Goal: Find contact information: Find contact information

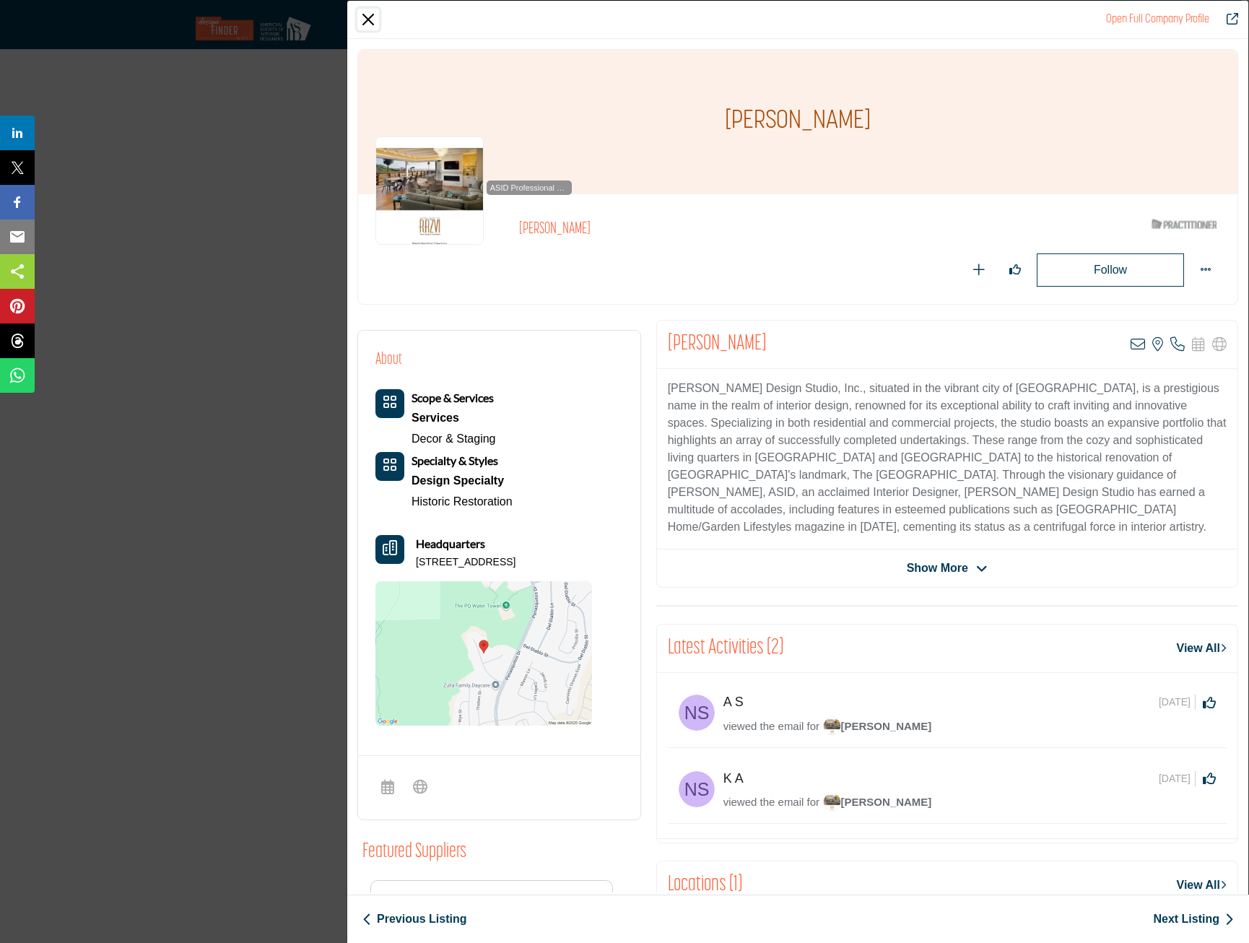
click at [375, 22] on button "Close" at bounding box center [368, 20] width 22 height 22
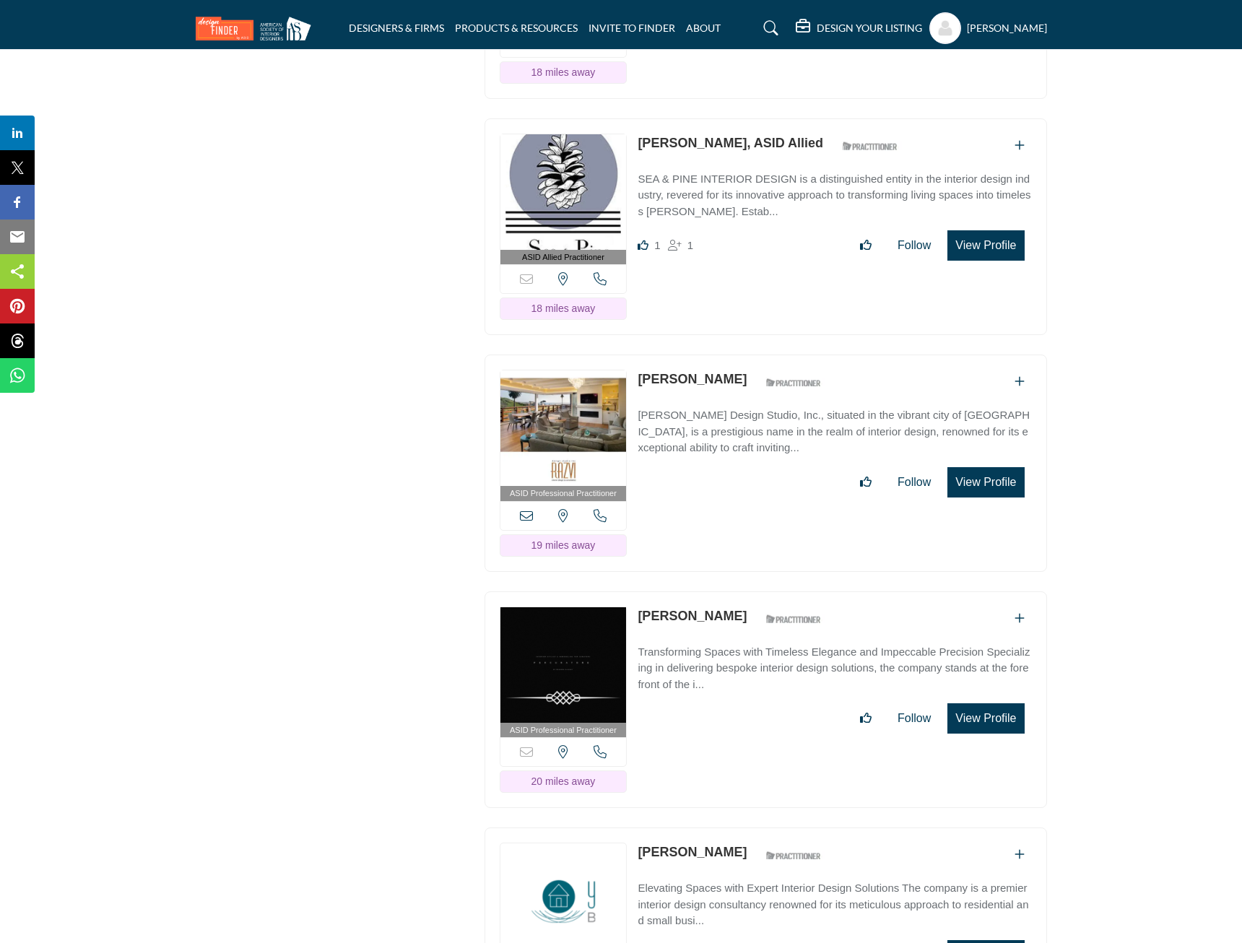
scroll to position [13865, 0]
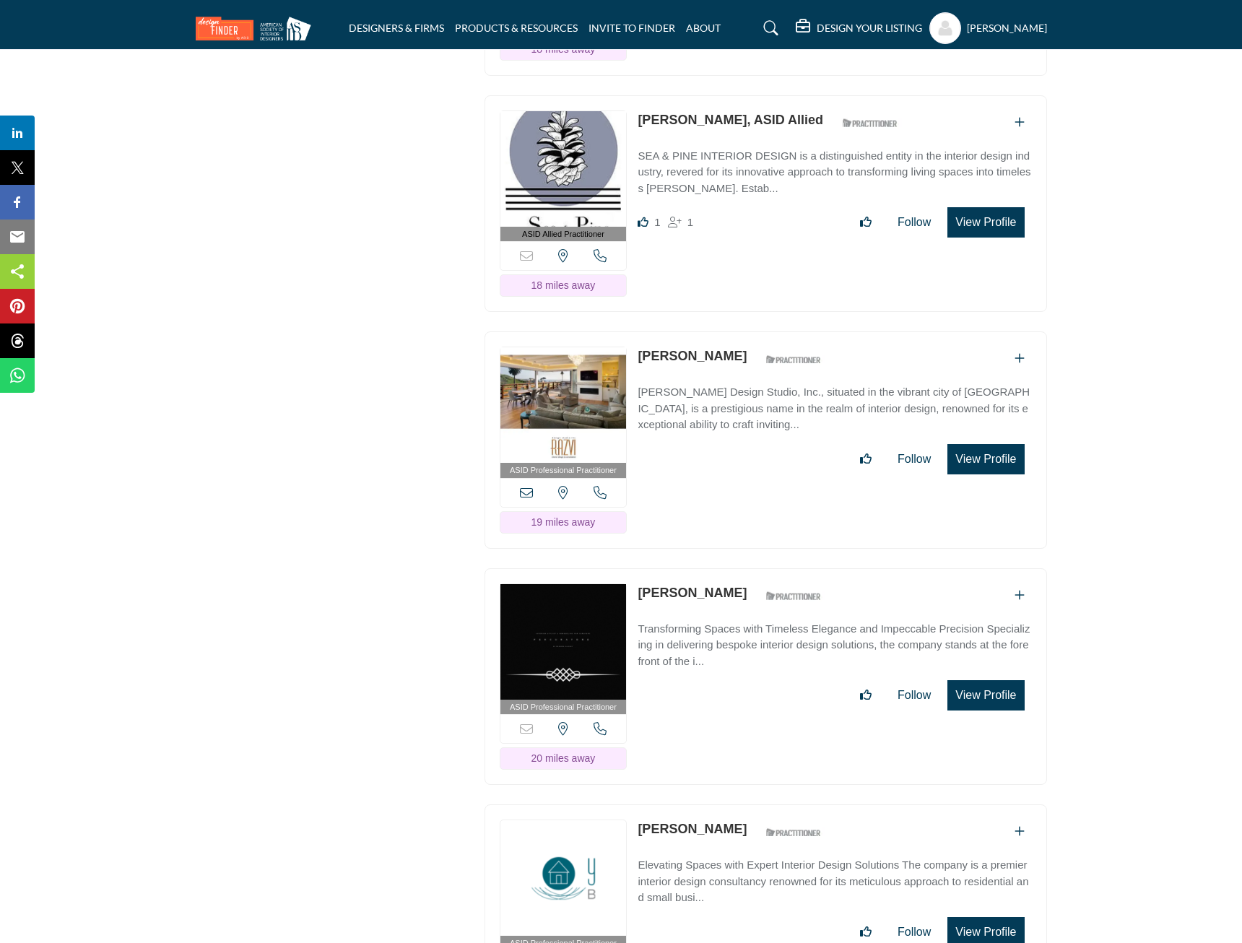
click at [968, 680] on button "View Profile" at bounding box center [985, 695] width 77 height 30
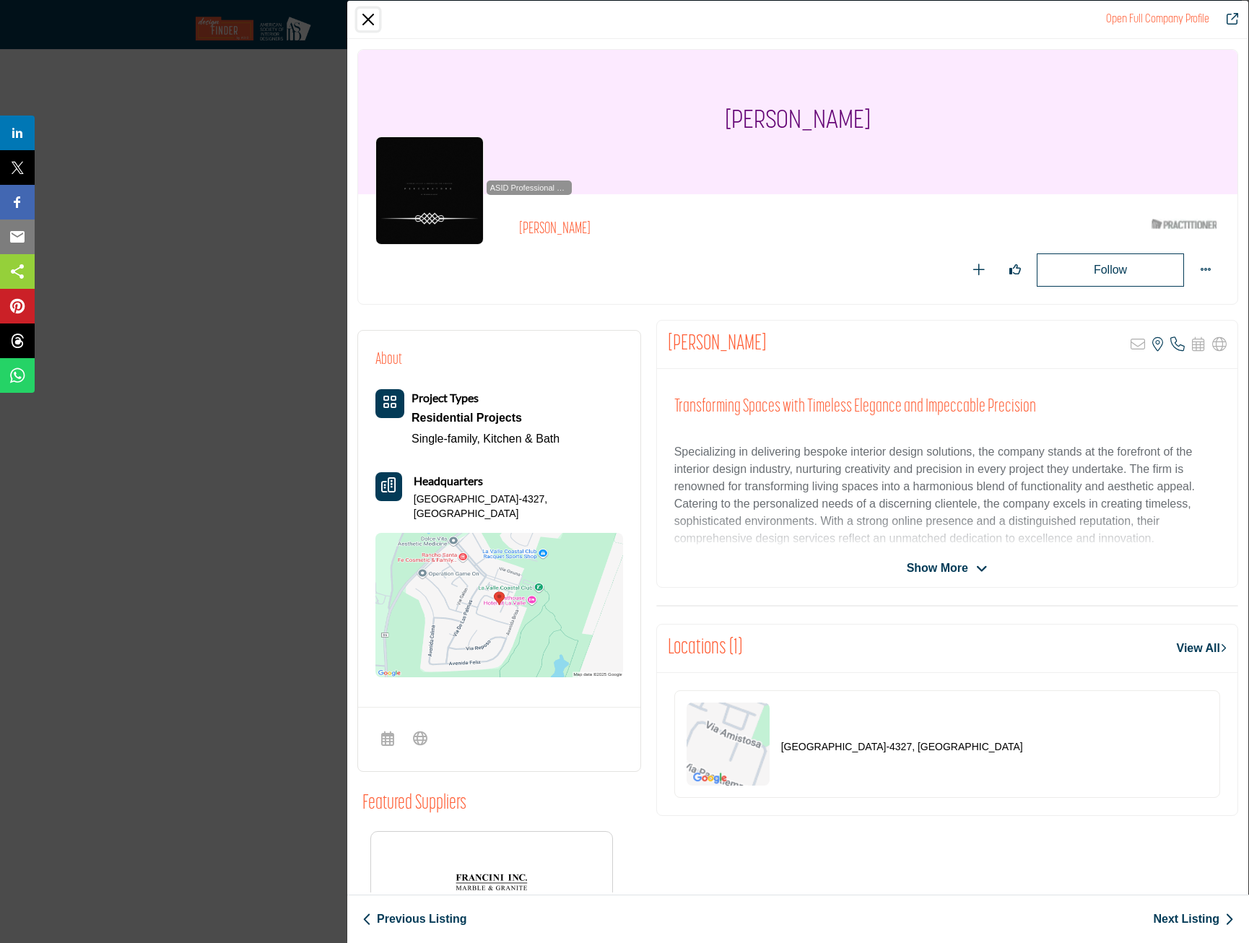
click at [372, 19] on button "Close" at bounding box center [368, 20] width 22 height 22
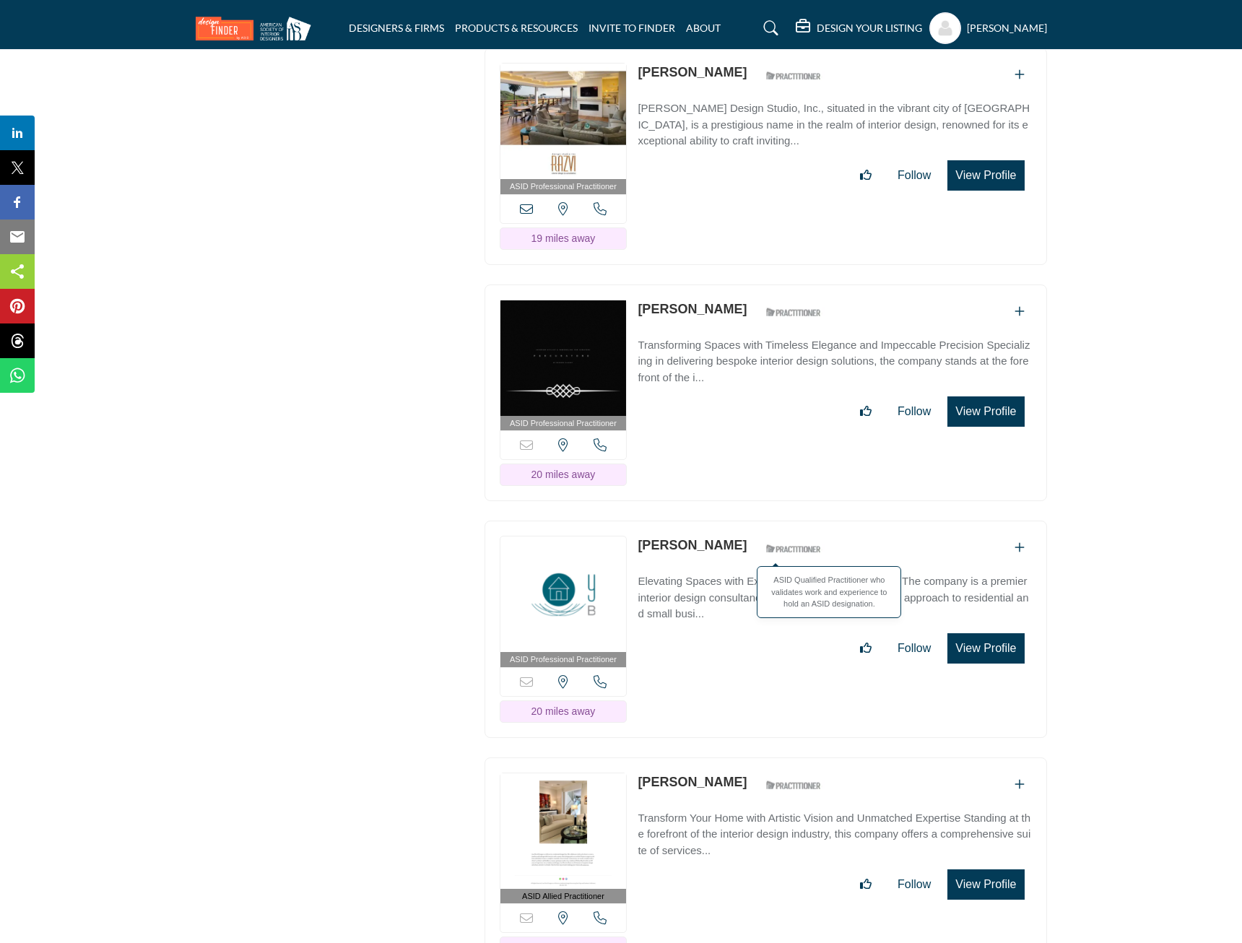
scroll to position [14154, 0]
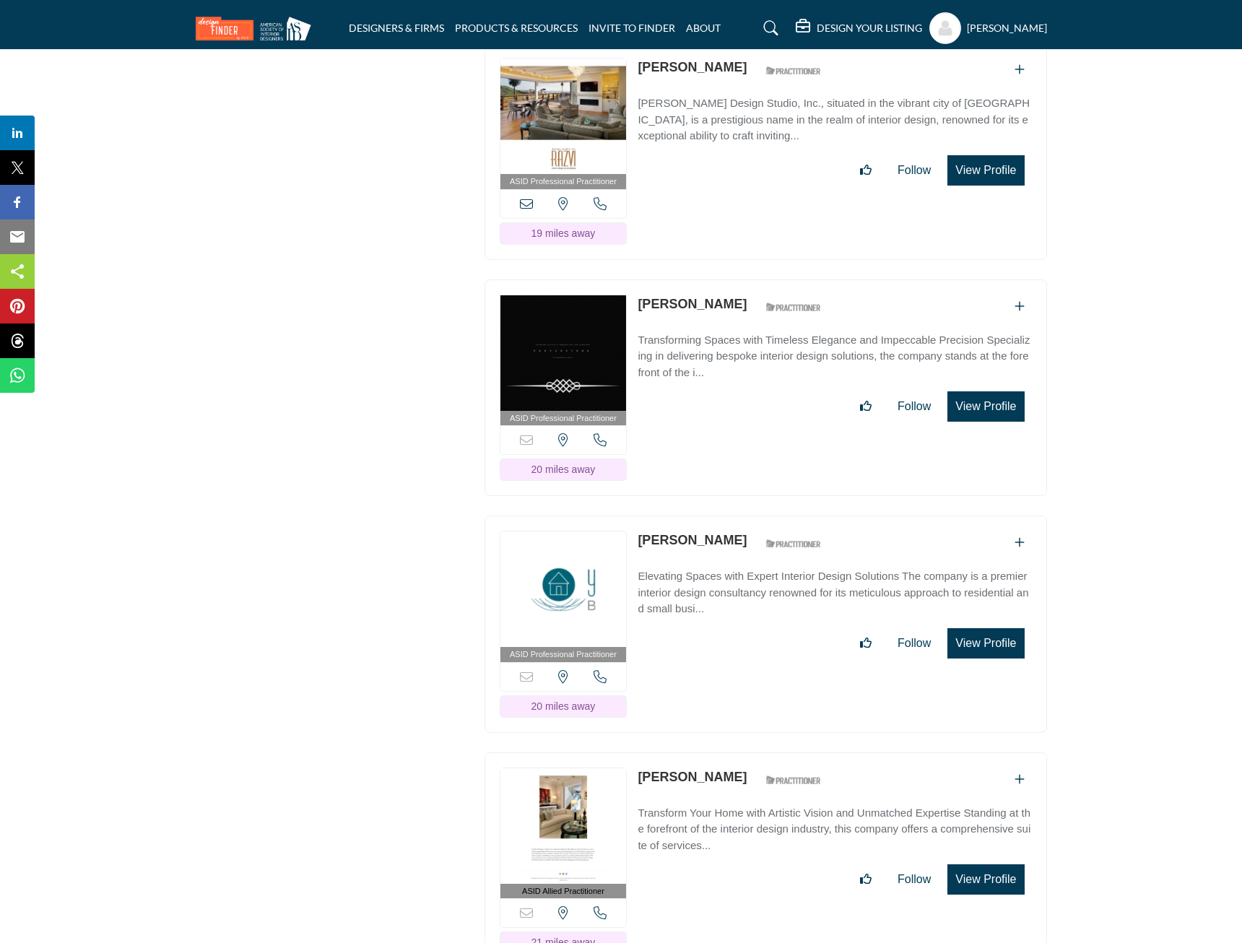
click at [1010, 628] on button "View Profile" at bounding box center [985, 643] width 77 height 30
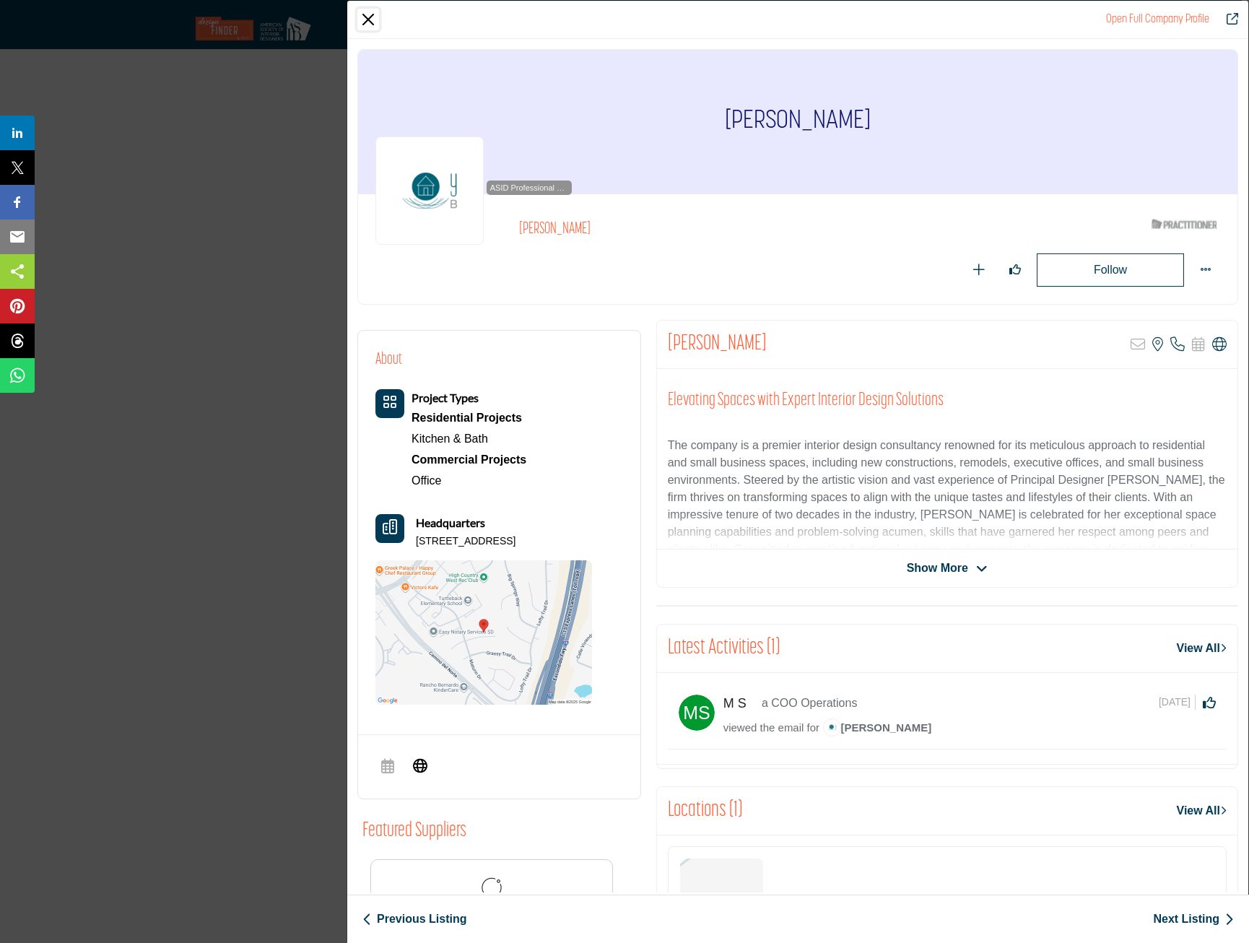
click at [374, 19] on button "Close" at bounding box center [368, 20] width 22 height 22
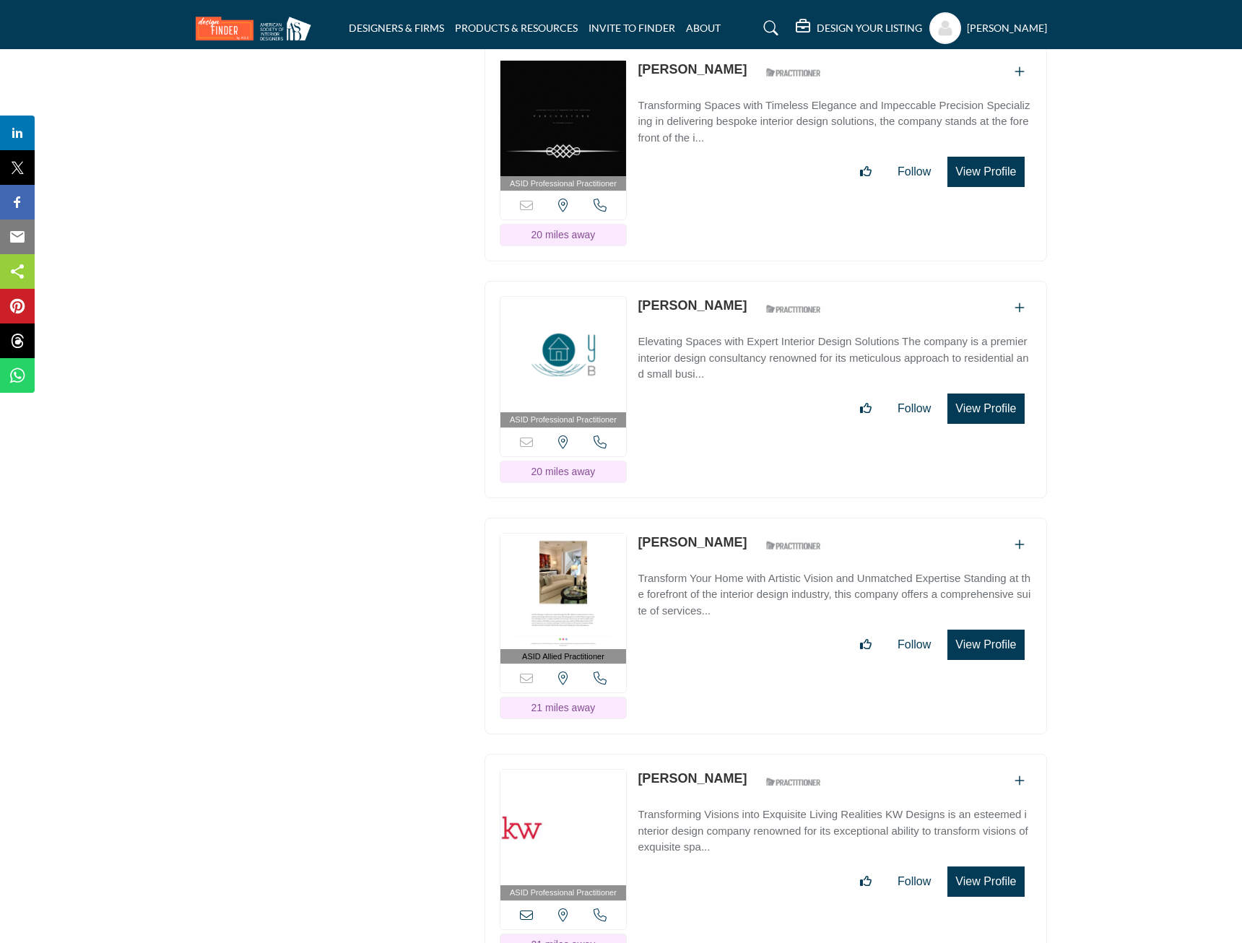
scroll to position [14442, 0]
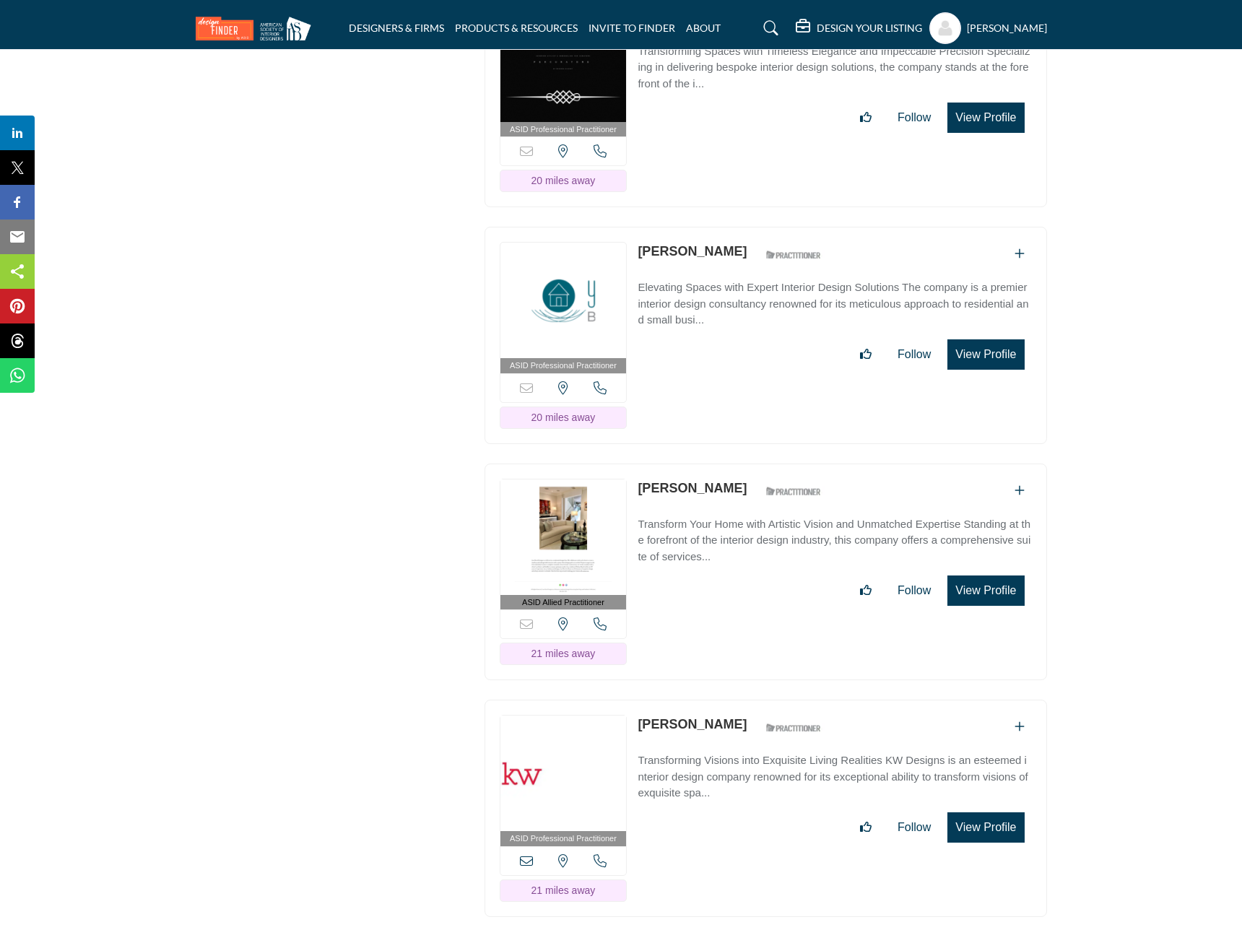
click at [987, 576] on button "View Profile" at bounding box center [985, 591] width 77 height 30
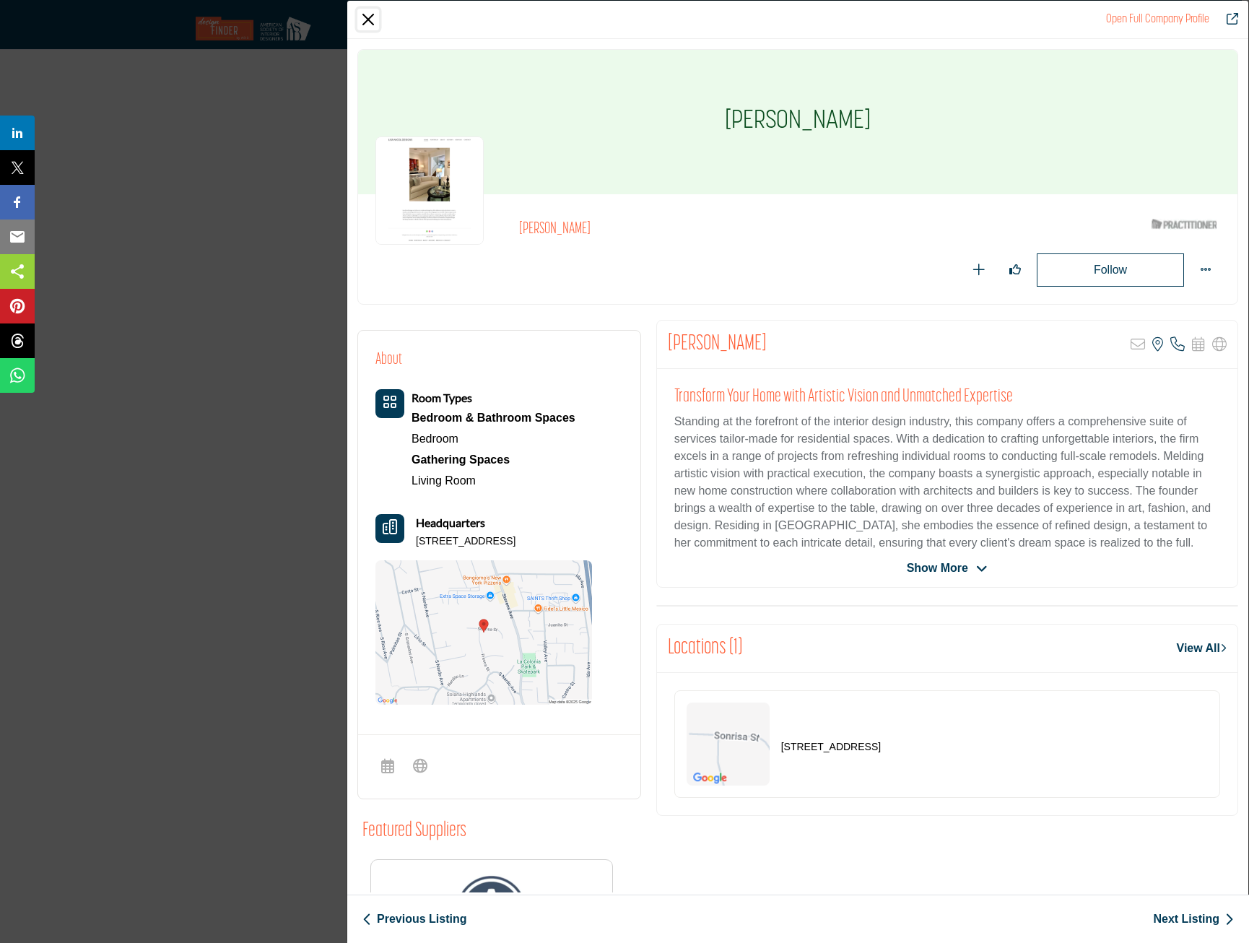
click at [363, 14] on button "Close" at bounding box center [368, 20] width 22 height 22
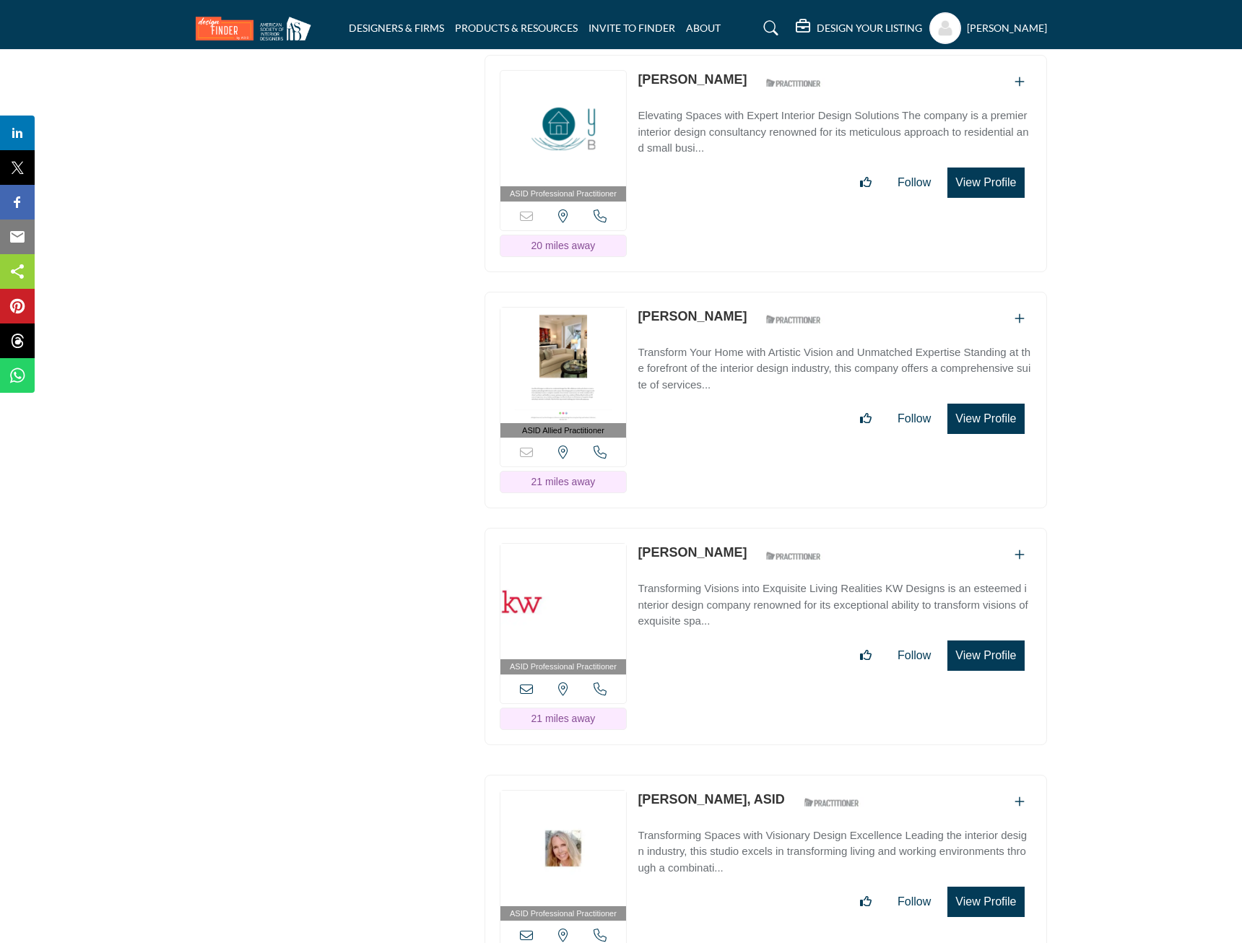
scroll to position [14659, 0]
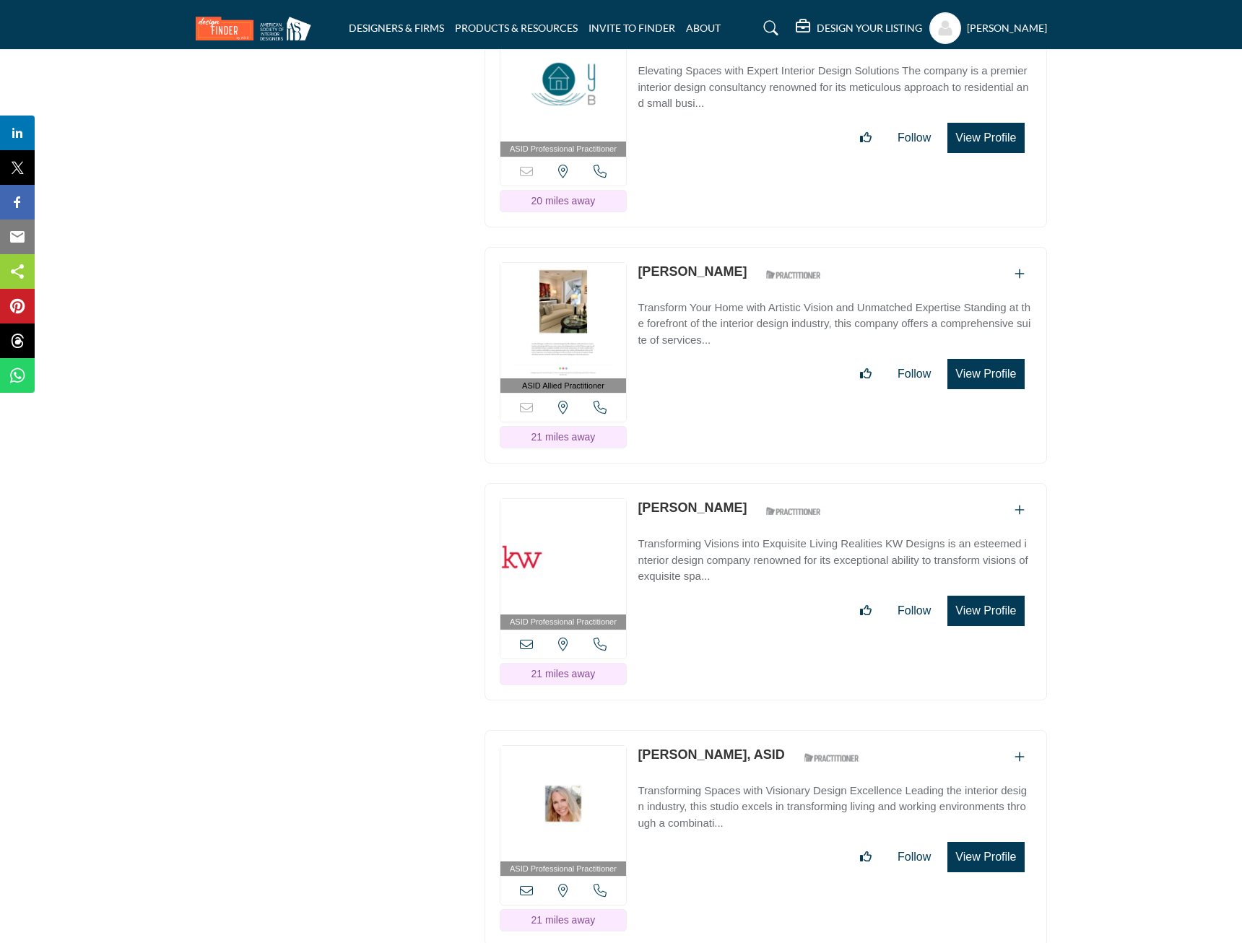
click at [1012, 596] on button "View Profile" at bounding box center [985, 611] width 77 height 30
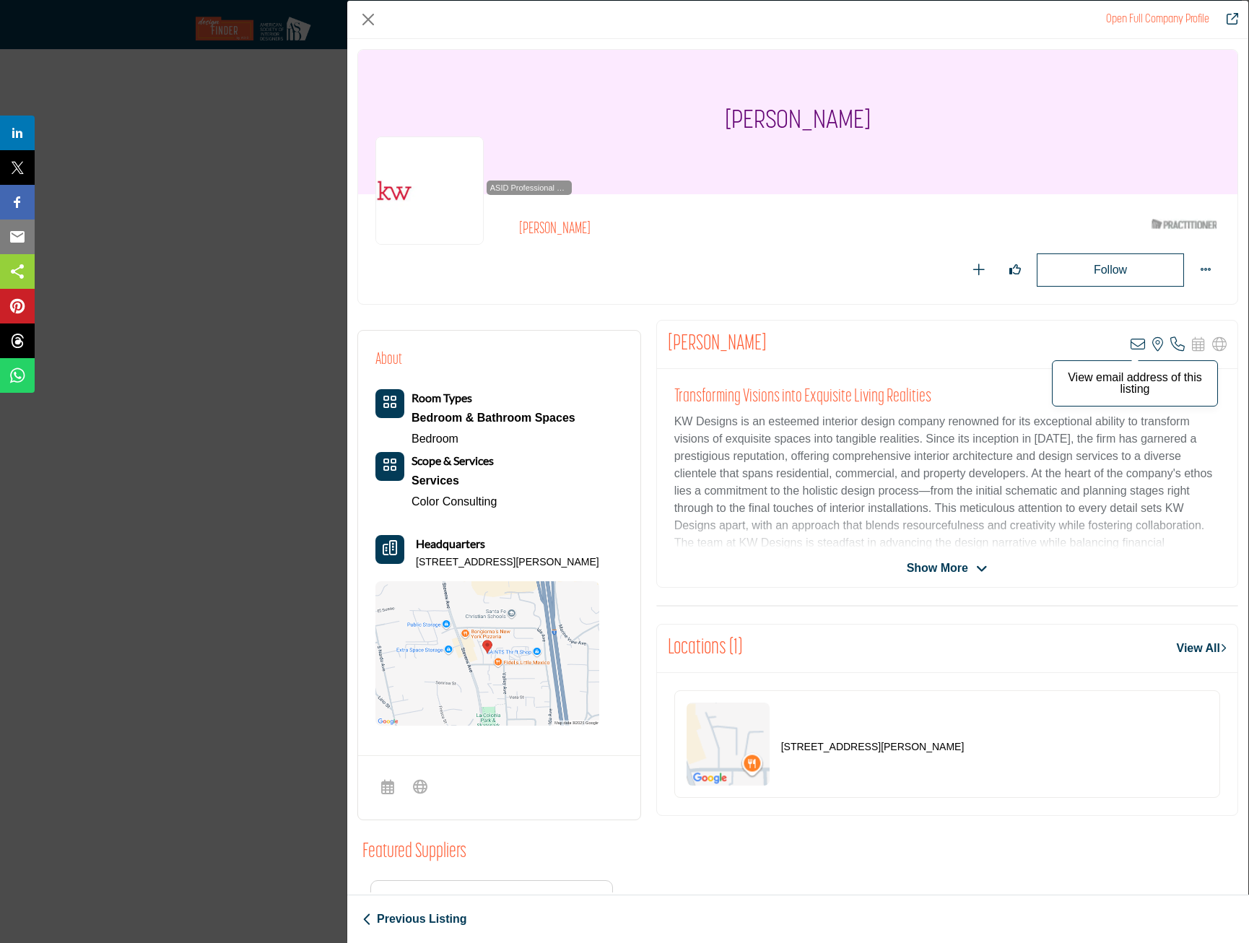
click at [1135, 342] on icon "Company Data Modal" at bounding box center [1138, 344] width 14 height 14
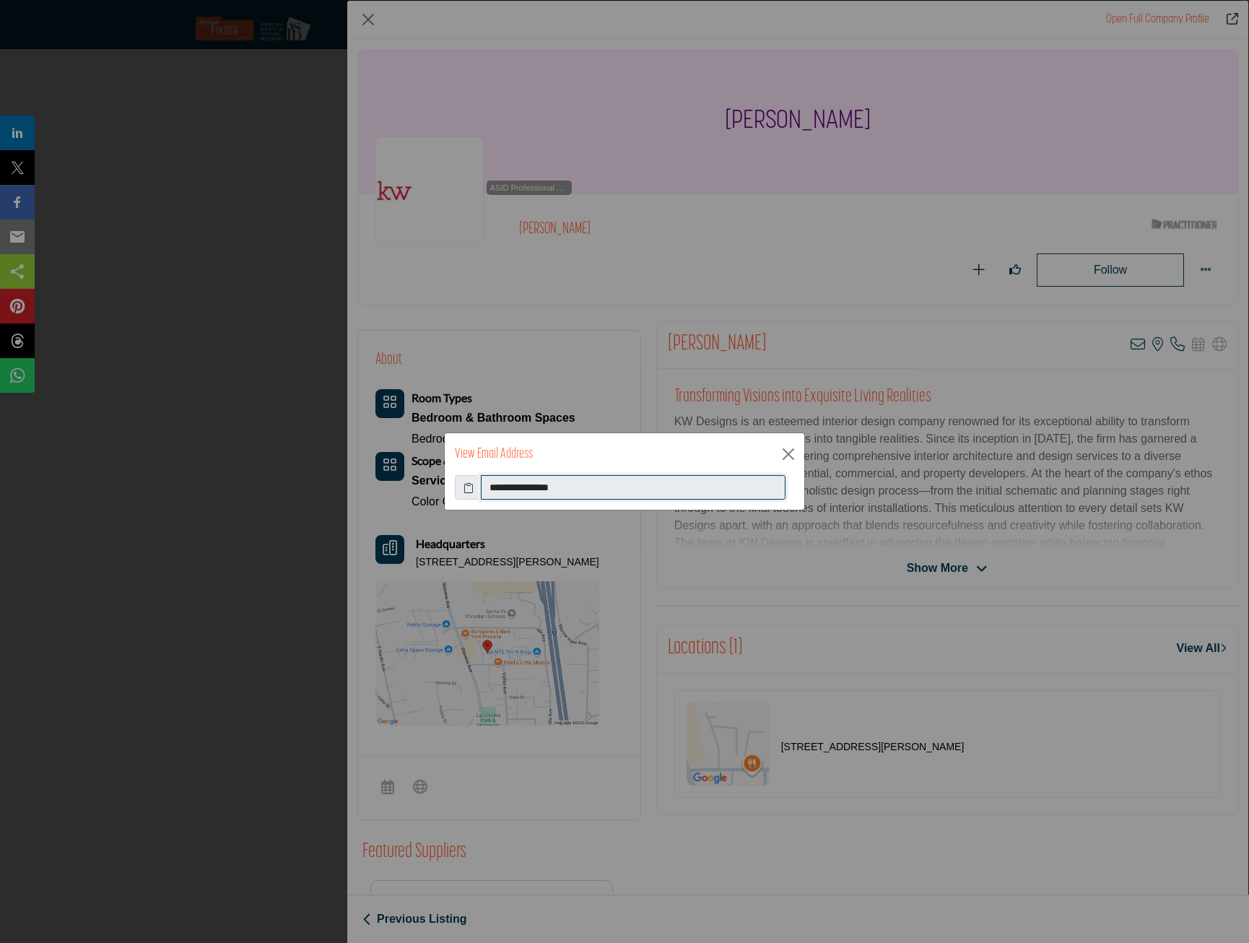
drag, startPoint x: 620, startPoint y: 498, endPoint x: 500, endPoint y: 487, distance: 120.3
click at [494, 488] on input "**********" at bounding box center [633, 487] width 305 height 25
drag, startPoint x: 500, startPoint y: 487, endPoint x: 569, endPoint y: 490, distance: 69.4
click at [569, 490] on input "**********" at bounding box center [633, 487] width 305 height 25
drag, startPoint x: 555, startPoint y: 490, endPoint x: 478, endPoint y: 487, distance: 77.4
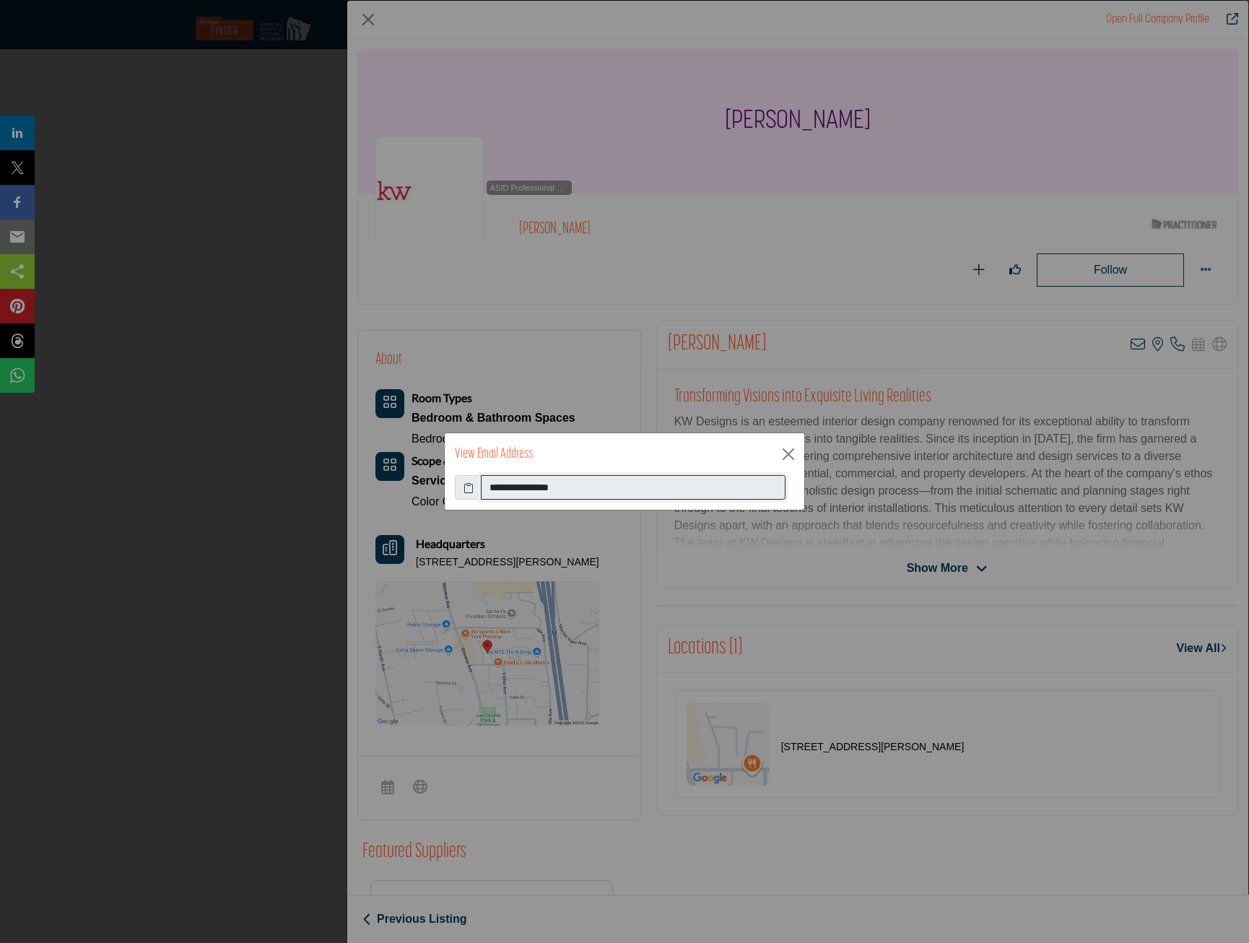
click at [478, 487] on div "**********" at bounding box center [624, 487] width 339 height 25
drag, startPoint x: 478, startPoint y: 487, endPoint x: 531, endPoint y: 491, distance: 53.6
click at [794, 455] on button "Close" at bounding box center [789, 454] width 22 height 22
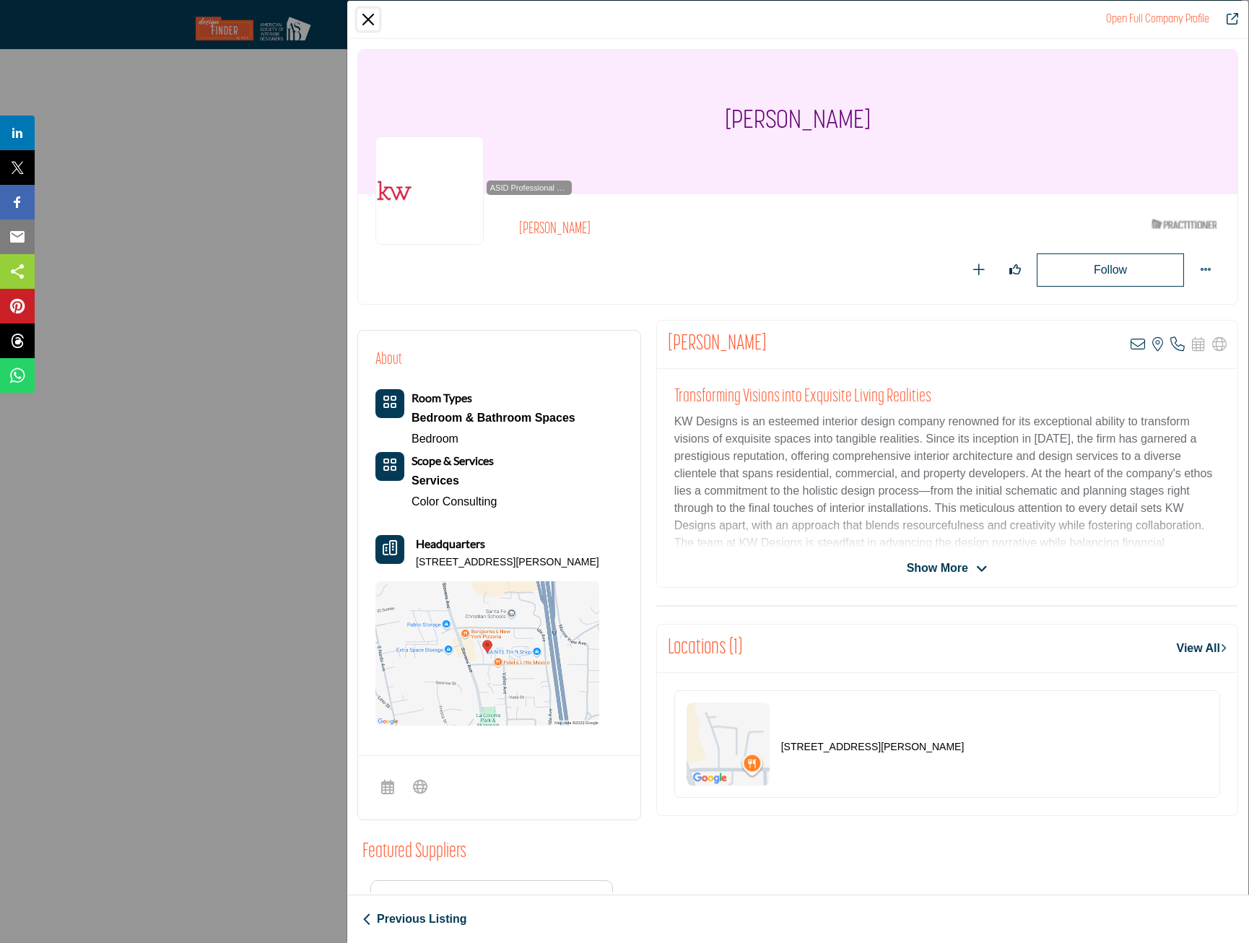
click at [370, 23] on button "Close" at bounding box center [368, 20] width 22 height 22
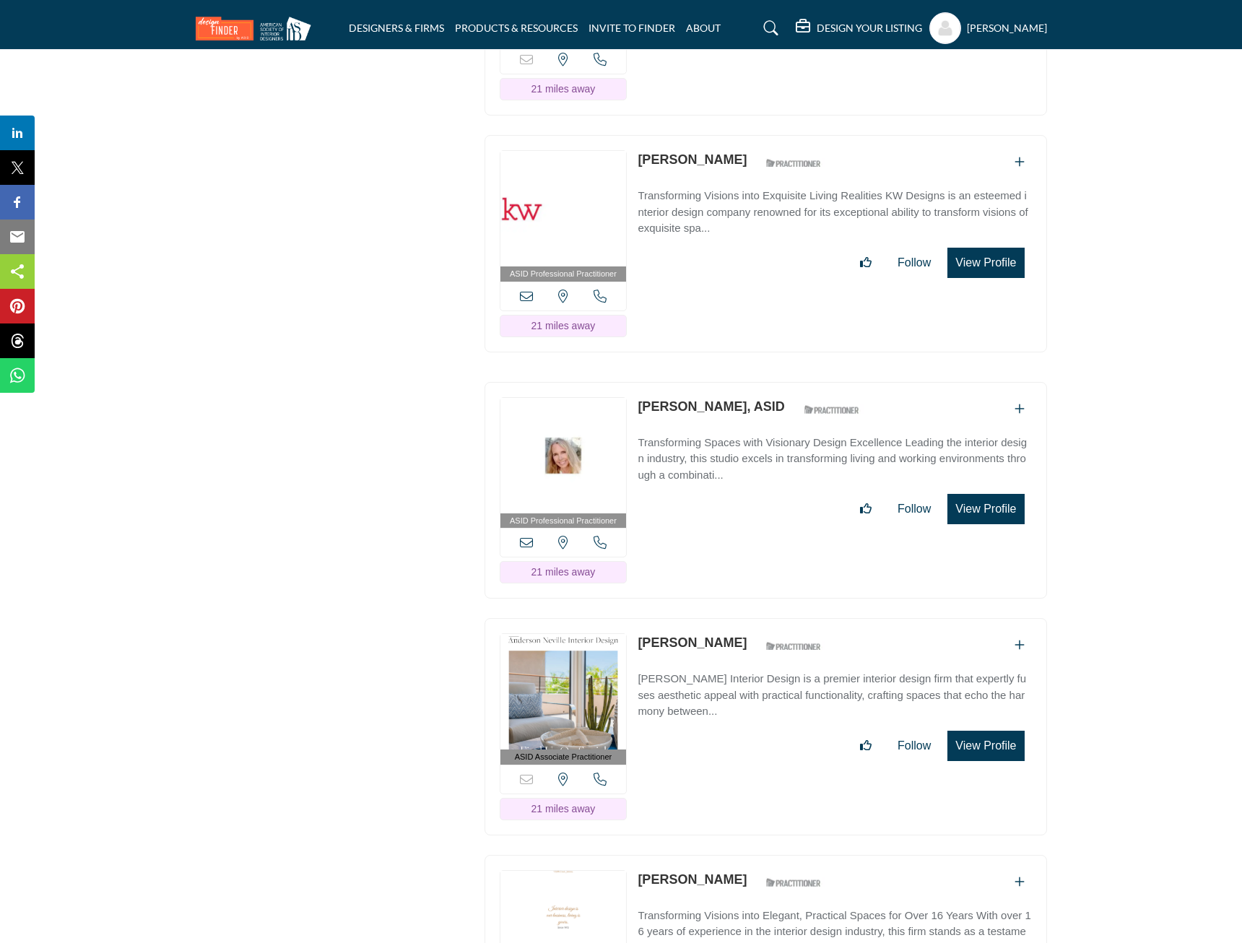
scroll to position [15020, 0]
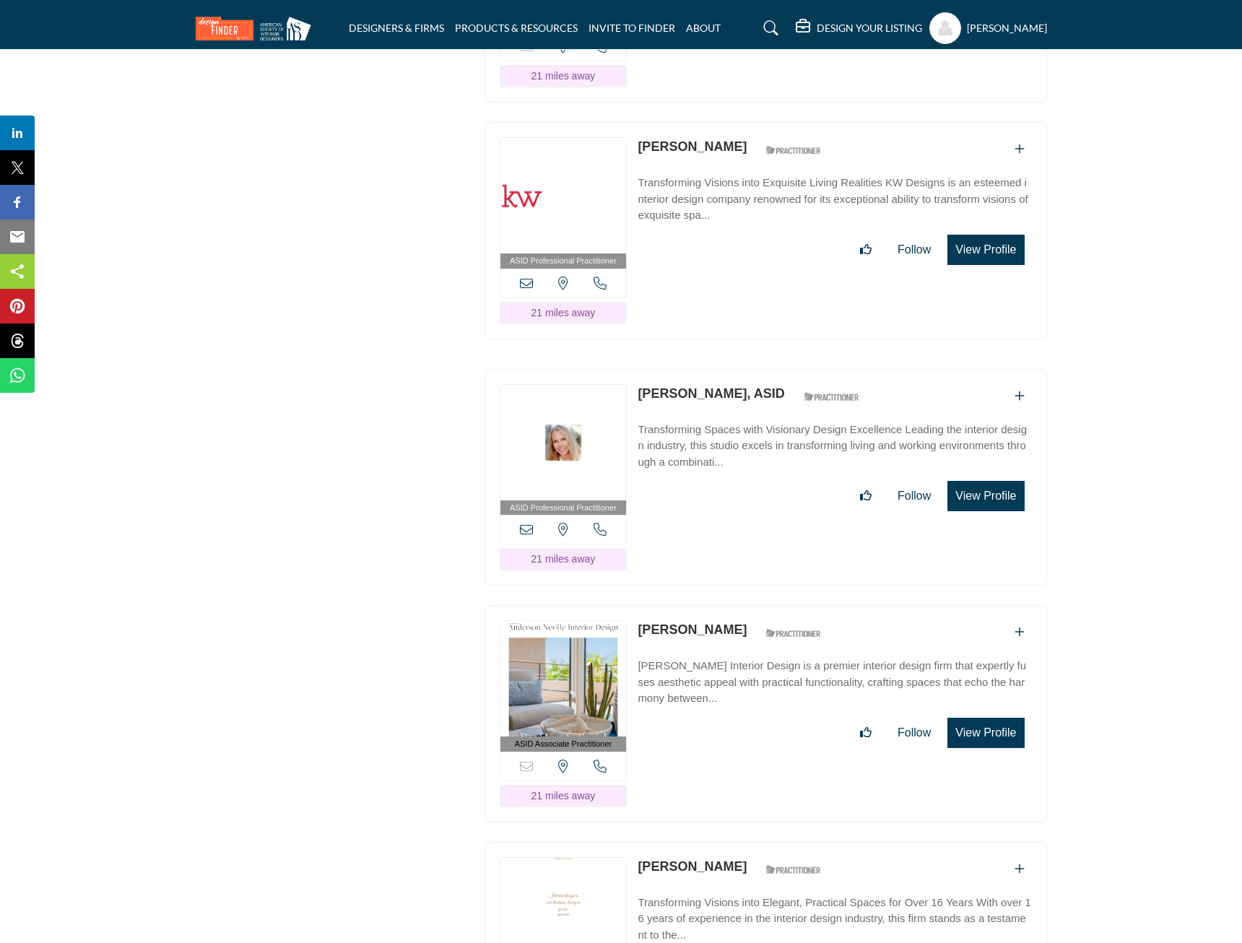
click at [982, 481] on button "View Profile" at bounding box center [985, 496] width 77 height 30
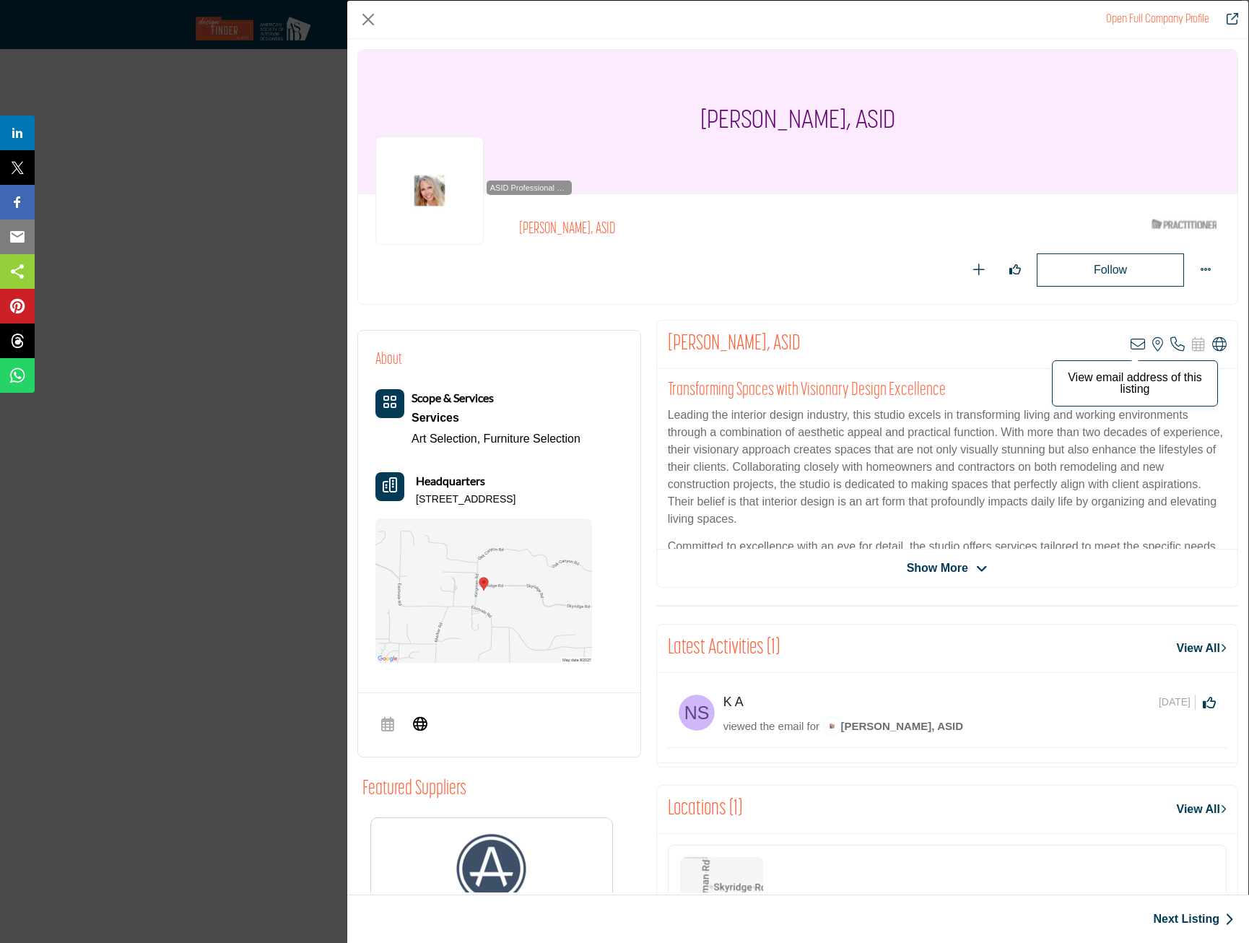
click at [1132, 345] on icon "Company Data Modal" at bounding box center [1138, 344] width 14 height 14
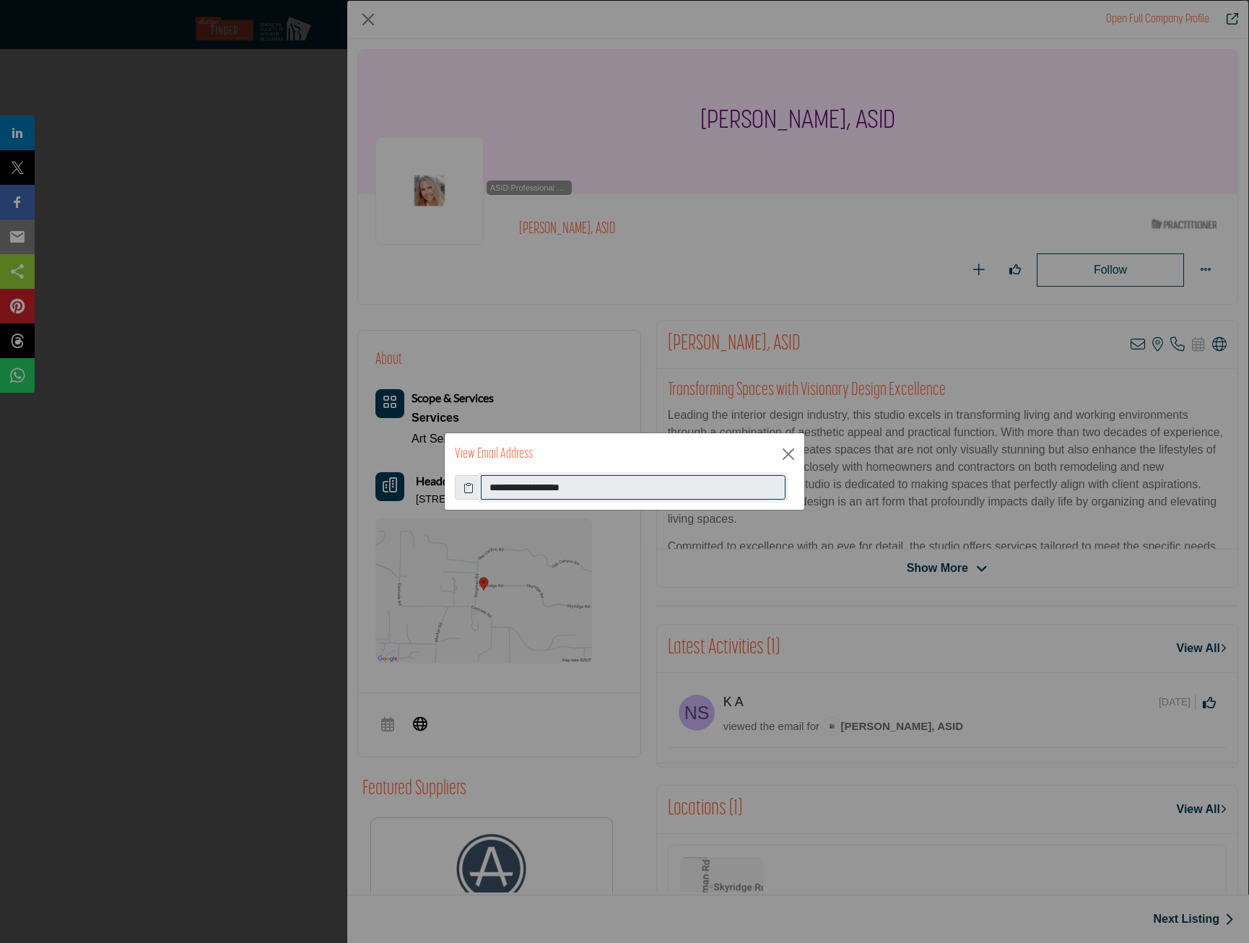
drag, startPoint x: 642, startPoint y: 491, endPoint x: 485, endPoint y: 498, distance: 156.9
click at [485, 498] on input "**********" at bounding box center [633, 487] width 305 height 25
drag, startPoint x: 486, startPoint y: 498, endPoint x: 539, endPoint y: 488, distance: 54.4
click at [788, 451] on button "Close" at bounding box center [789, 454] width 22 height 22
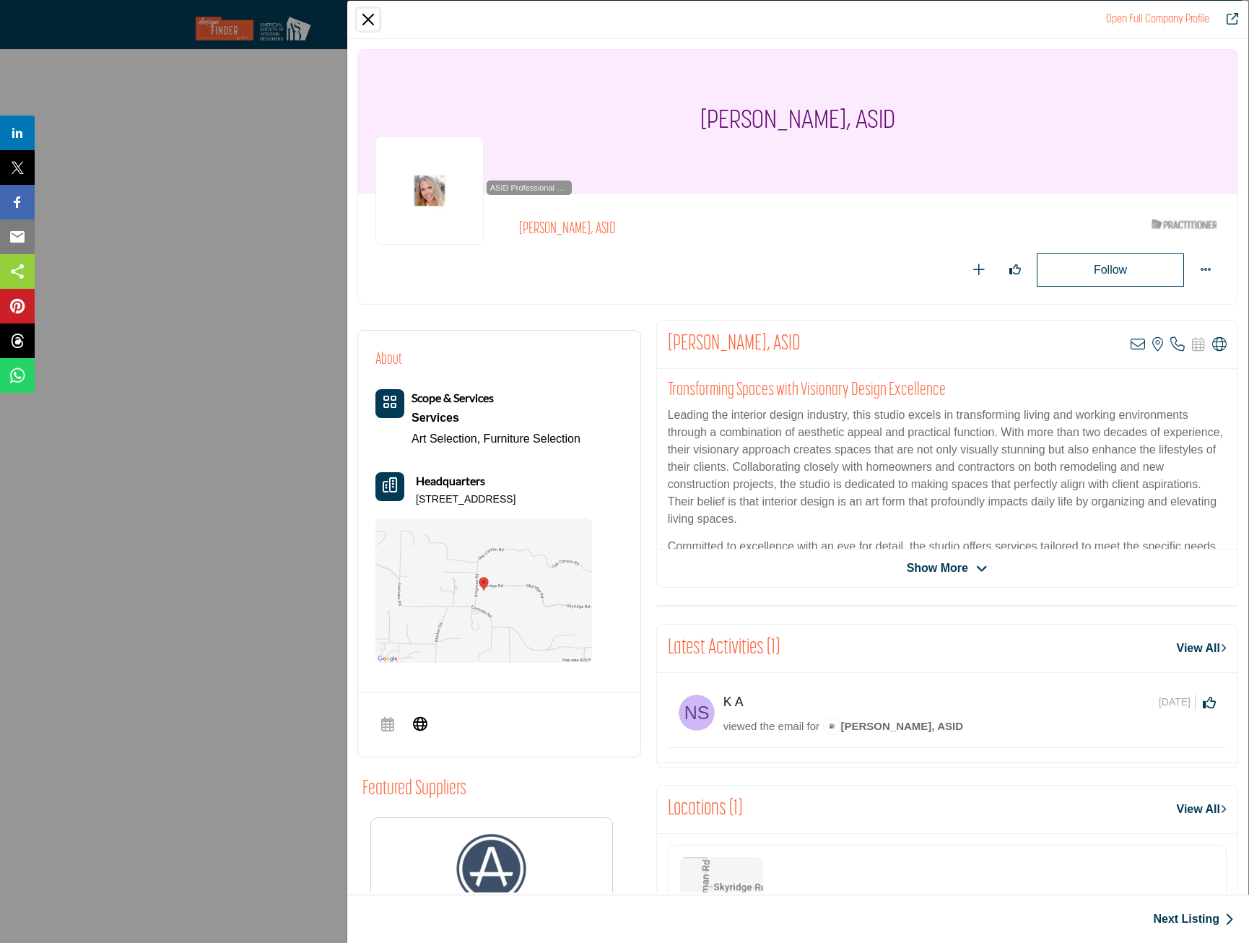
click at [371, 17] on button "Close" at bounding box center [368, 20] width 22 height 22
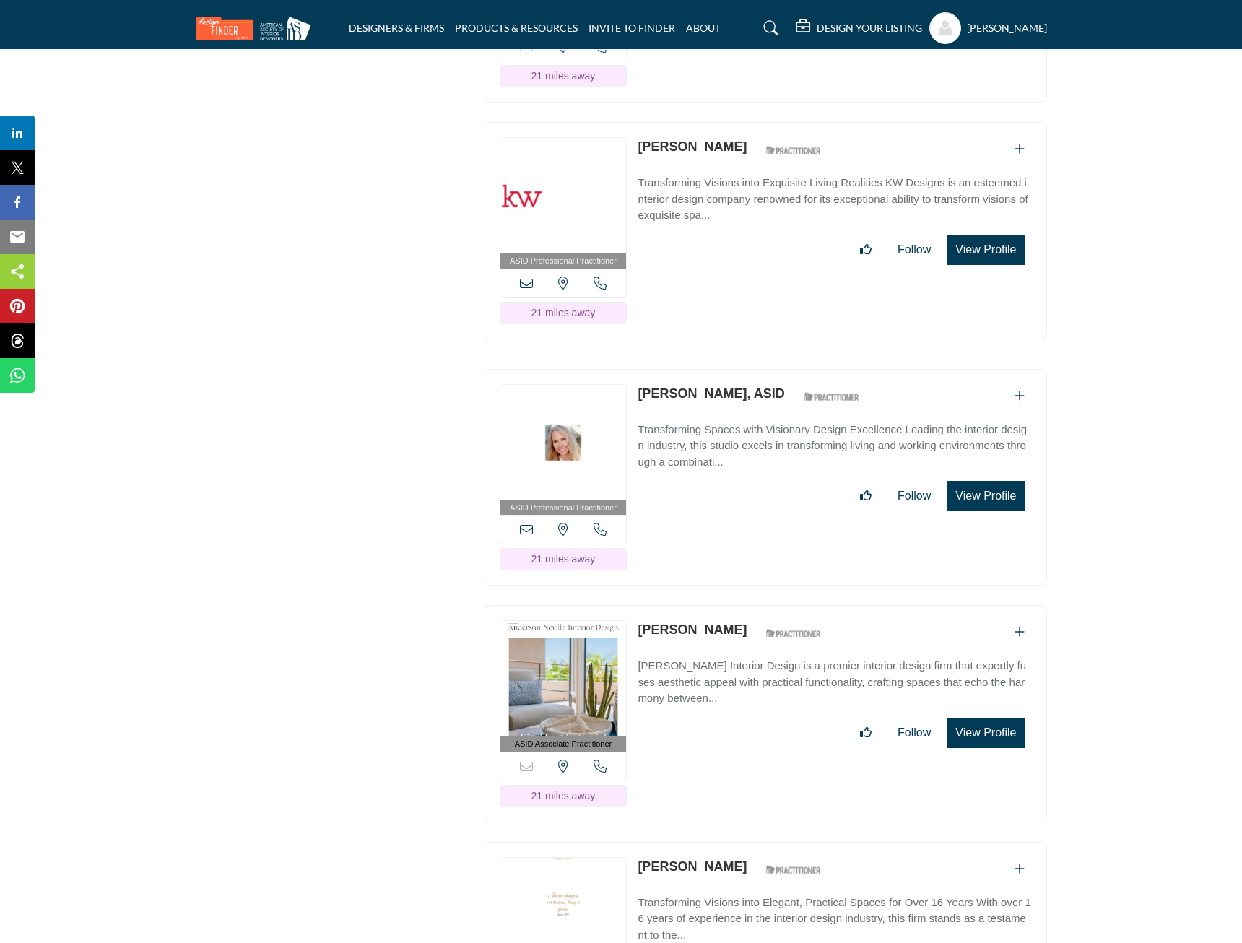
click at [1007, 718] on button "View Profile" at bounding box center [985, 733] width 77 height 30
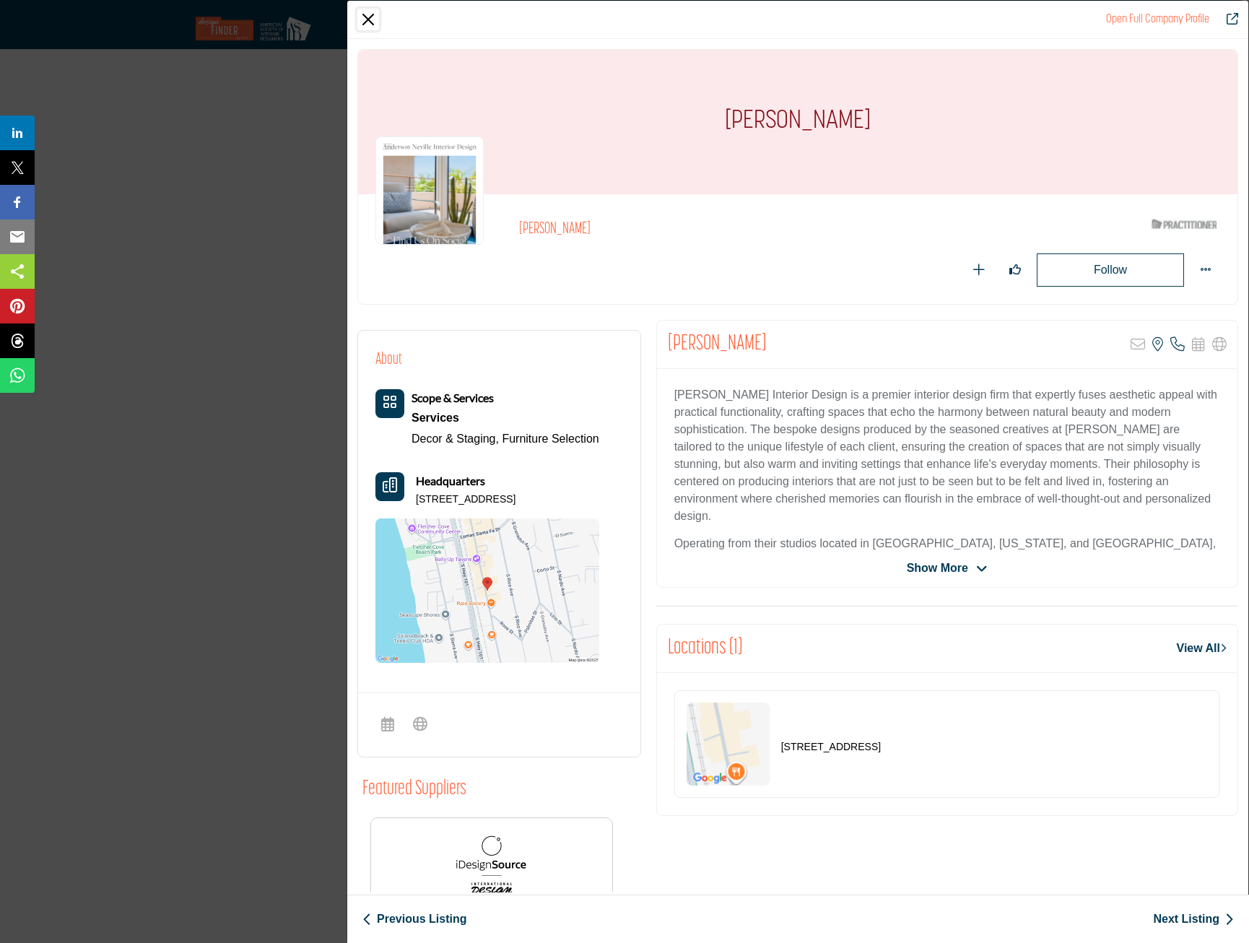
click at [375, 13] on button "Close" at bounding box center [368, 20] width 22 height 22
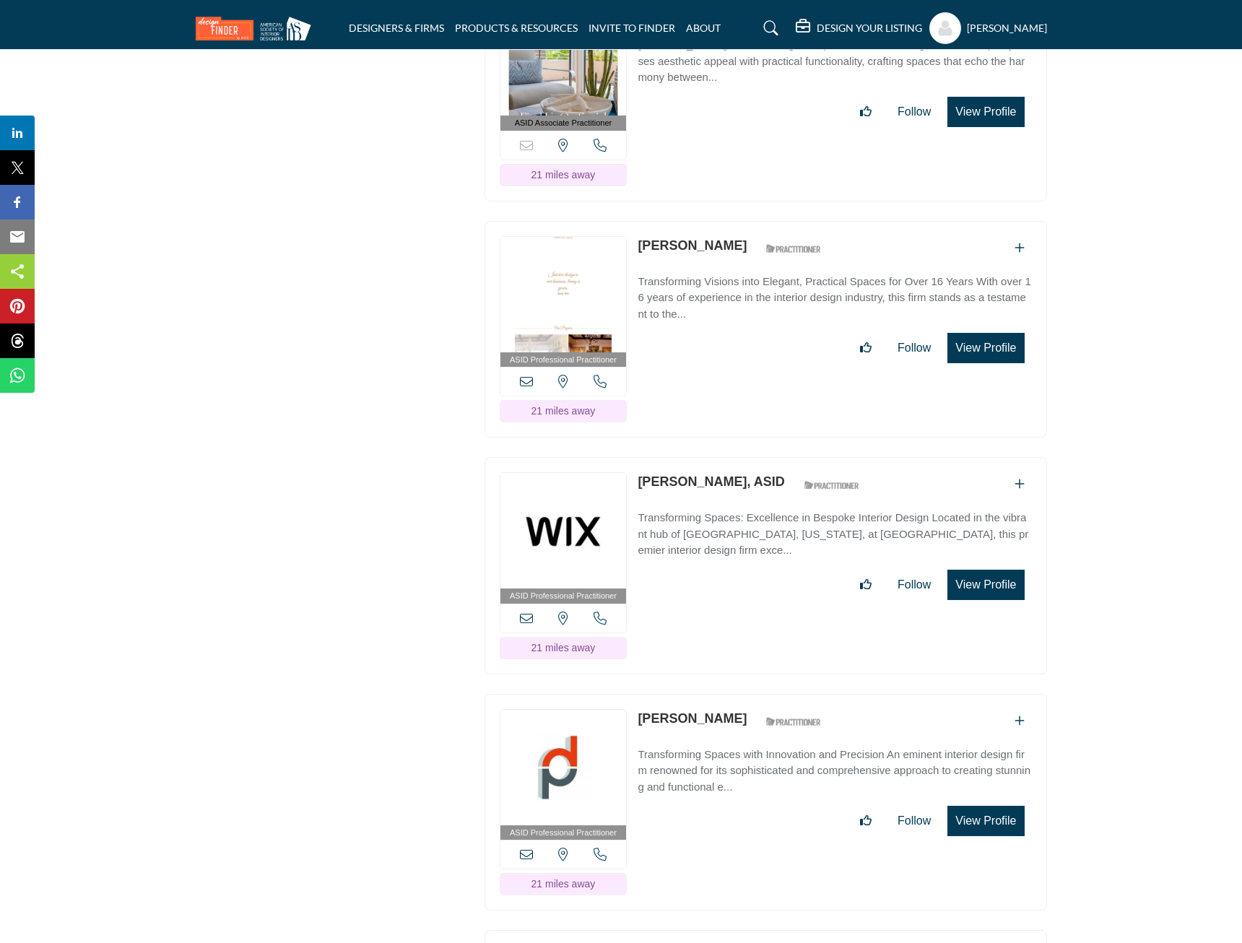
scroll to position [15670, 0]
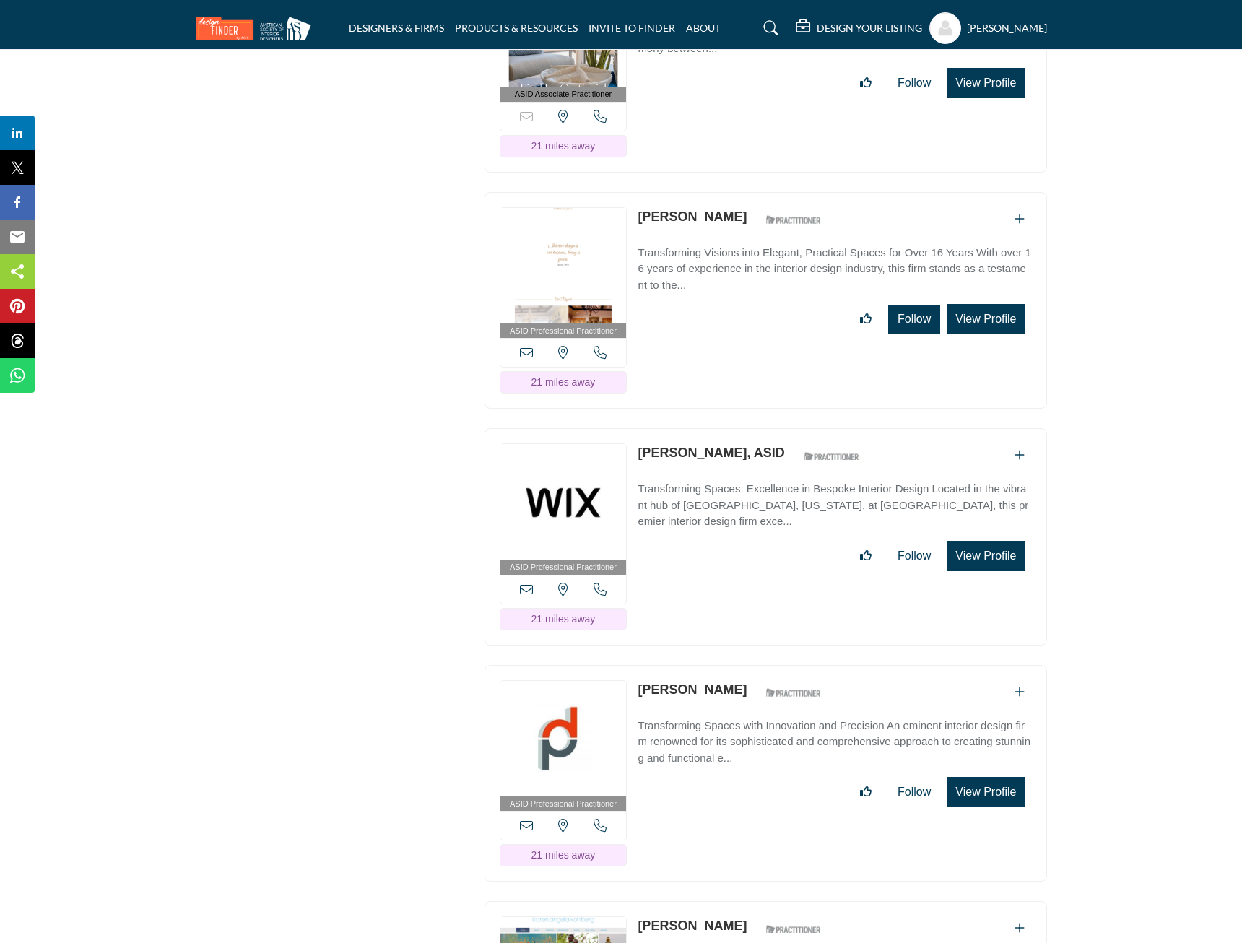
click at [919, 305] on button "Follow" at bounding box center [914, 319] width 52 height 29
click at [981, 304] on button "View Profile" at bounding box center [985, 319] width 77 height 30
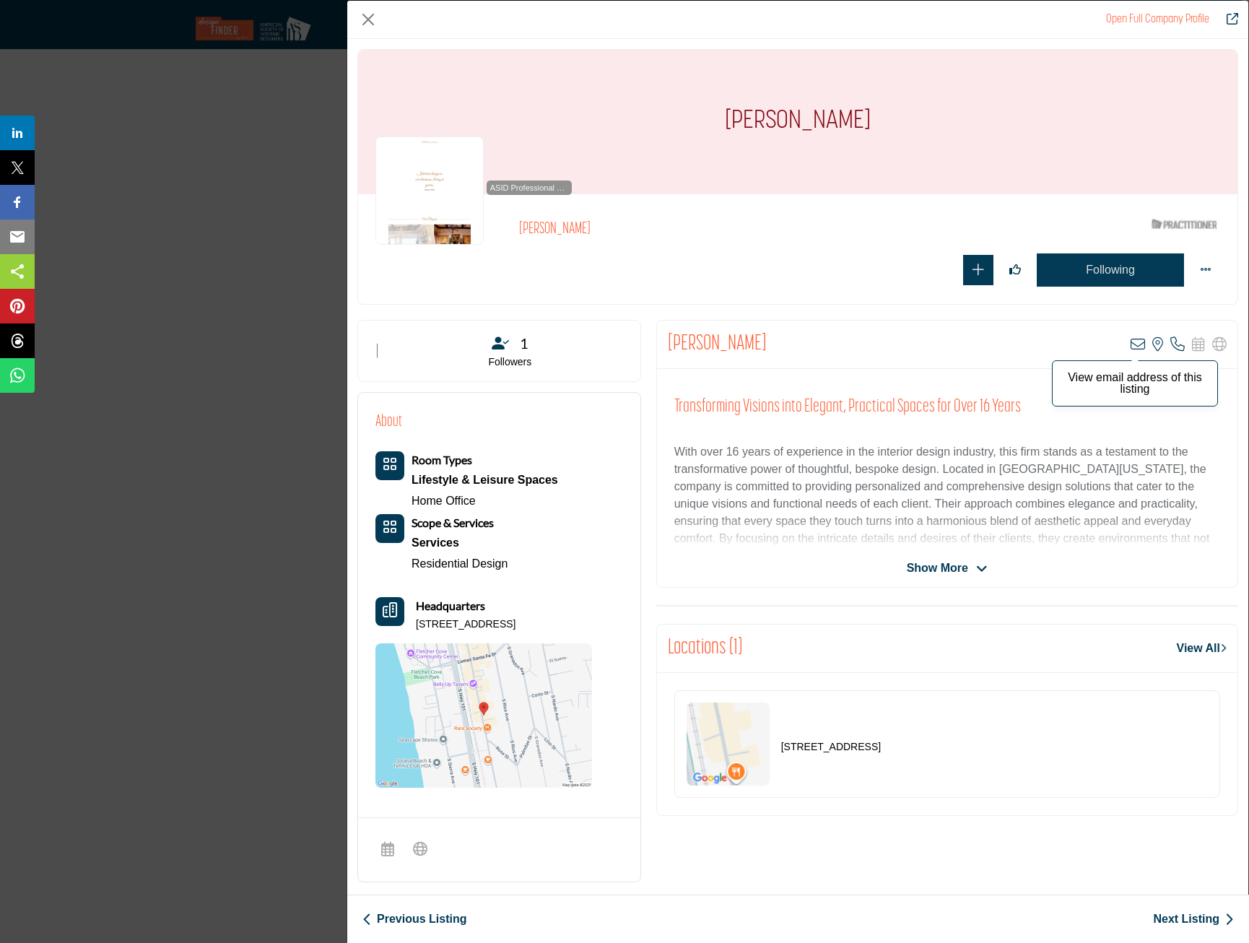
click at [1131, 339] on icon "Company Data Modal" at bounding box center [1138, 344] width 14 height 14
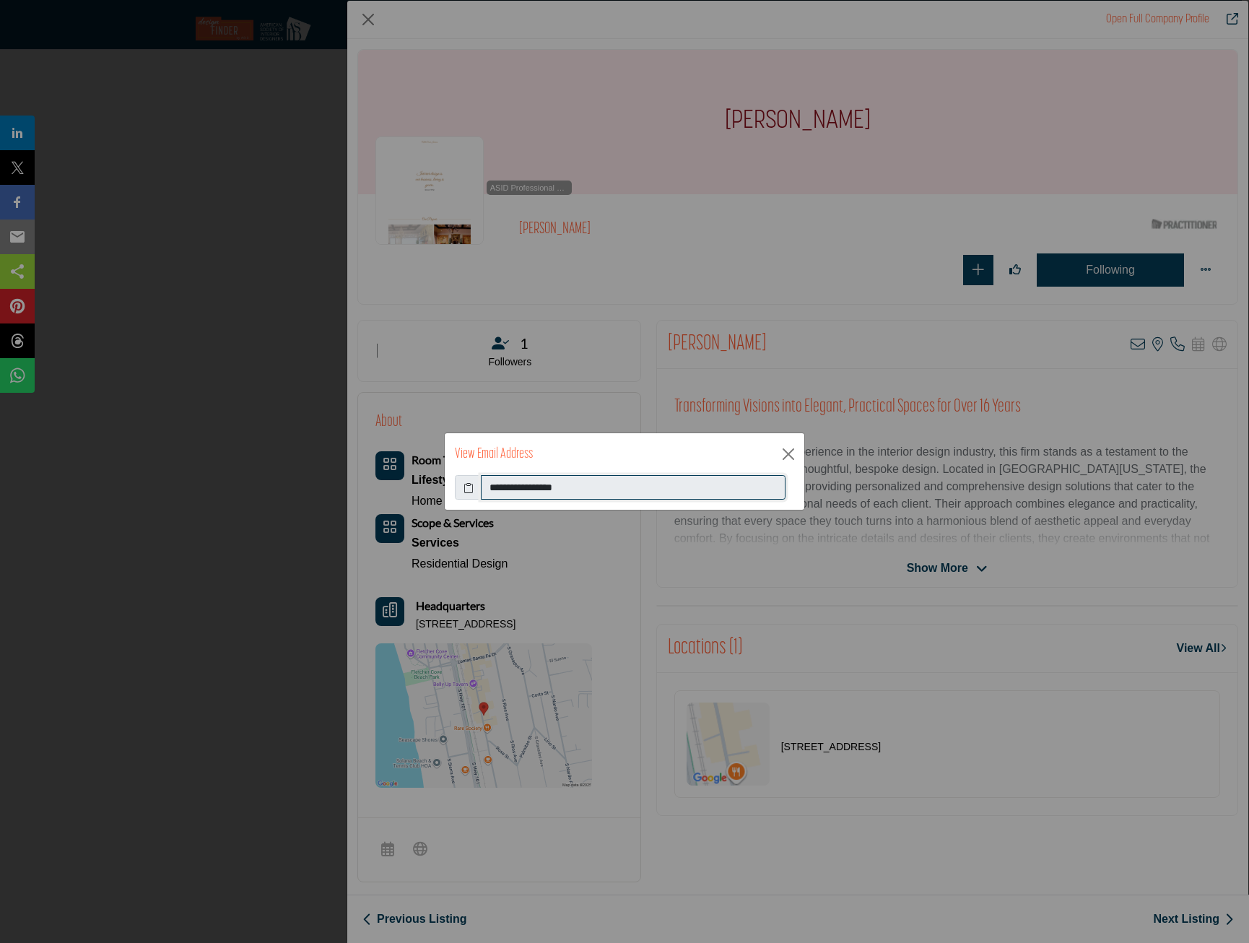
drag, startPoint x: 567, startPoint y: 495, endPoint x: 469, endPoint y: 495, distance: 97.5
click at [469, 495] on div "**********" at bounding box center [624, 487] width 339 height 25
drag, startPoint x: 469, startPoint y: 495, endPoint x: 556, endPoint y: 493, distance: 86.7
click at [793, 451] on button "Close" at bounding box center [789, 454] width 22 height 22
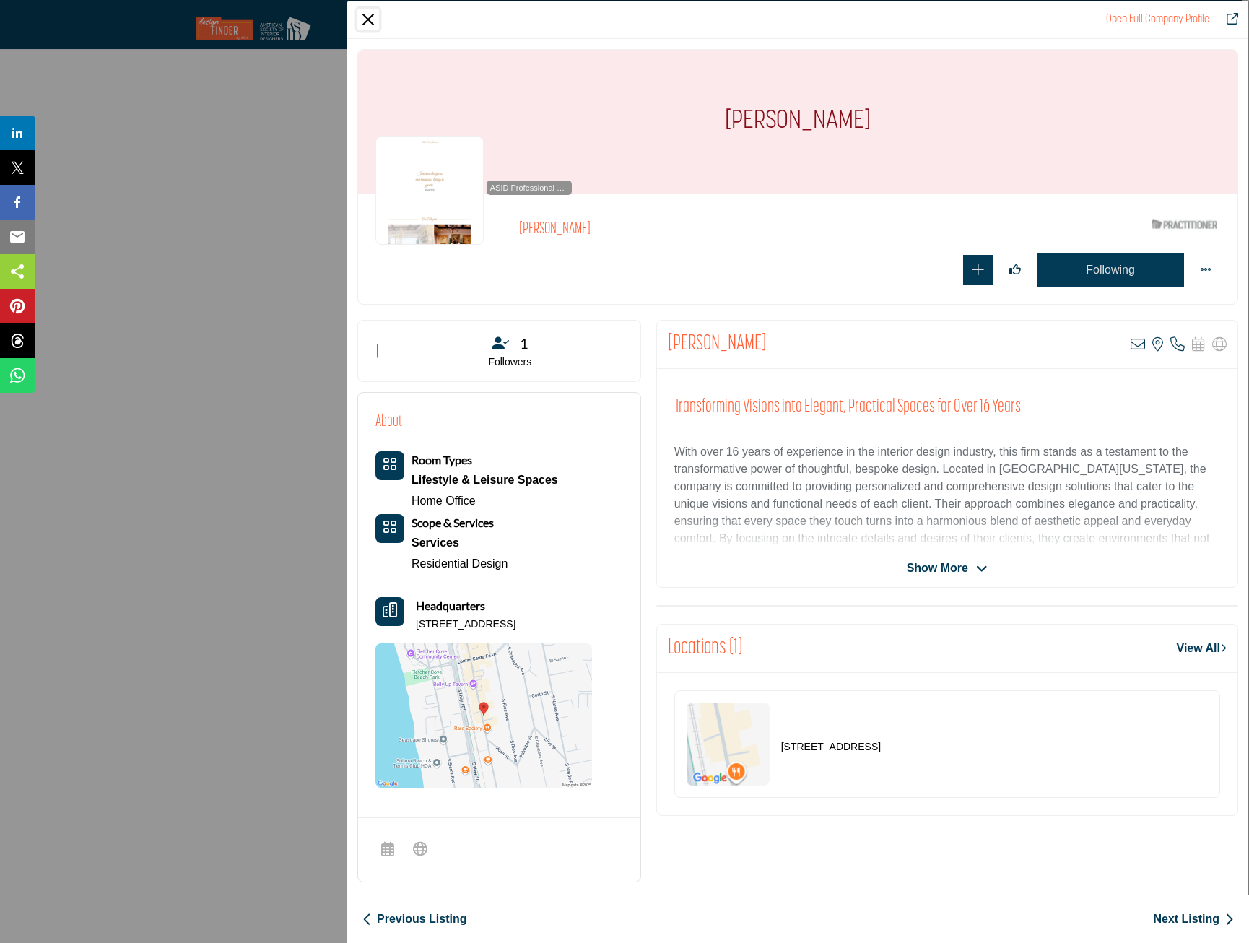
click at [375, 21] on button "Close" at bounding box center [368, 20] width 22 height 22
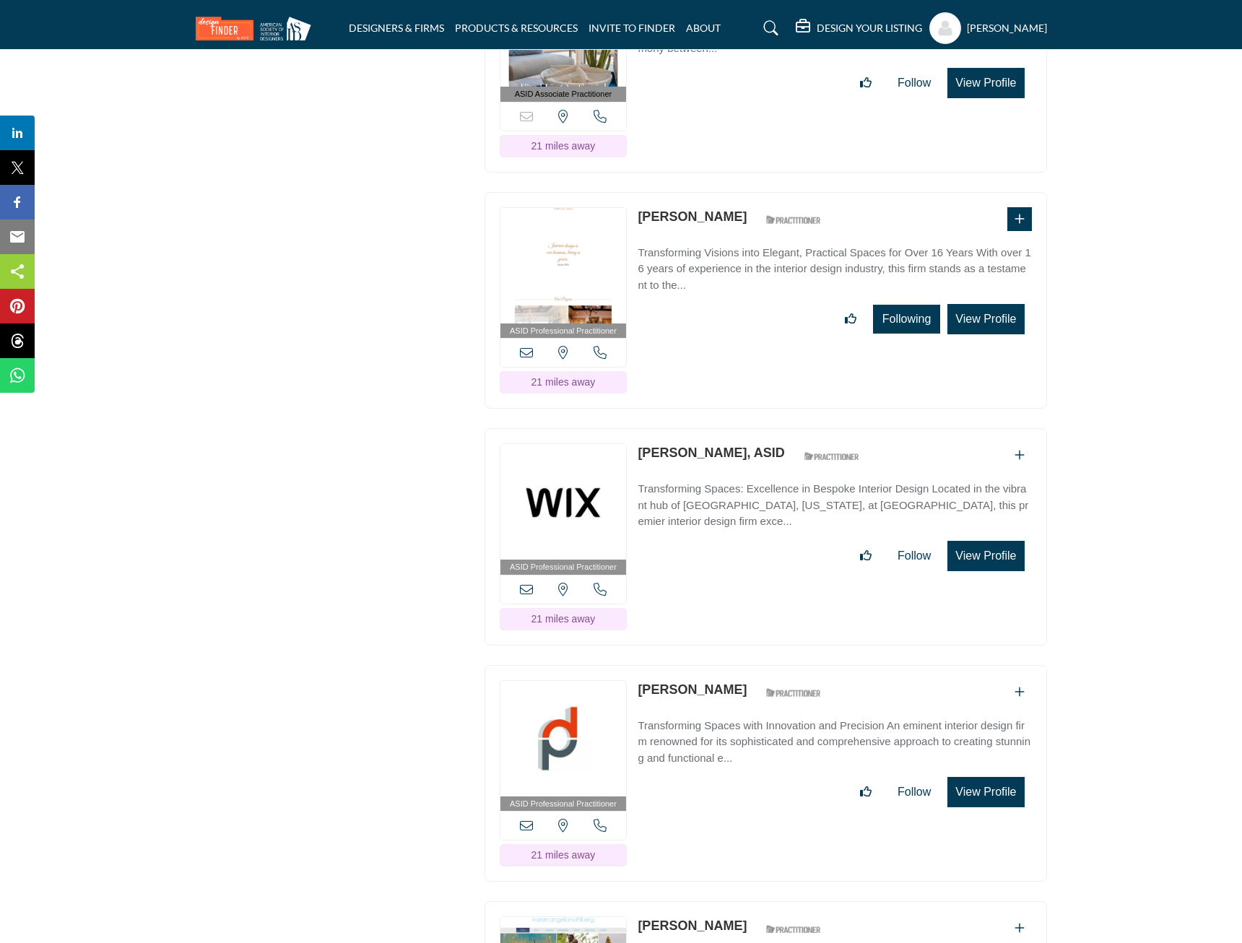
click at [978, 541] on button "View Profile" at bounding box center [985, 556] width 77 height 30
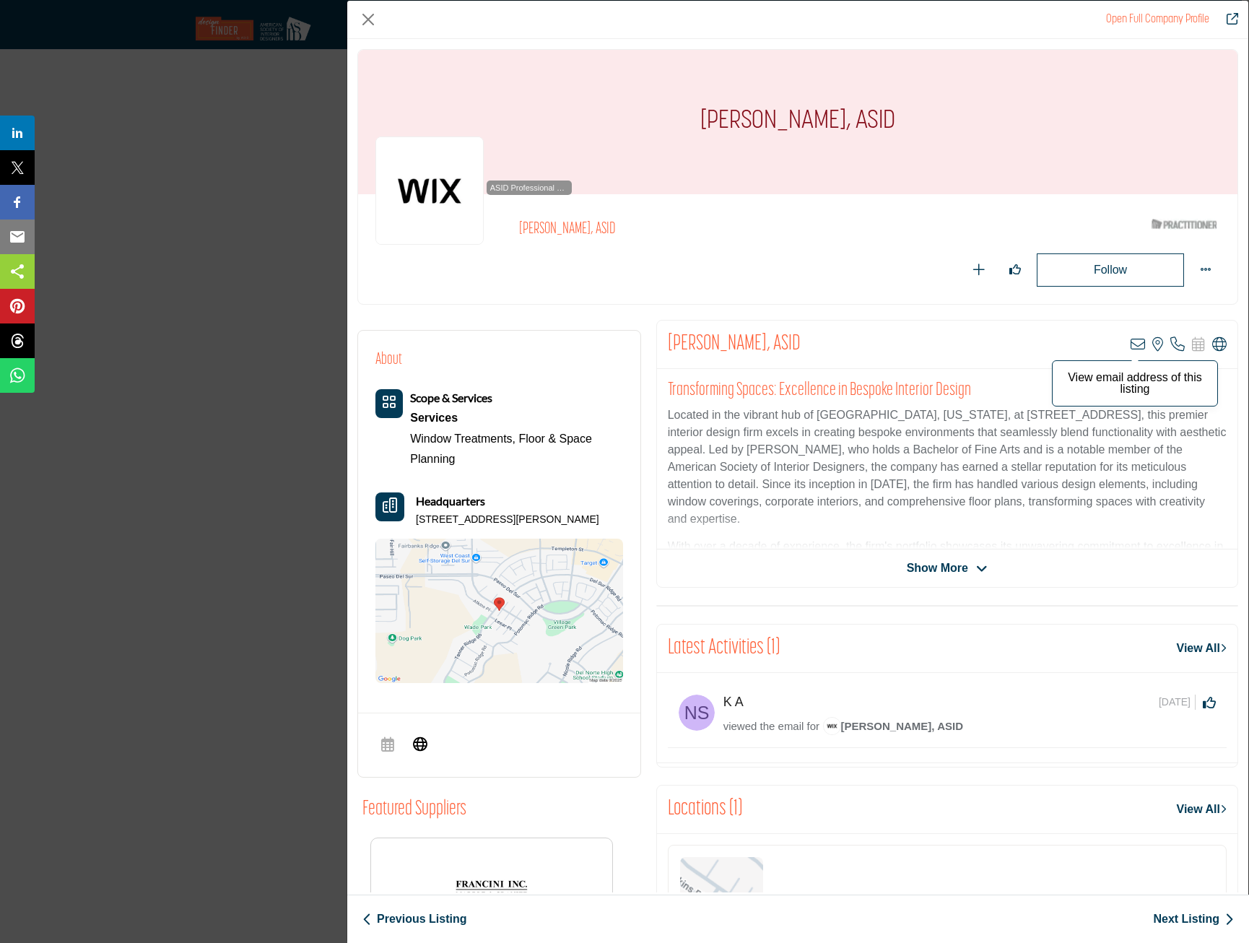
click at [1134, 341] on icon "Company Data Modal" at bounding box center [1138, 344] width 14 height 14
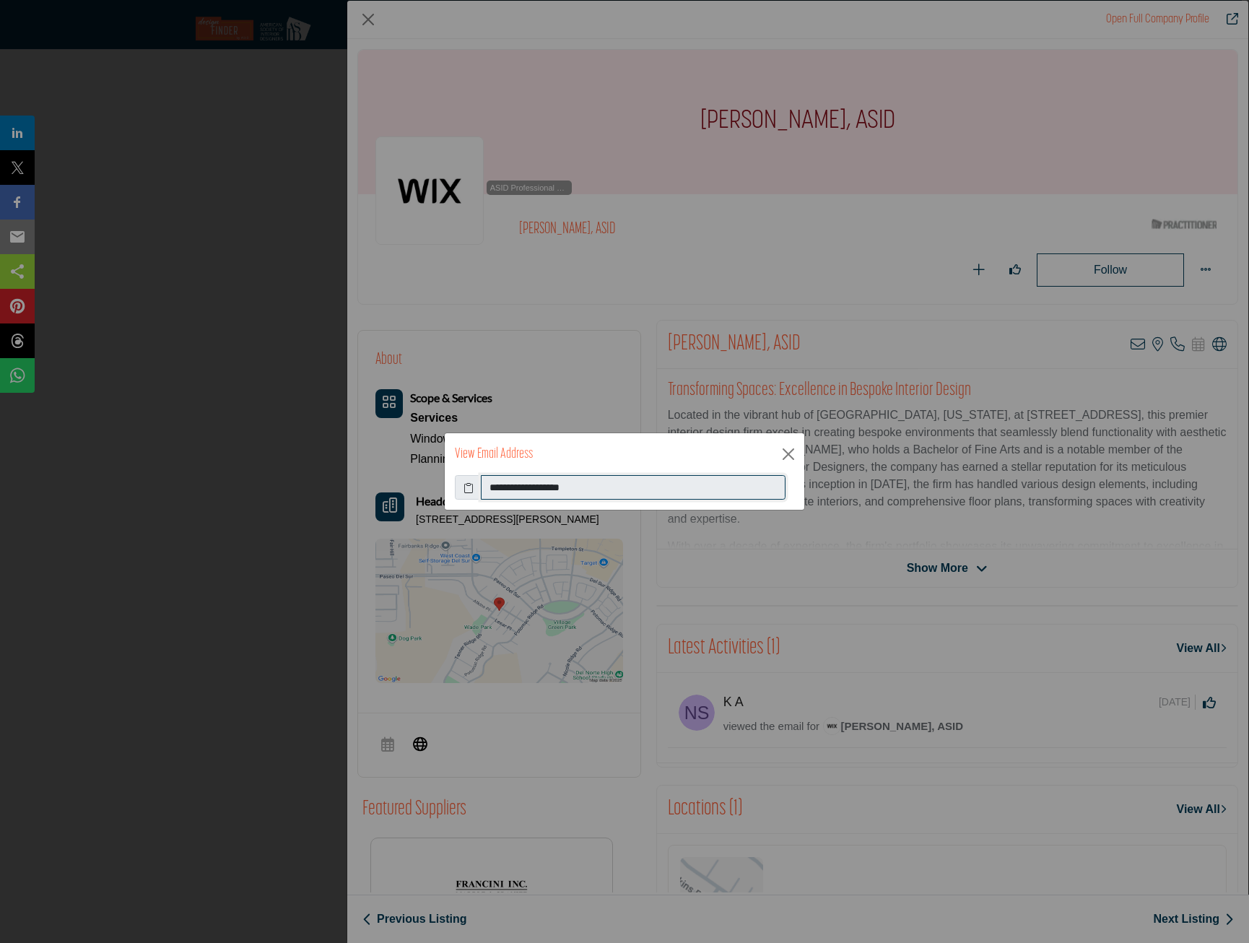
drag, startPoint x: 645, startPoint y: 486, endPoint x: 430, endPoint y: 494, distance: 214.6
click at [425, 493] on div "**********" at bounding box center [624, 471] width 1249 height 943
click at [789, 459] on button "Close" at bounding box center [789, 454] width 22 height 22
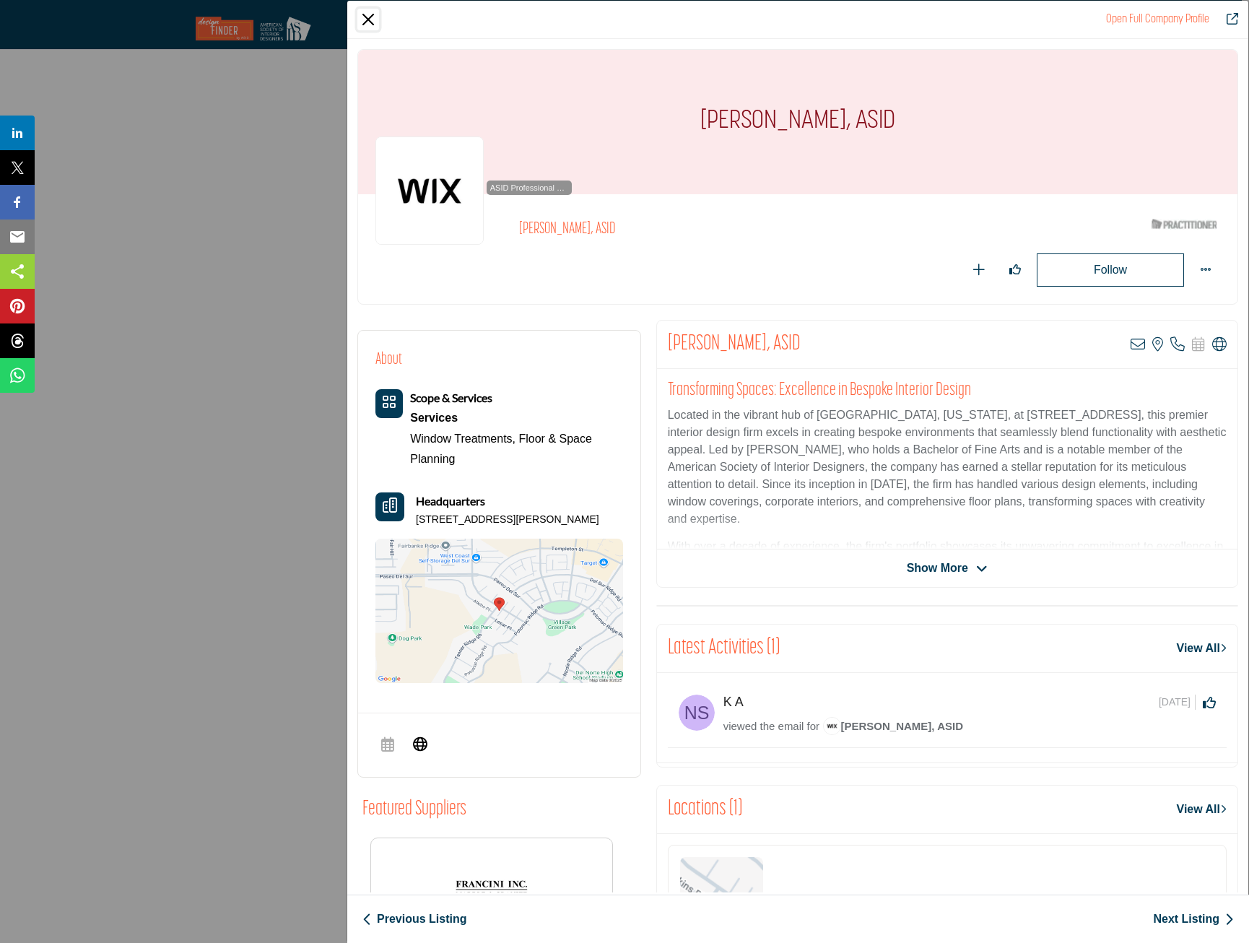
click at [374, 14] on button "Close" at bounding box center [368, 20] width 22 height 22
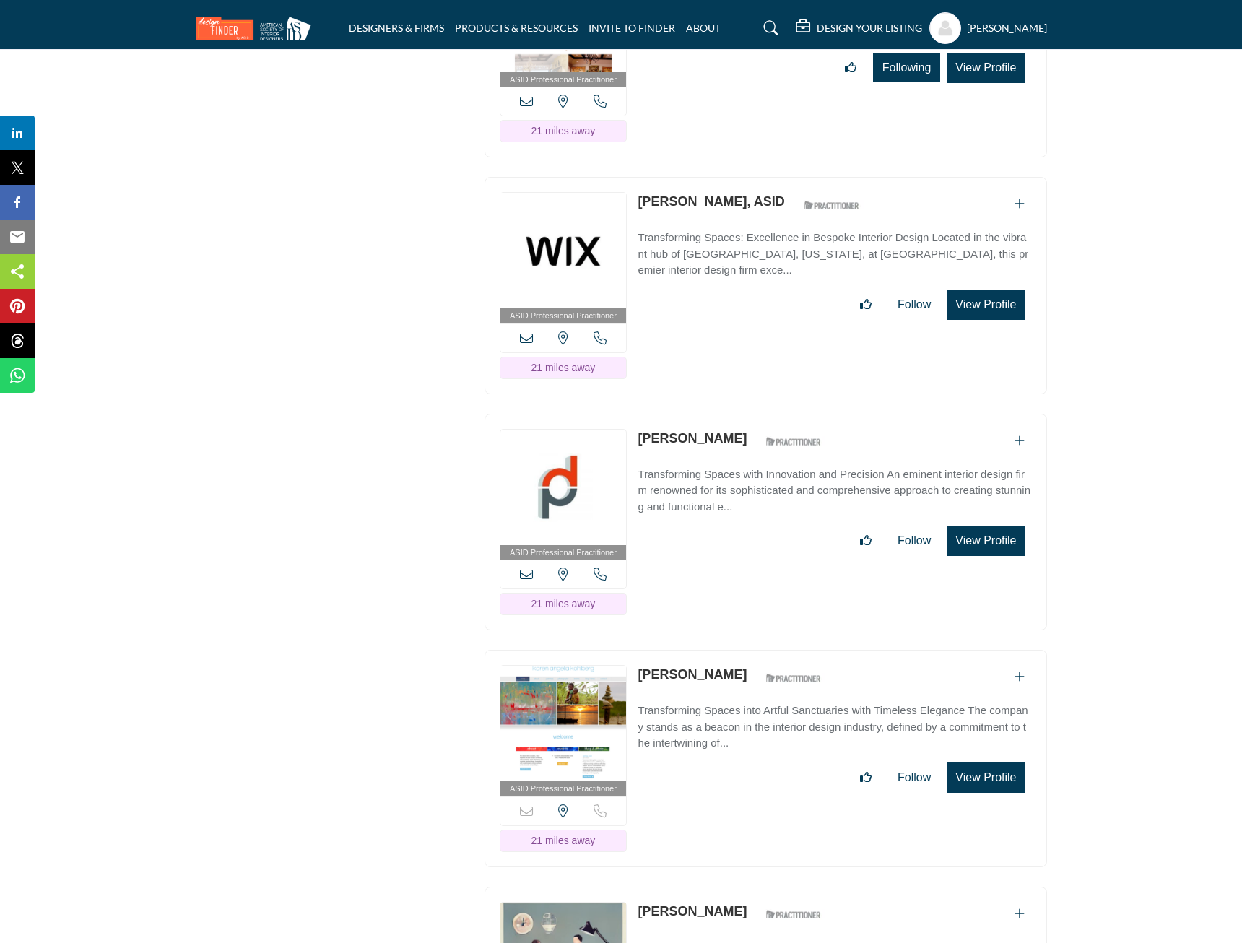
scroll to position [15959, 0]
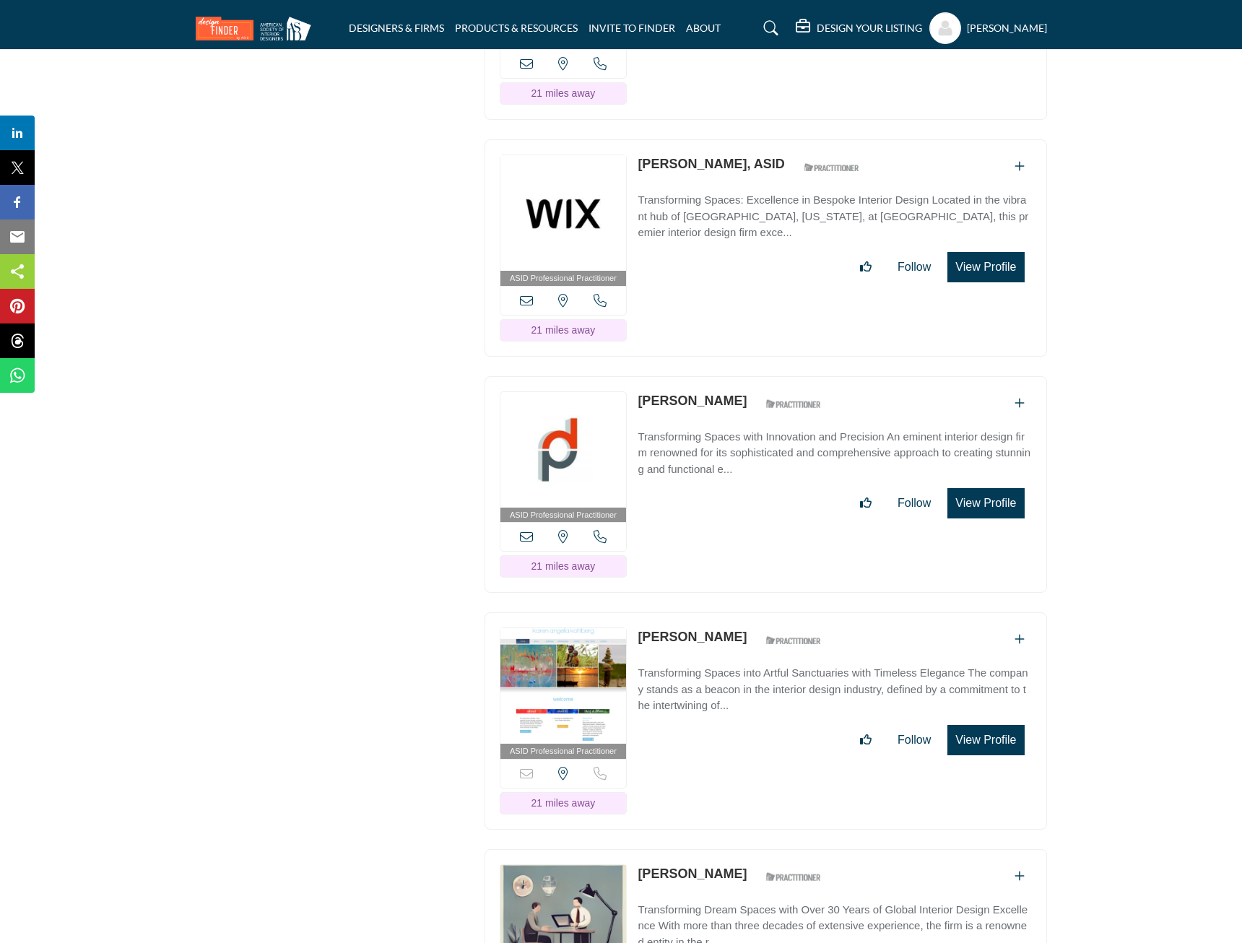
click at [1006, 488] on button "View Profile" at bounding box center [985, 503] width 77 height 30
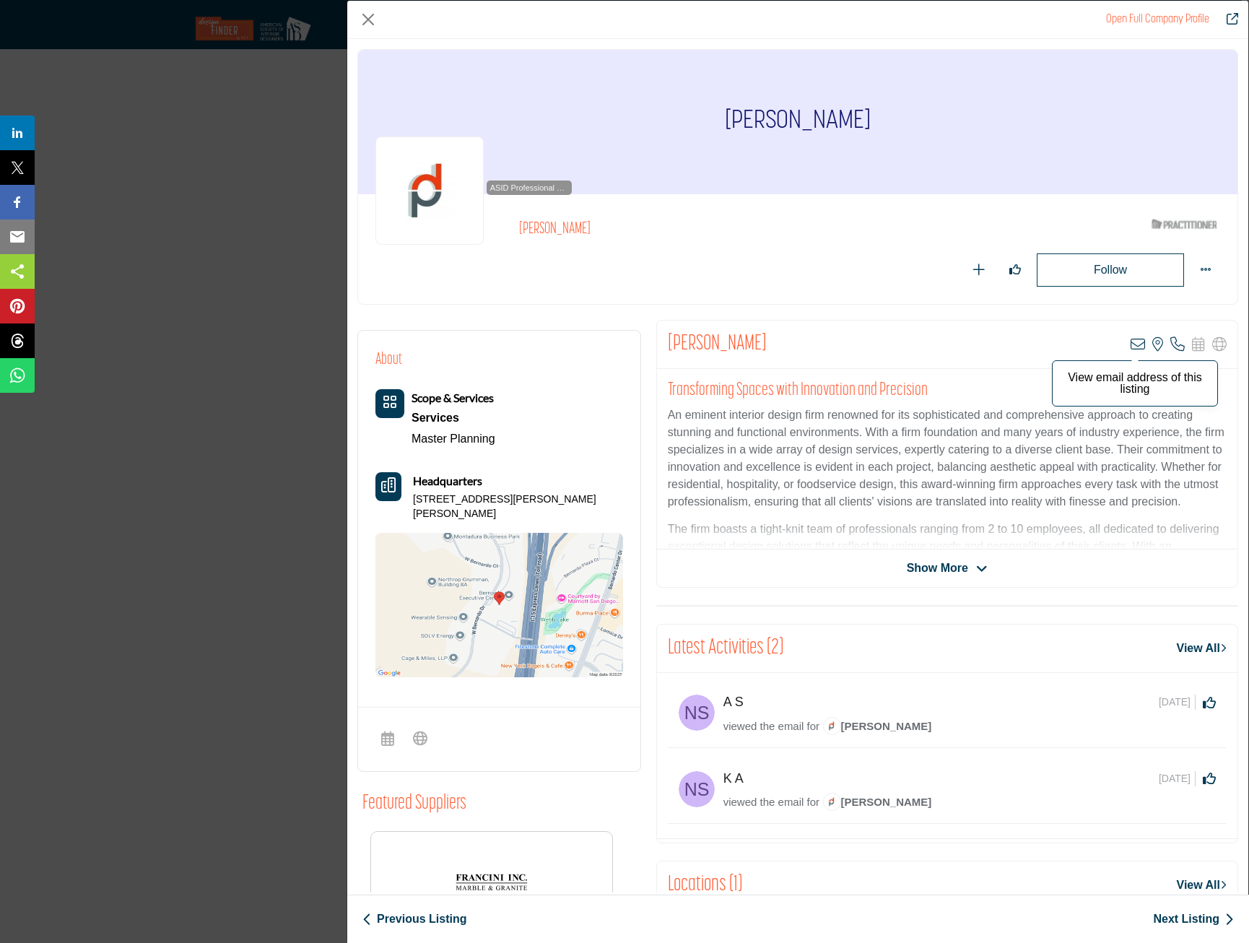
click at [1131, 349] on icon "Company Data Modal" at bounding box center [1138, 344] width 14 height 14
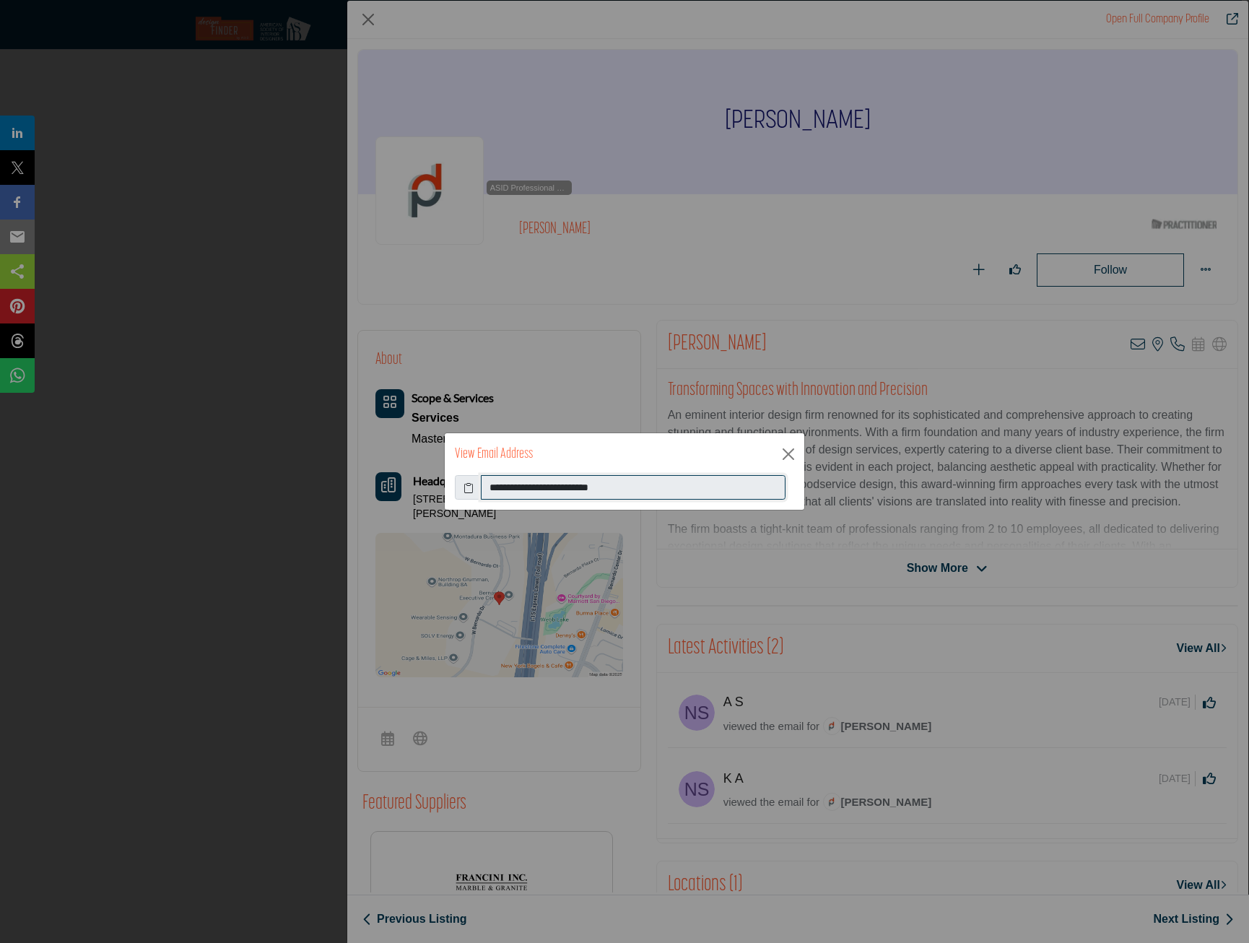
drag, startPoint x: 667, startPoint y: 485, endPoint x: 427, endPoint y: 481, distance: 239.0
click at [427, 481] on div "**********" at bounding box center [624, 471] width 1249 height 943
drag, startPoint x: 427, startPoint y: 481, endPoint x: 590, endPoint y: 488, distance: 162.6
click at [789, 453] on button "Close" at bounding box center [789, 454] width 22 height 22
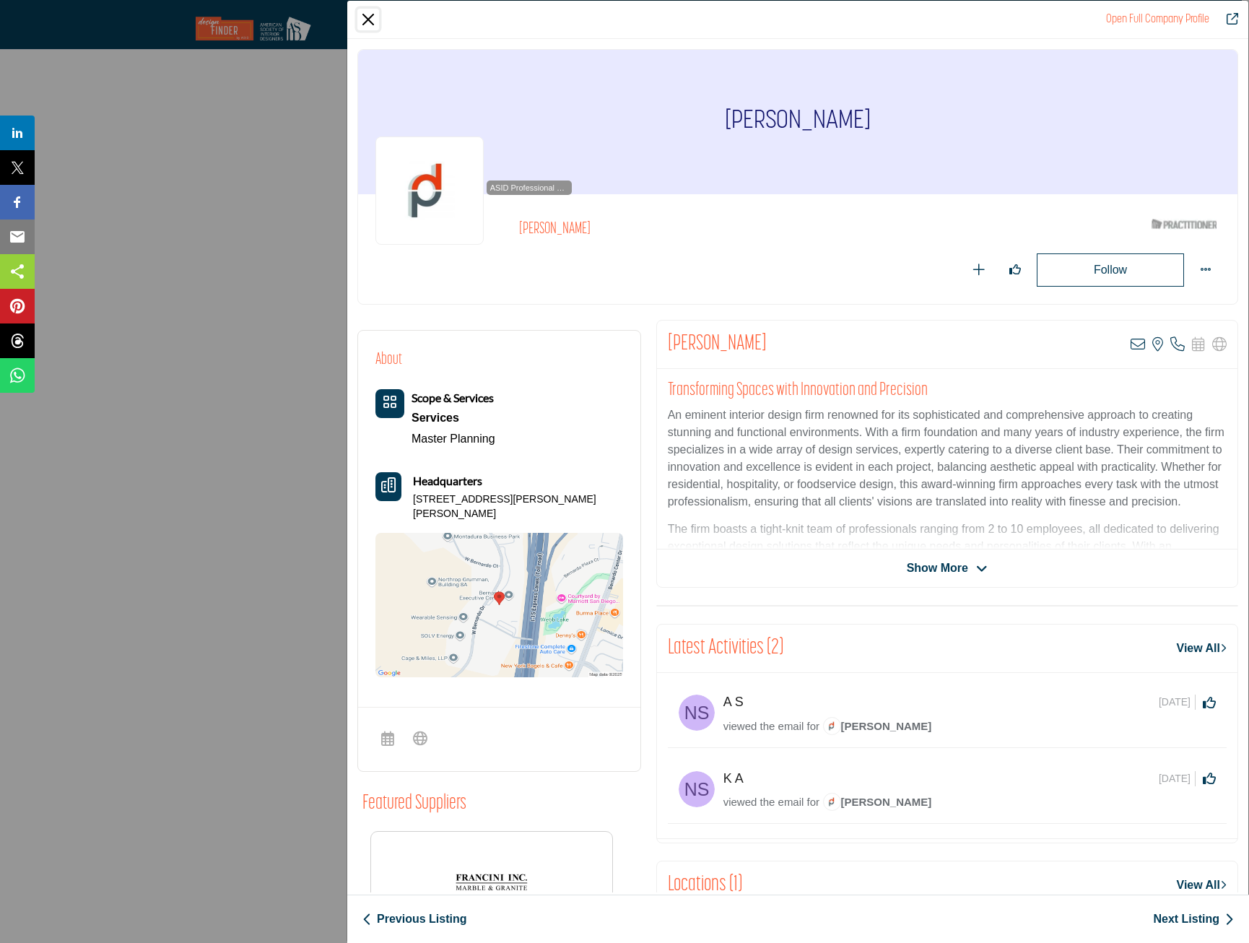
click at [376, 28] on button "Close" at bounding box center [368, 20] width 22 height 22
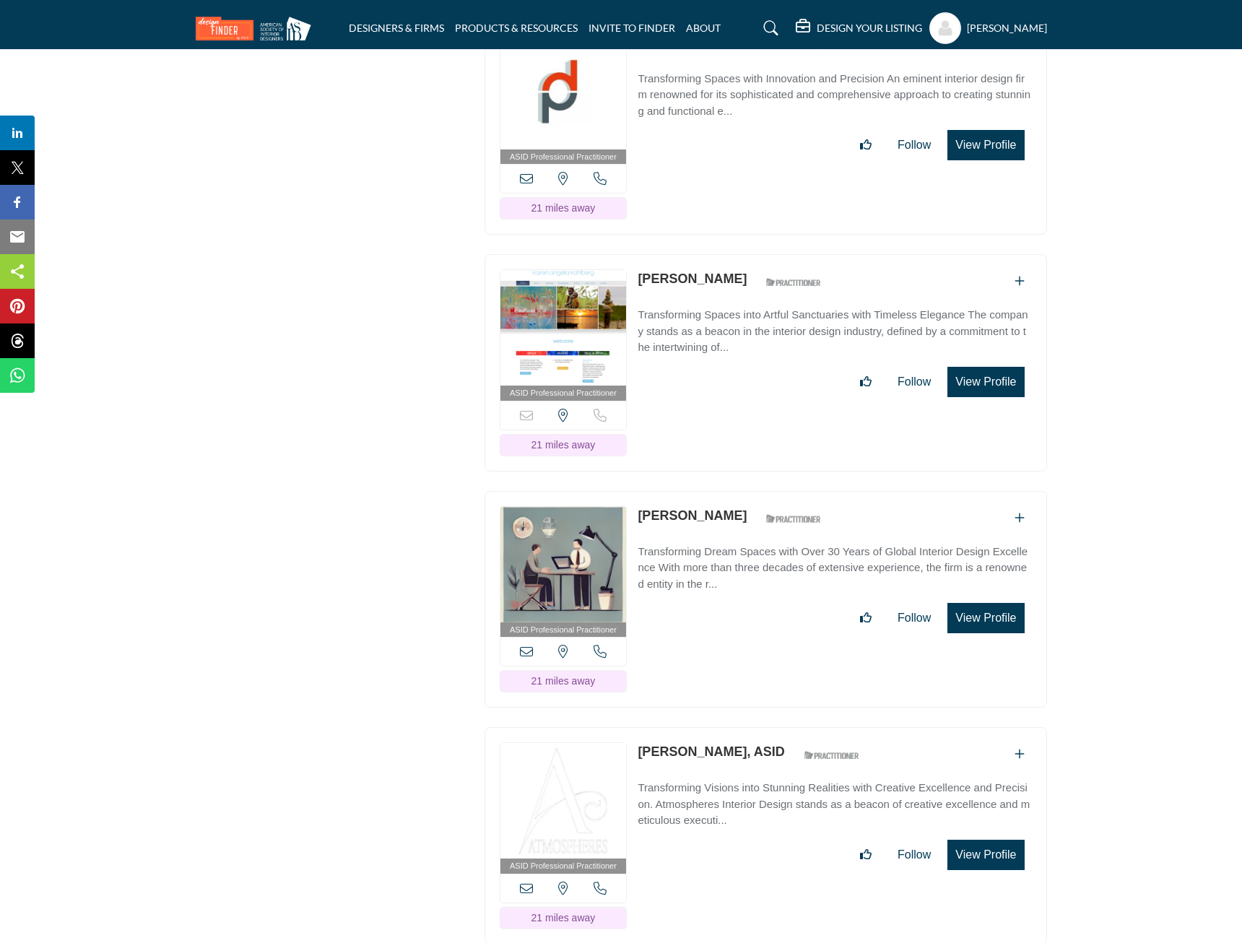
scroll to position [16320, 0]
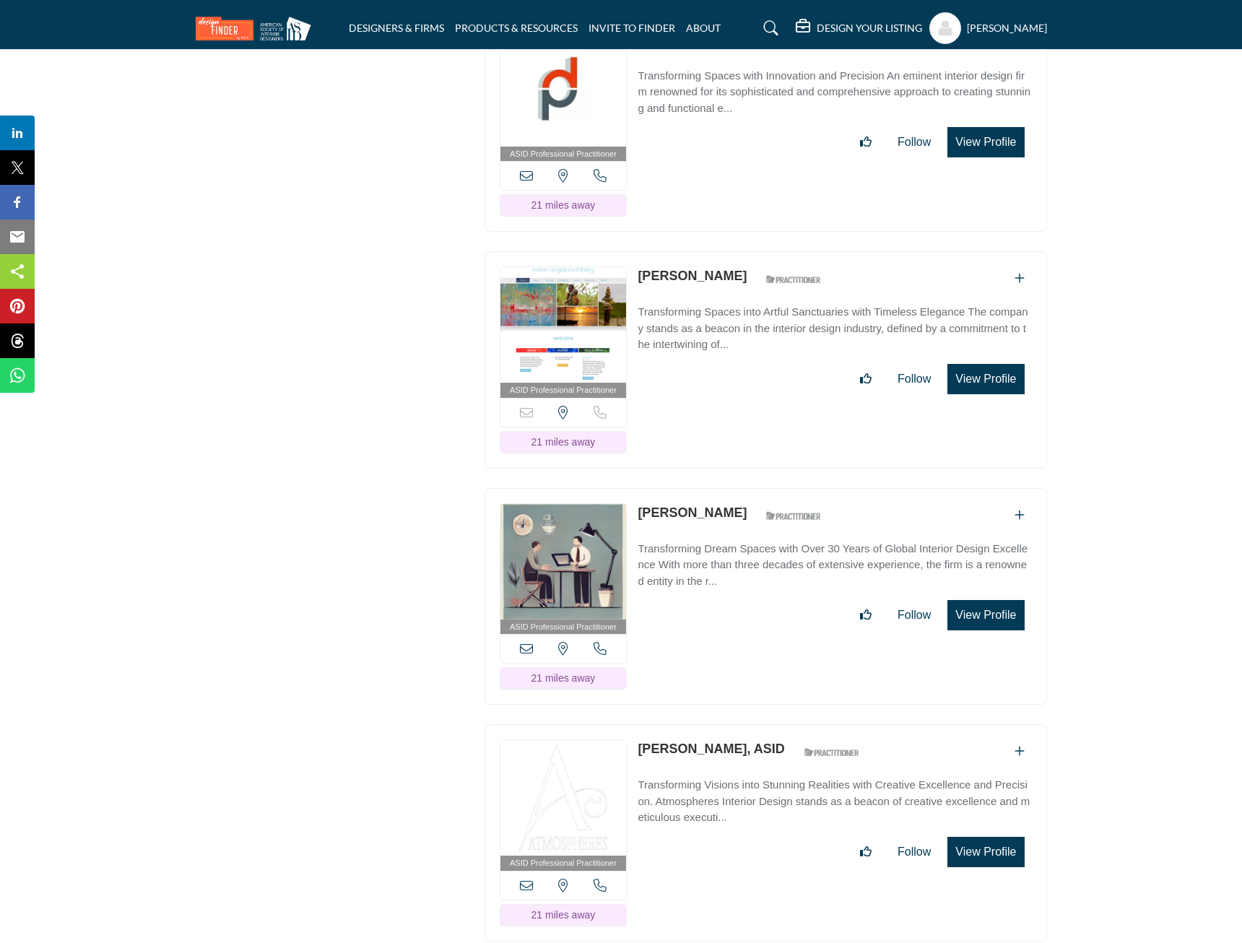
click at [985, 364] on button "View Profile" at bounding box center [985, 379] width 77 height 30
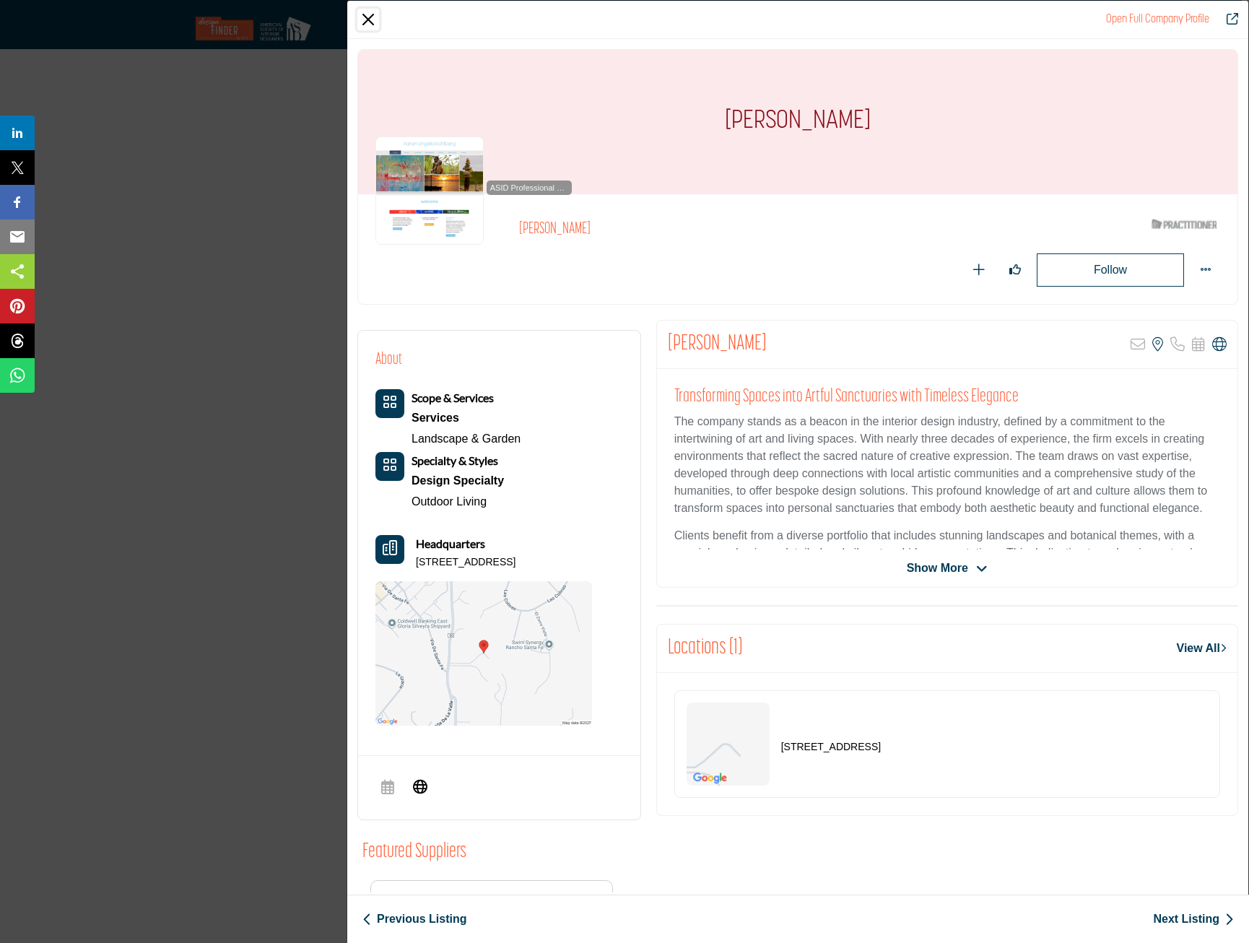
click at [371, 19] on button "Close" at bounding box center [368, 20] width 22 height 22
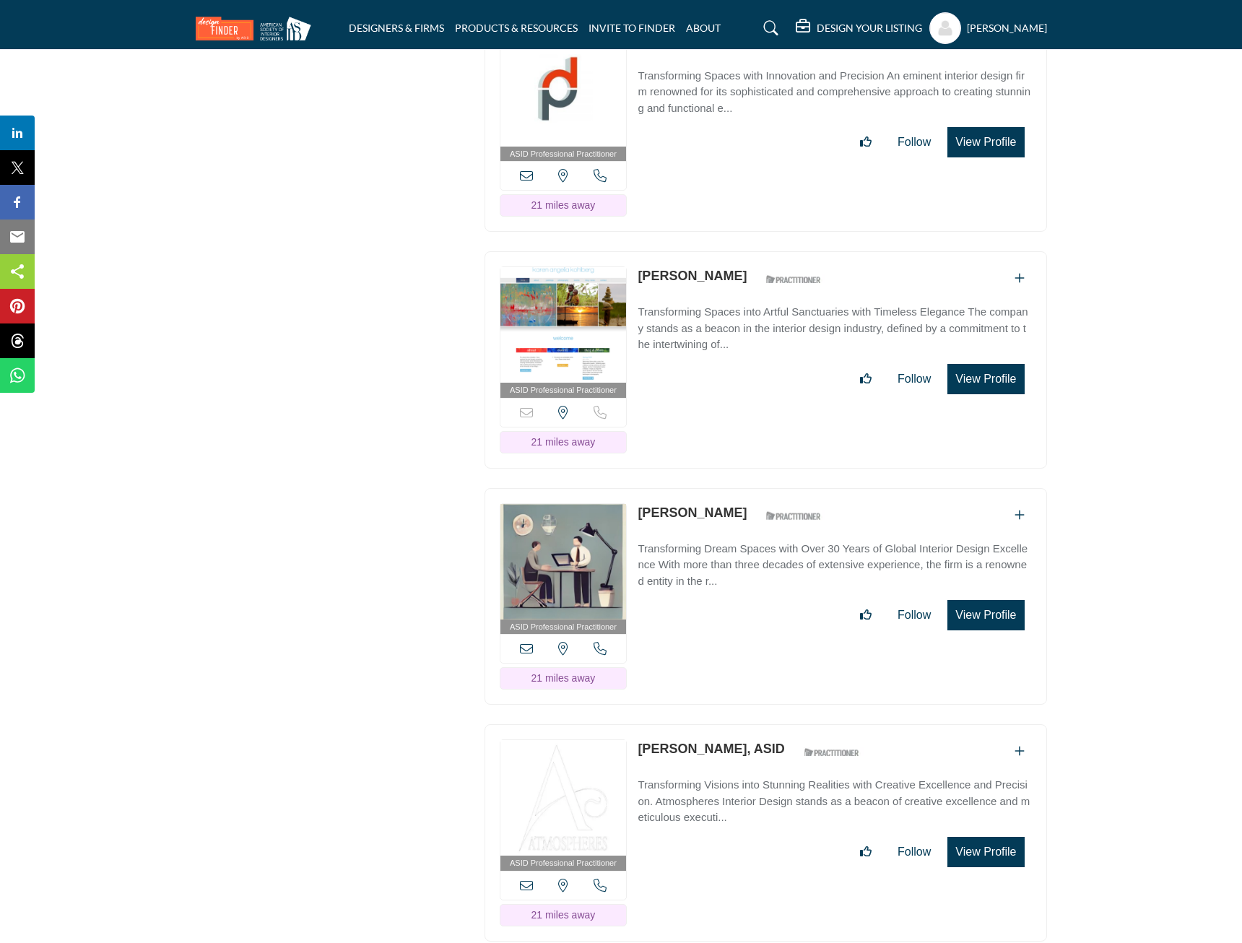
click at [994, 600] on button "View Profile" at bounding box center [985, 615] width 77 height 30
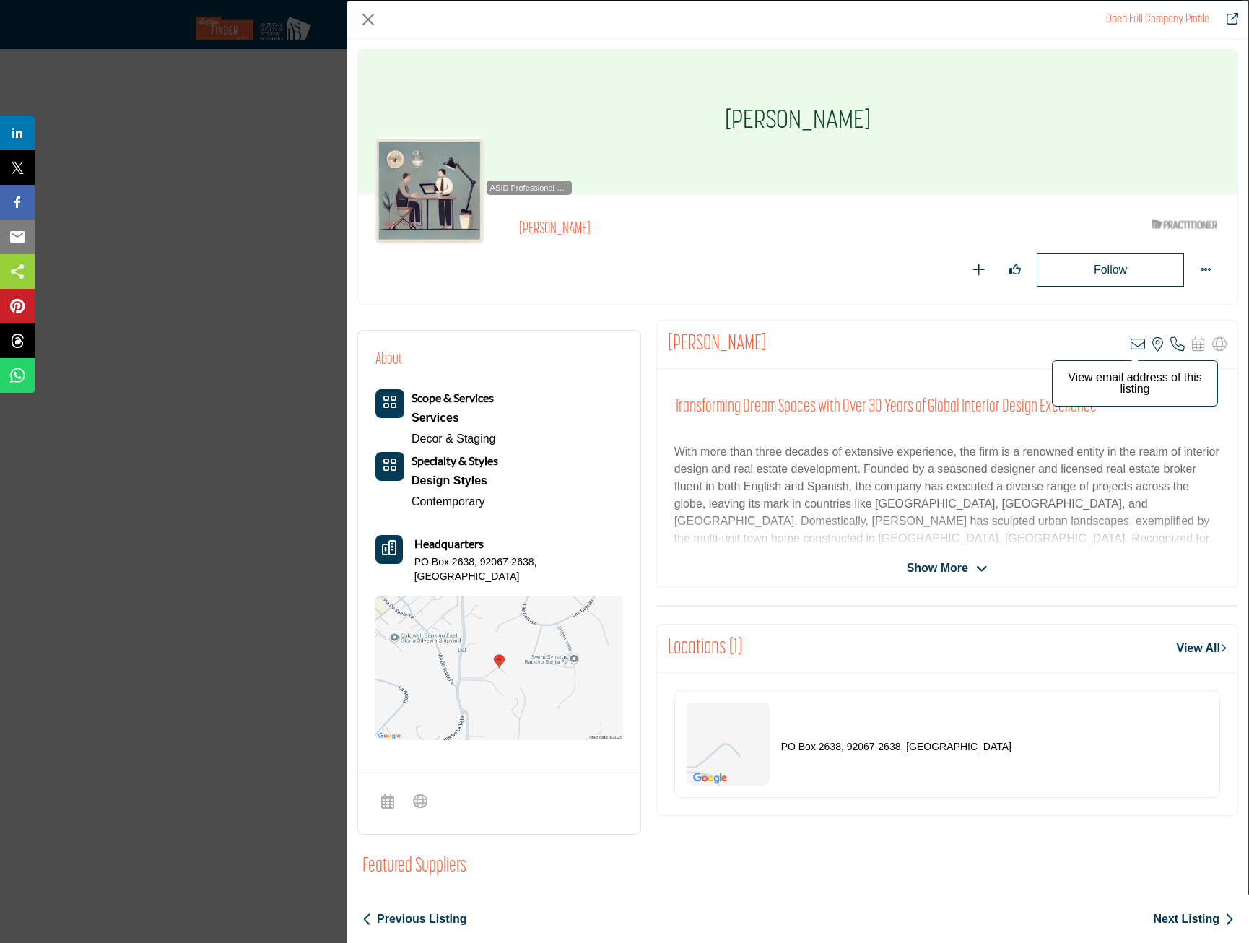
click at [1131, 346] on icon "Company Data Modal" at bounding box center [1138, 344] width 14 height 14
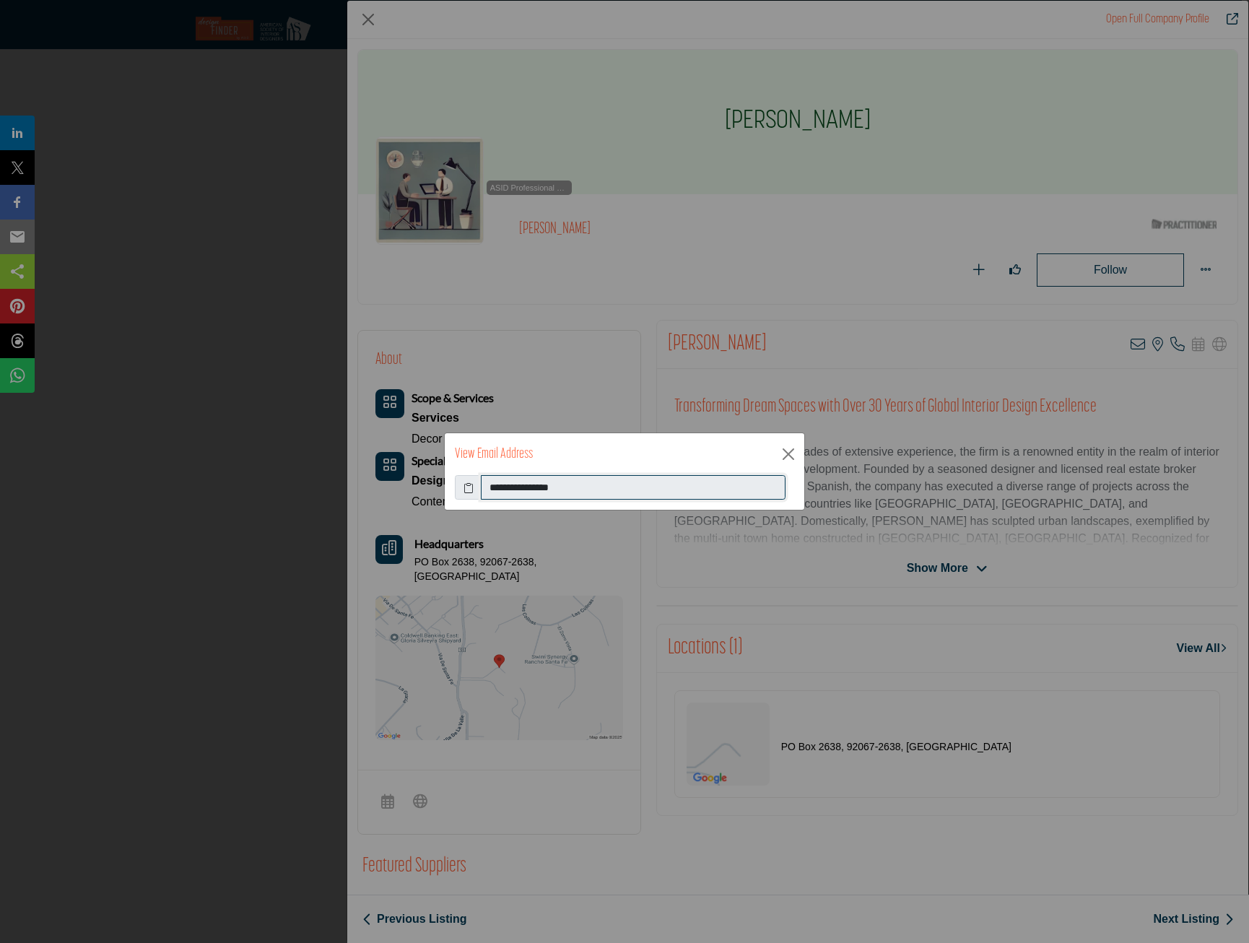
drag, startPoint x: 560, startPoint y: 491, endPoint x: 487, endPoint y: 492, distance: 72.9
click at [482, 492] on input "**********" at bounding box center [633, 487] width 305 height 25
drag, startPoint x: 487, startPoint y: 492, endPoint x: 581, endPoint y: 494, distance: 93.2
click at [373, 19] on div "**********" at bounding box center [624, 471] width 1249 height 943
click at [783, 448] on button "Close" at bounding box center [789, 454] width 22 height 22
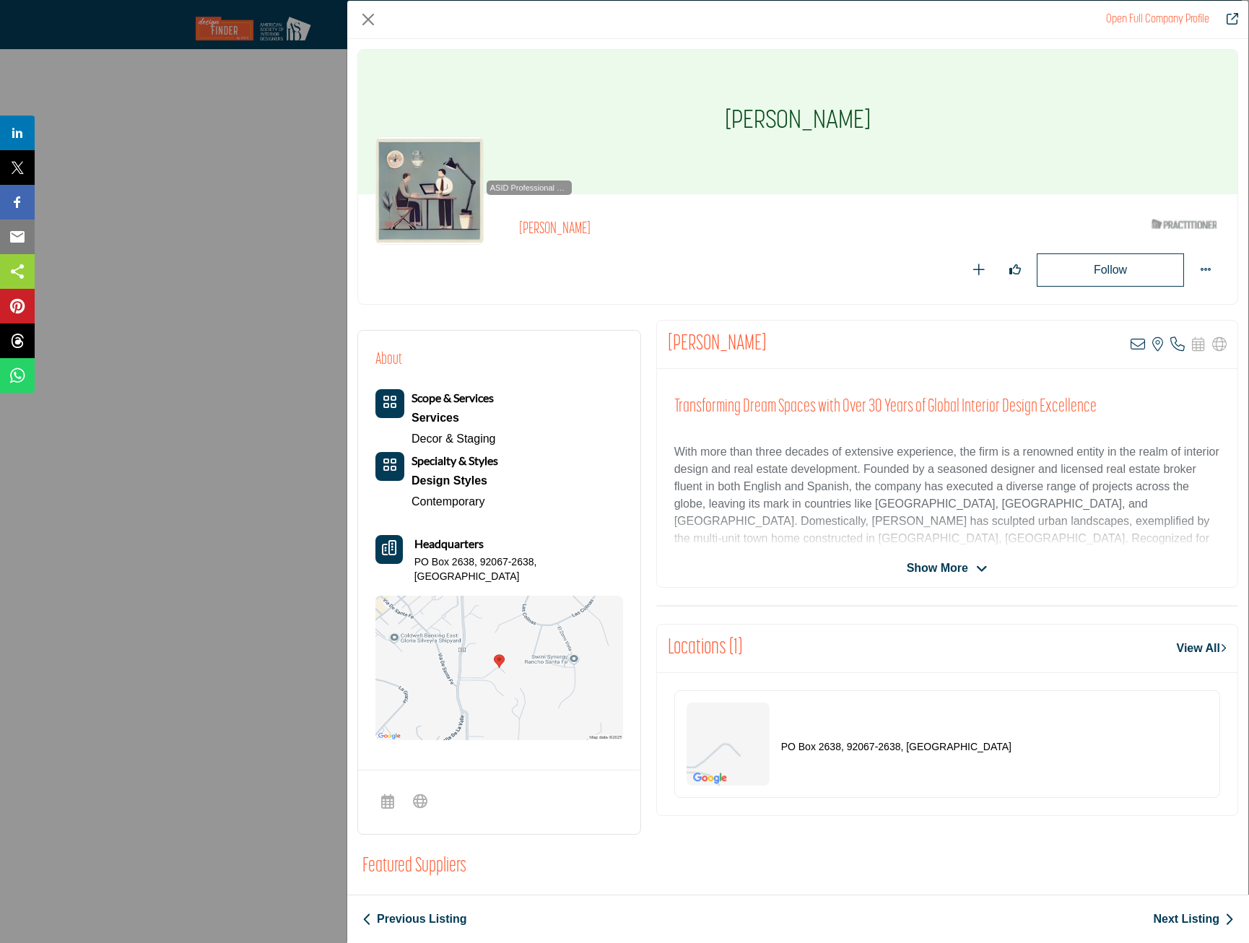
click at [379, 18] on div "Open Full Company Profile" at bounding box center [797, 20] width 901 height 38
click at [365, 16] on button "Close" at bounding box center [368, 20] width 22 height 22
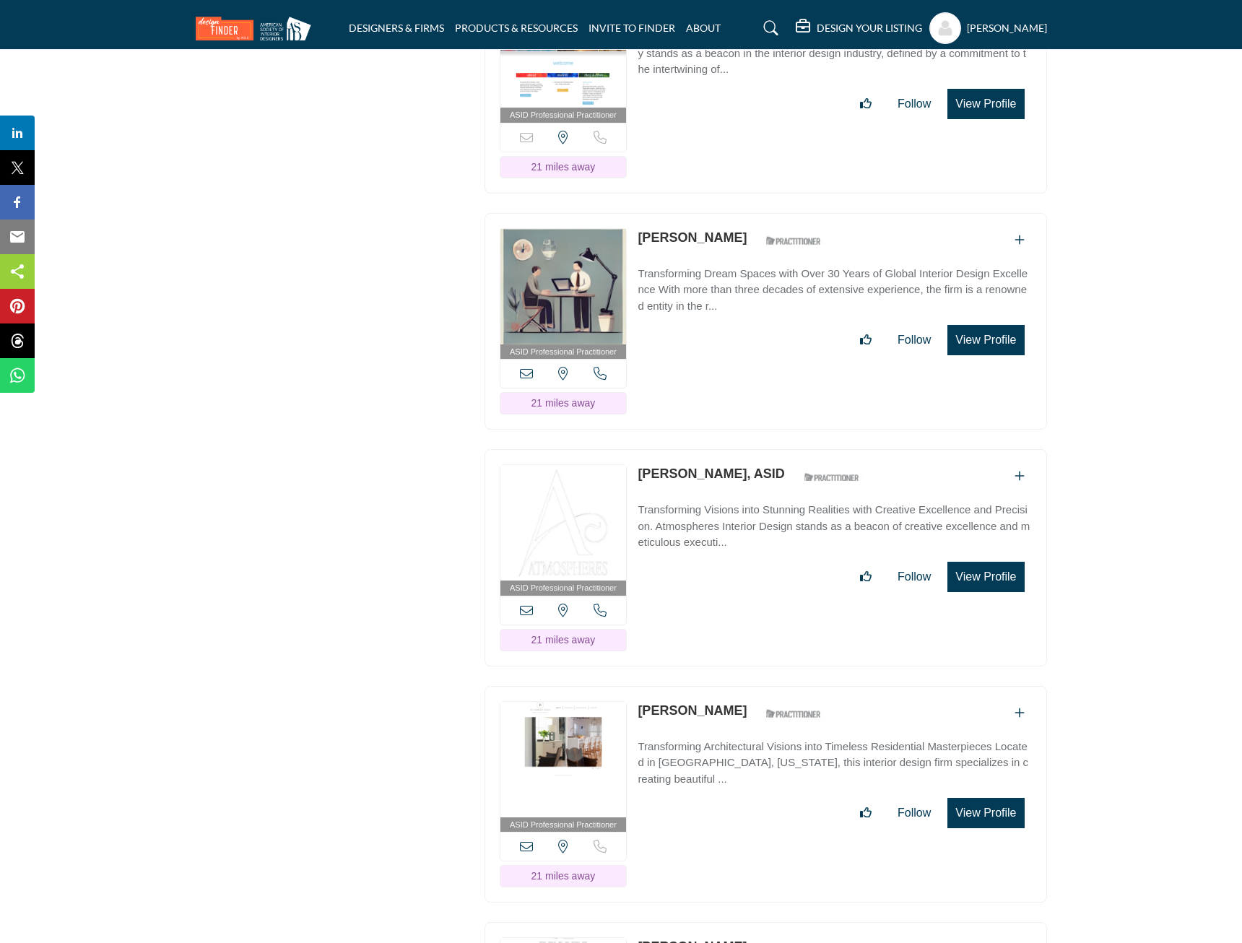
scroll to position [16753, 0]
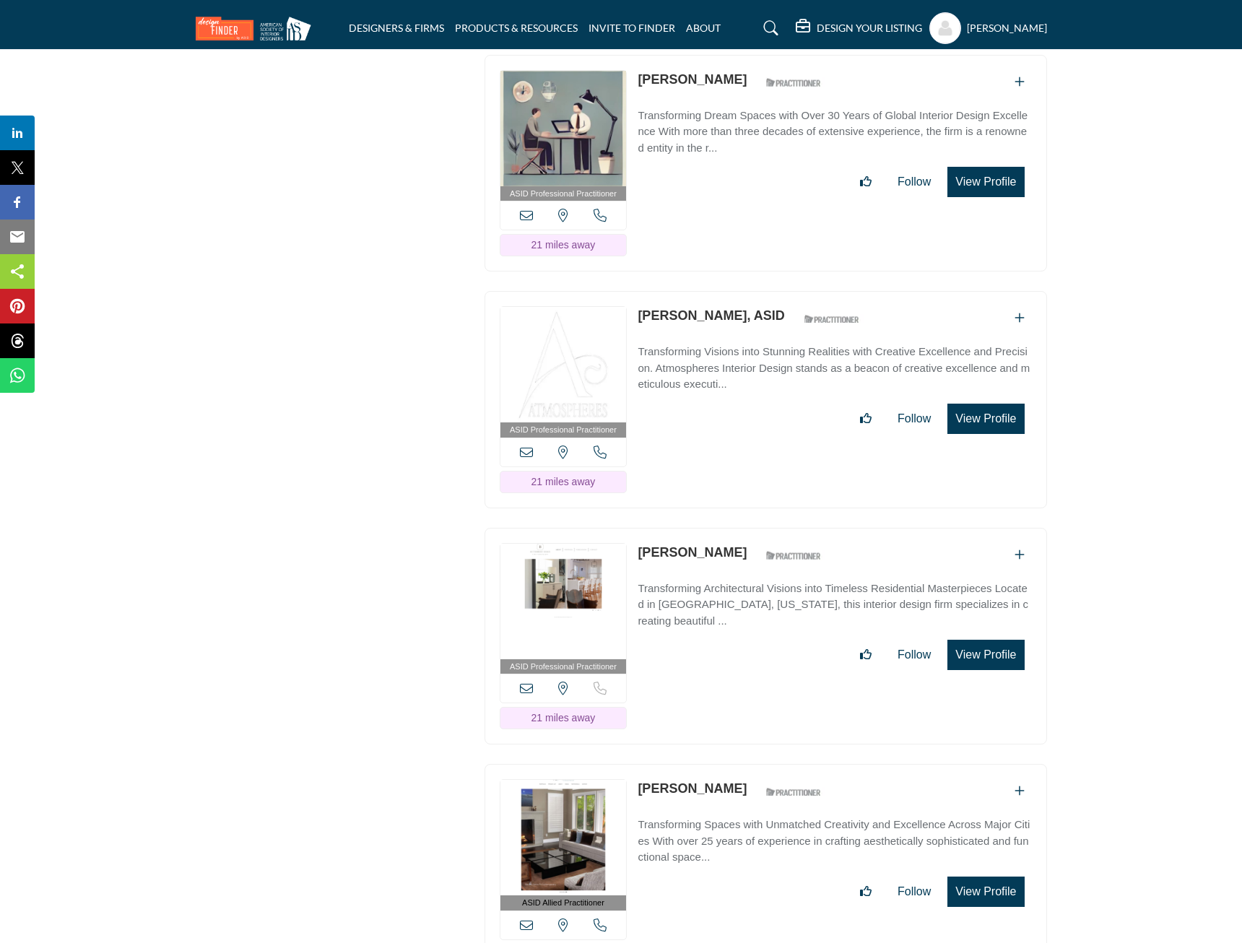
click at [991, 404] on button "View Profile" at bounding box center [985, 419] width 77 height 30
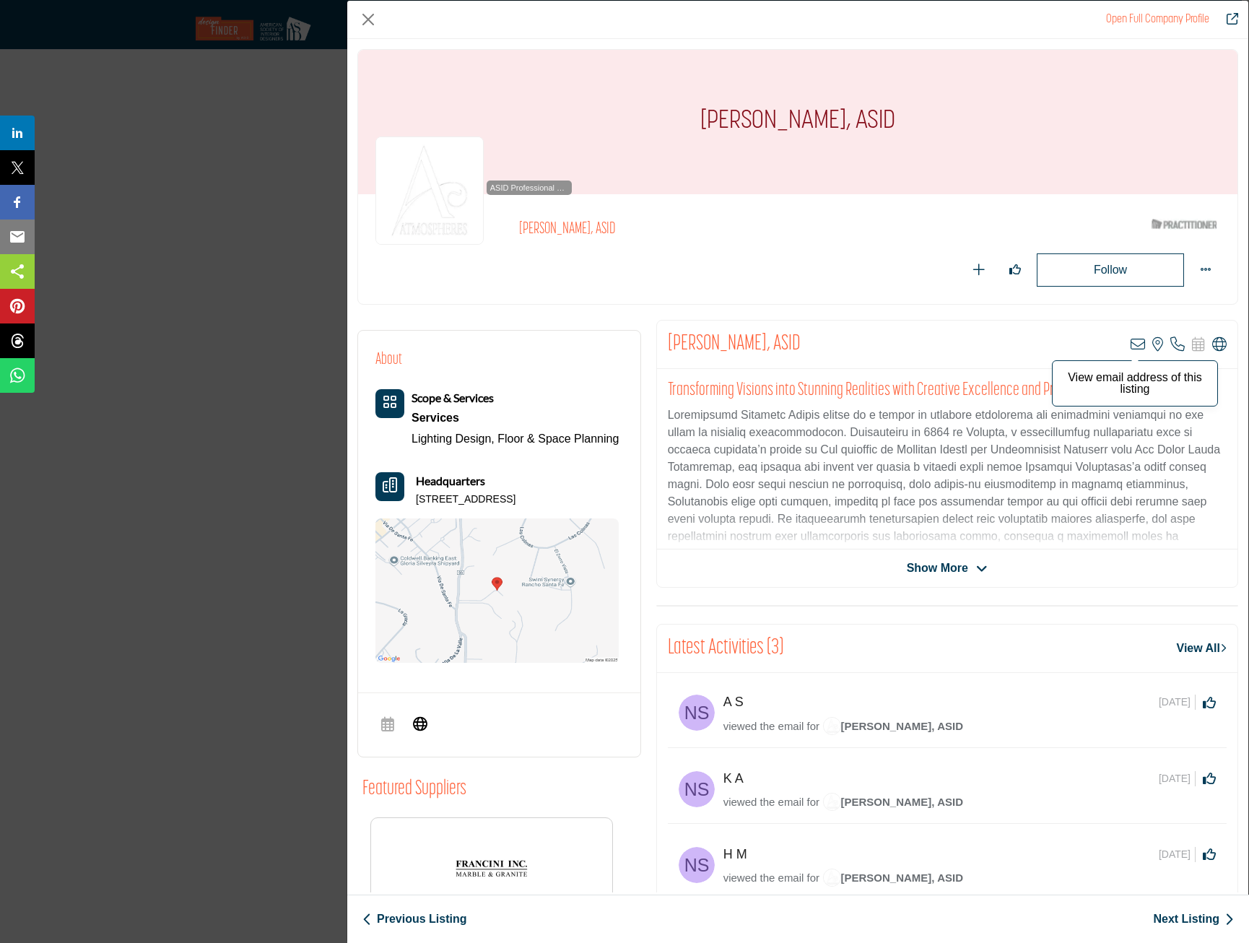
click at [1134, 344] on icon "Company Data Modal" at bounding box center [1138, 344] width 14 height 14
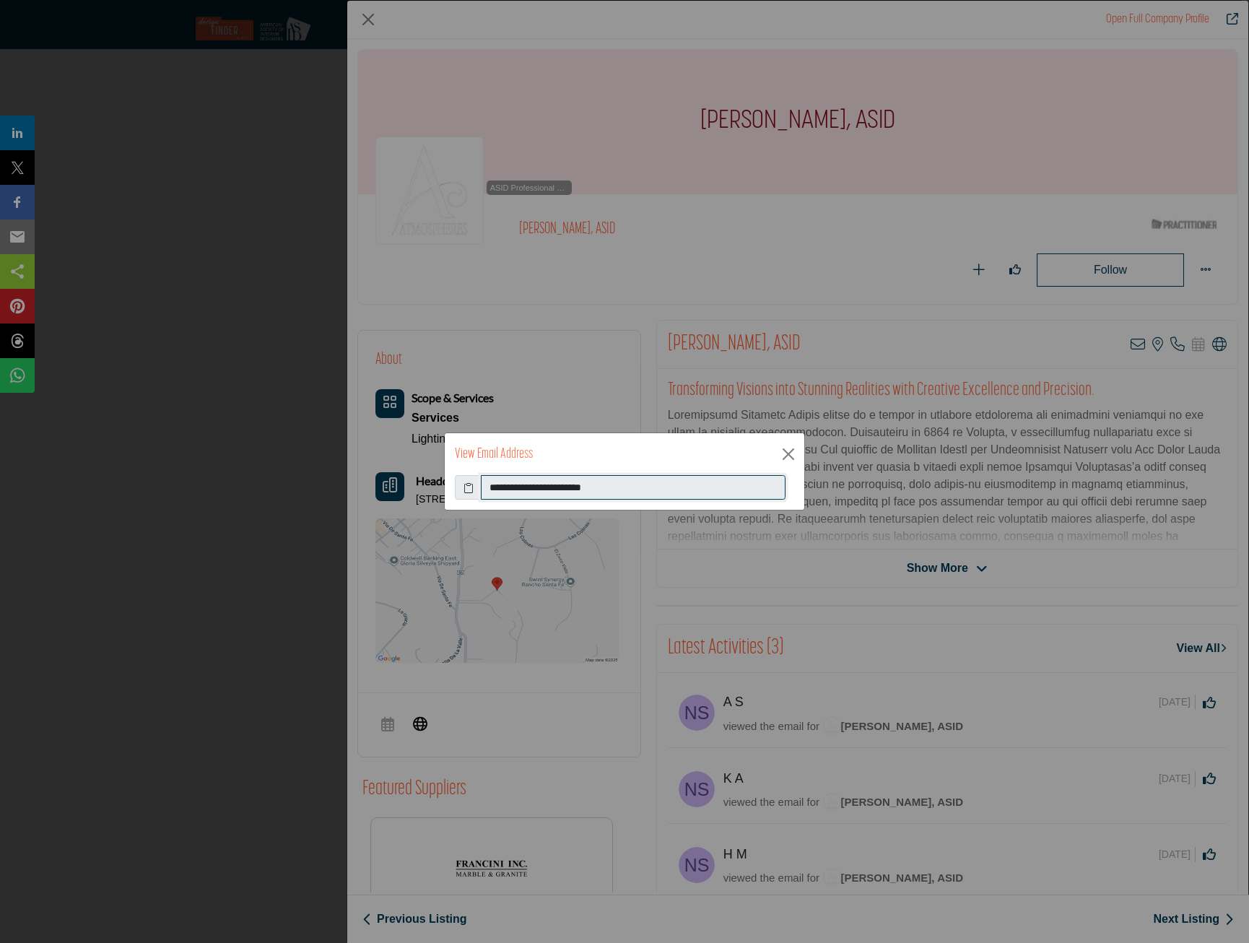
drag, startPoint x: 672, startPoint y: 493, endPoint x: 459, endPoint y: 485, distance: 213.2
click at [459, 485] on div "**********" at bounding box center [624, 487] width 339 height 25
drag, startPoint x: 459, startPoint y: 485, endPoint x: 602, endPoint y: 487, distance: 143.0
click at [787, 456] on button "Close" at bounding box center [789, 454] width 22 height 22
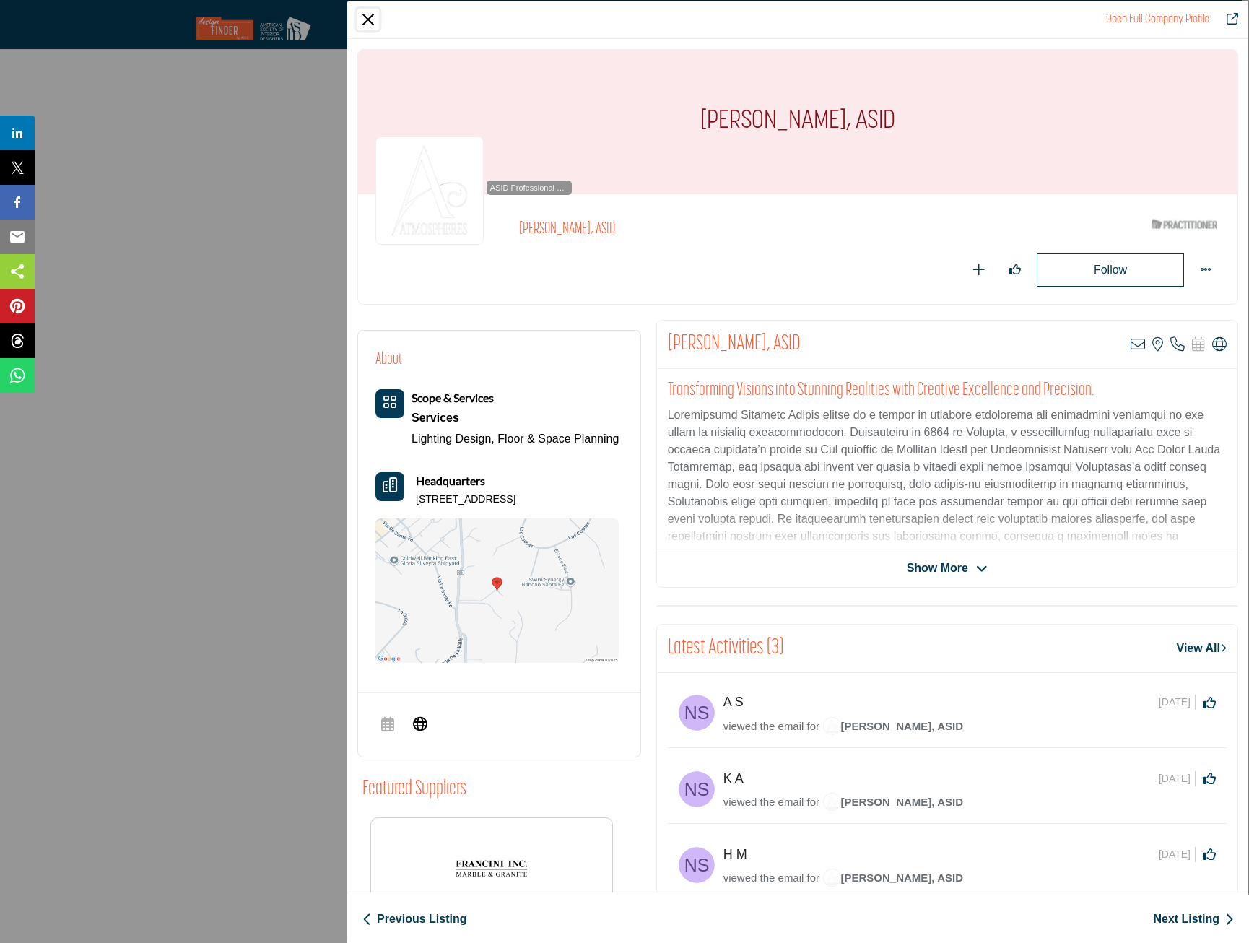
click at [365, 27] on button "Close" at bounding box center [368, 20] width 22 height 22
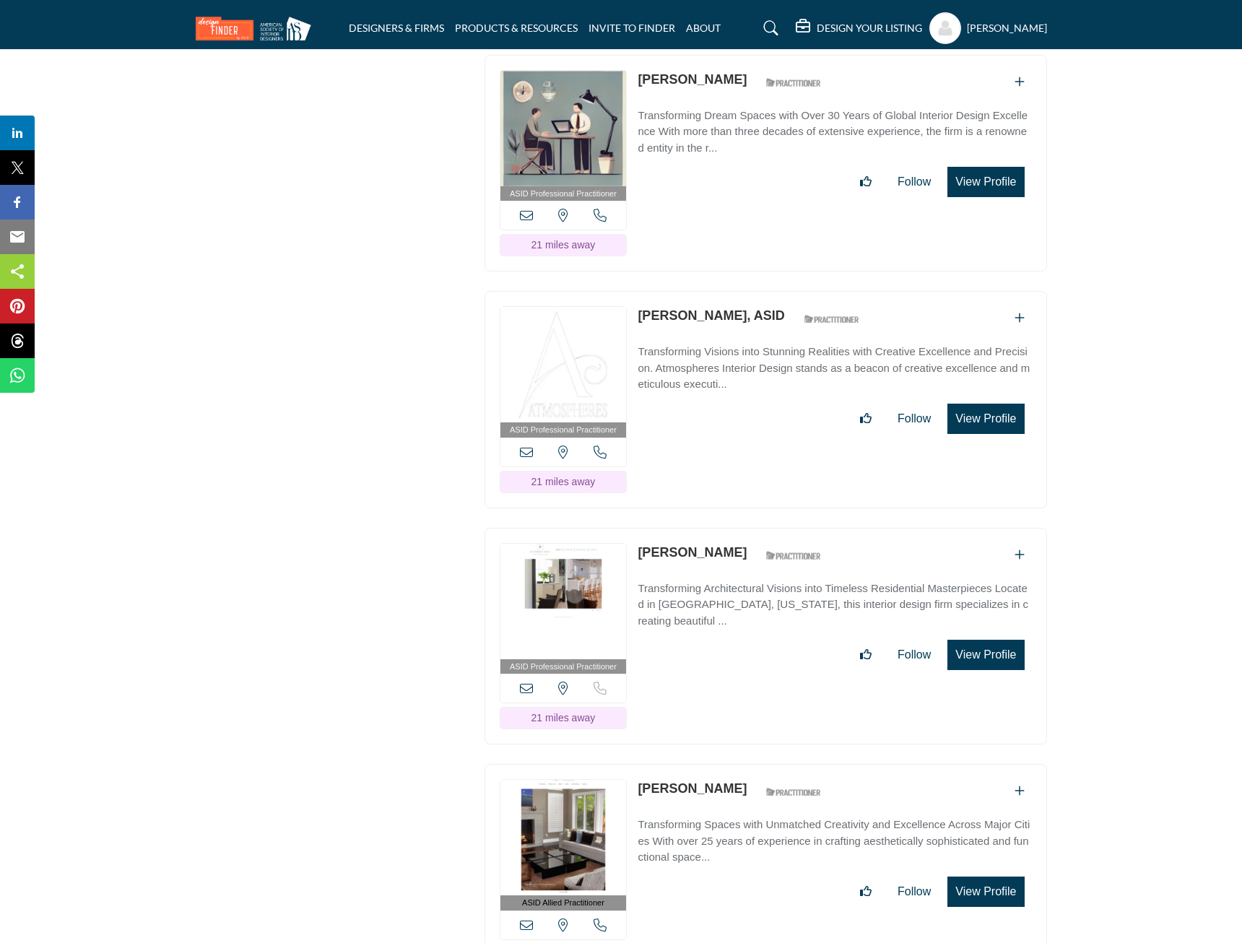
click at [981, 640] on button "View Profile" at bounding box center [985, 655] width 77 height 30
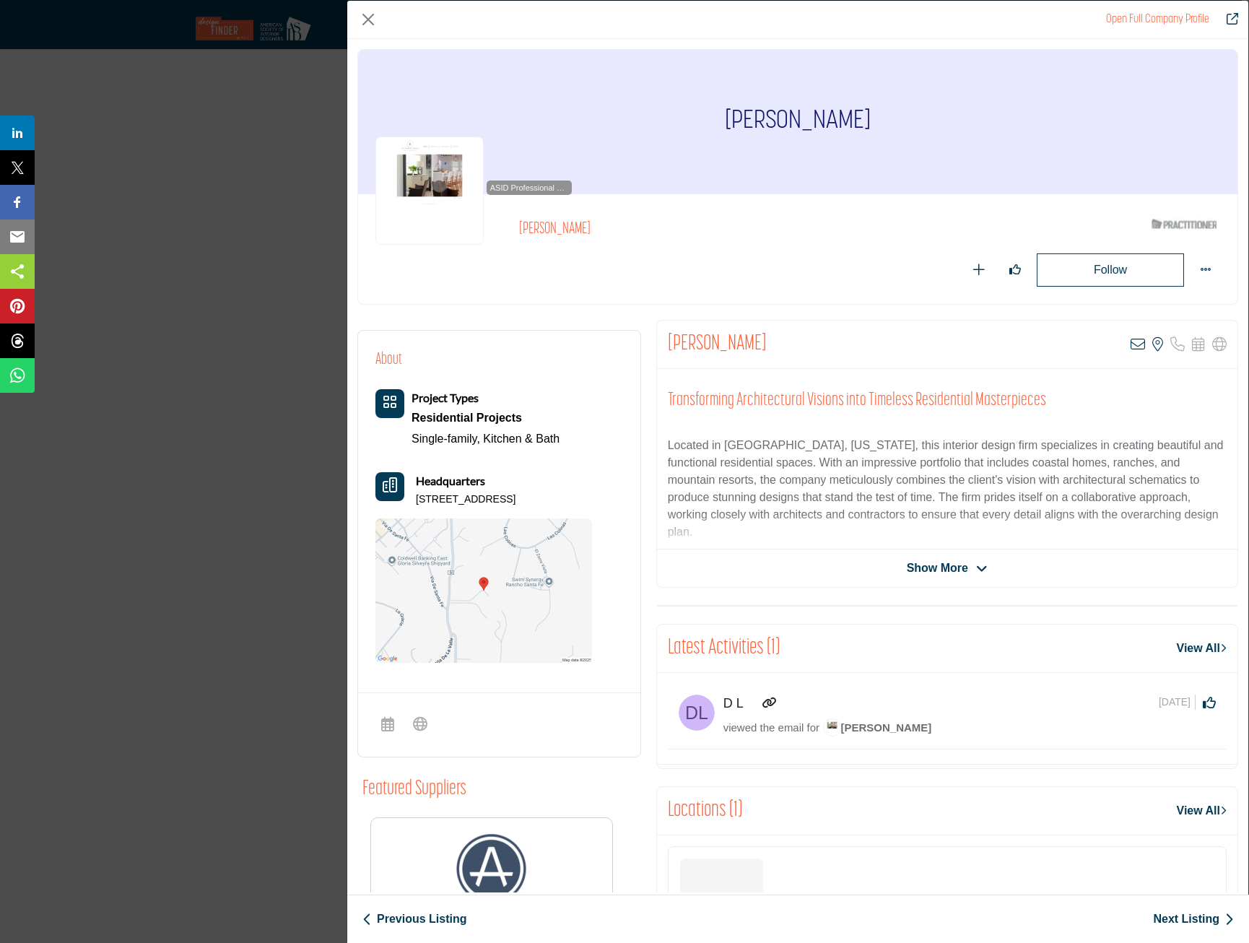
click at [1141, 344] on div "View email address of this listing View the location of this listing Sorry, but…" at bounding box center [1179, 344] width 96 height 14
click at [1134, 347] on icon "Company Data Modal" at bounding box center [1138, 344] width 14 height 14
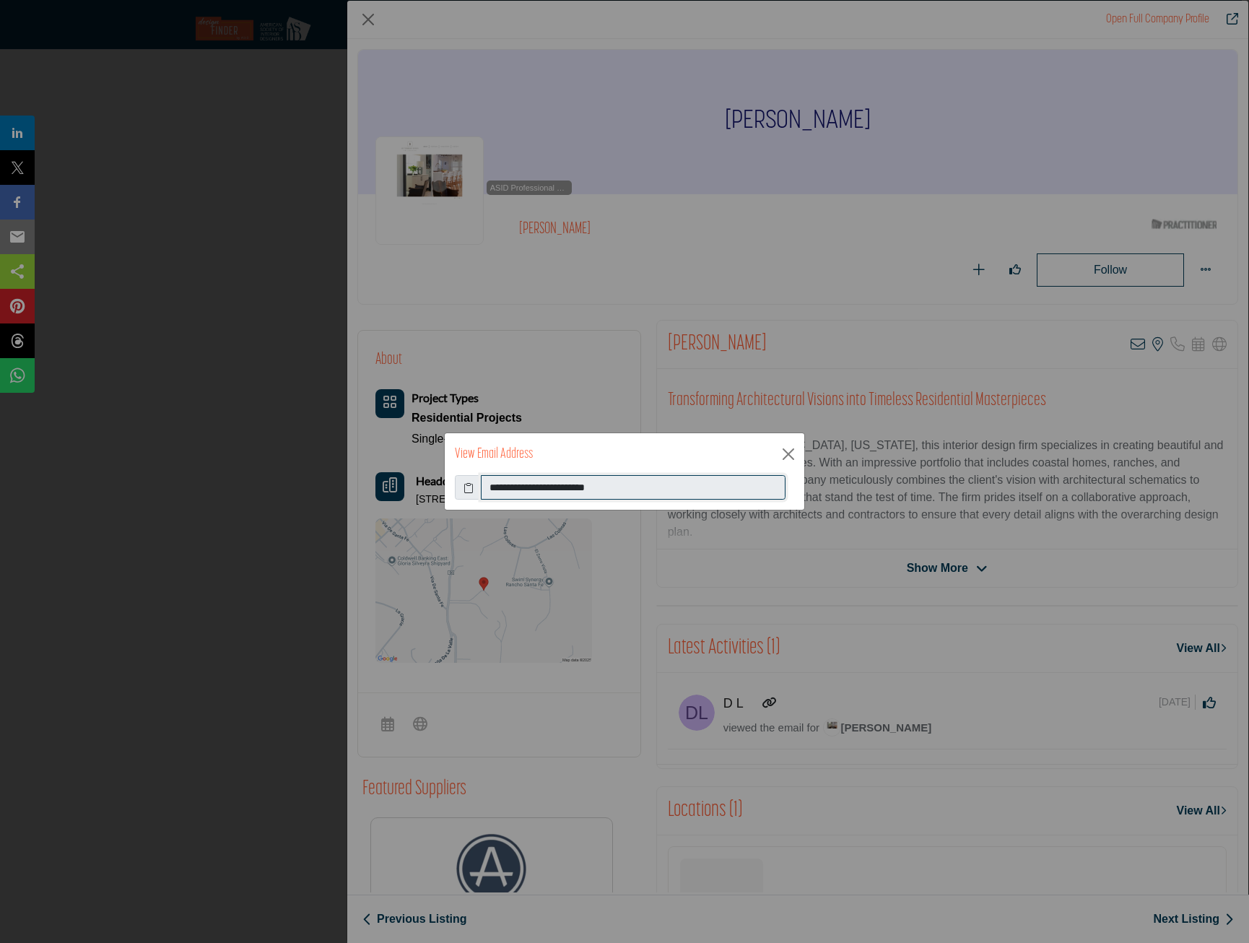
drag, startPoint x: 657, startPoint y: 495, endPoint x: 443, endPoint y: 494, distance: 214.5
click at [443, 494] on div "**********" at bounding box center [624, 471] width 1249 height 943
drag, startPoint x: 443, startPoint y: 494, endPoint x: 578, endPoint y: 485, distance: 135.3
click at [791, 452] on button "Close" at bounding box center [789, 454] width 22 height 22
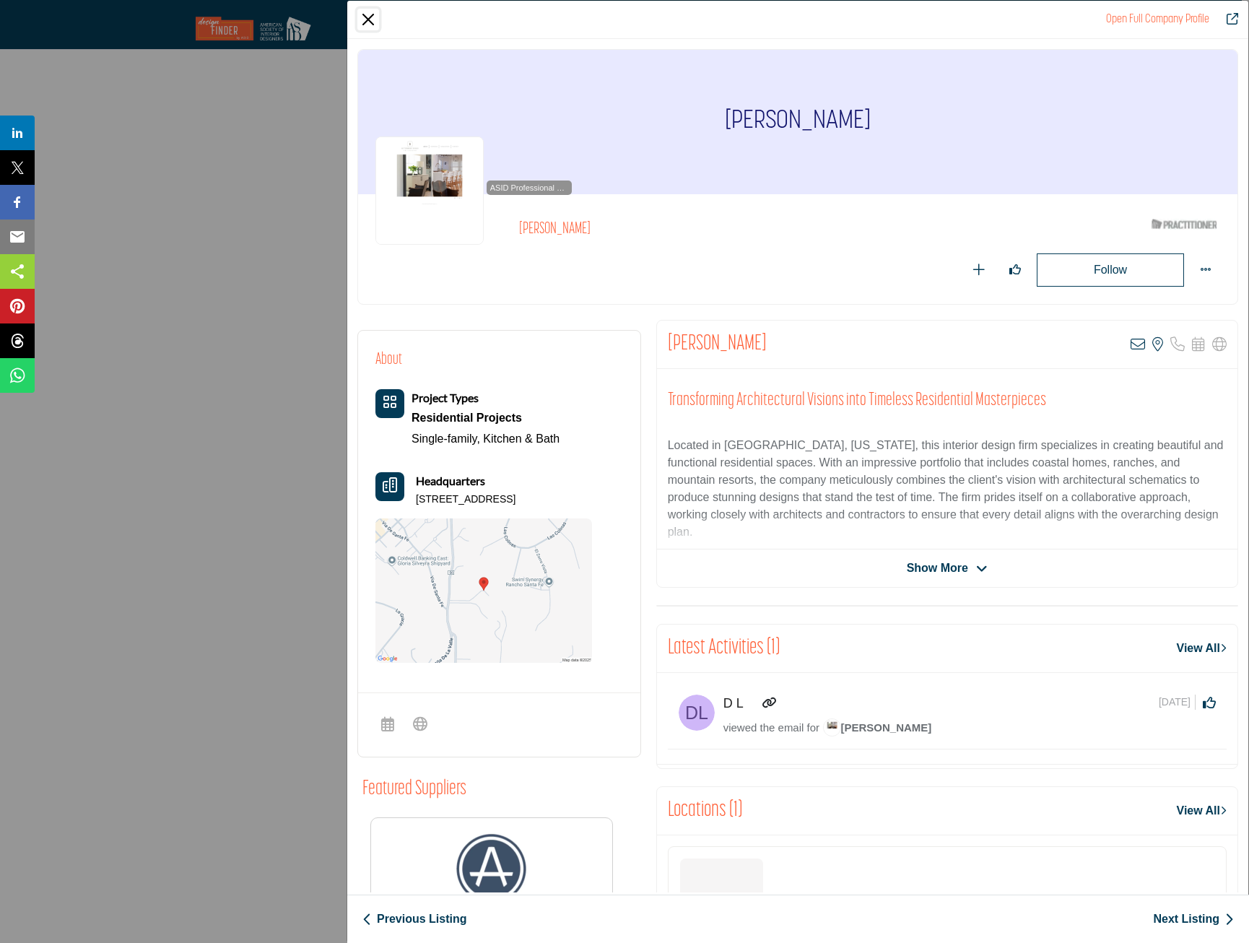
click at [369, 23] on button "Close" at bounding box center [368, 20] width 22 height 22
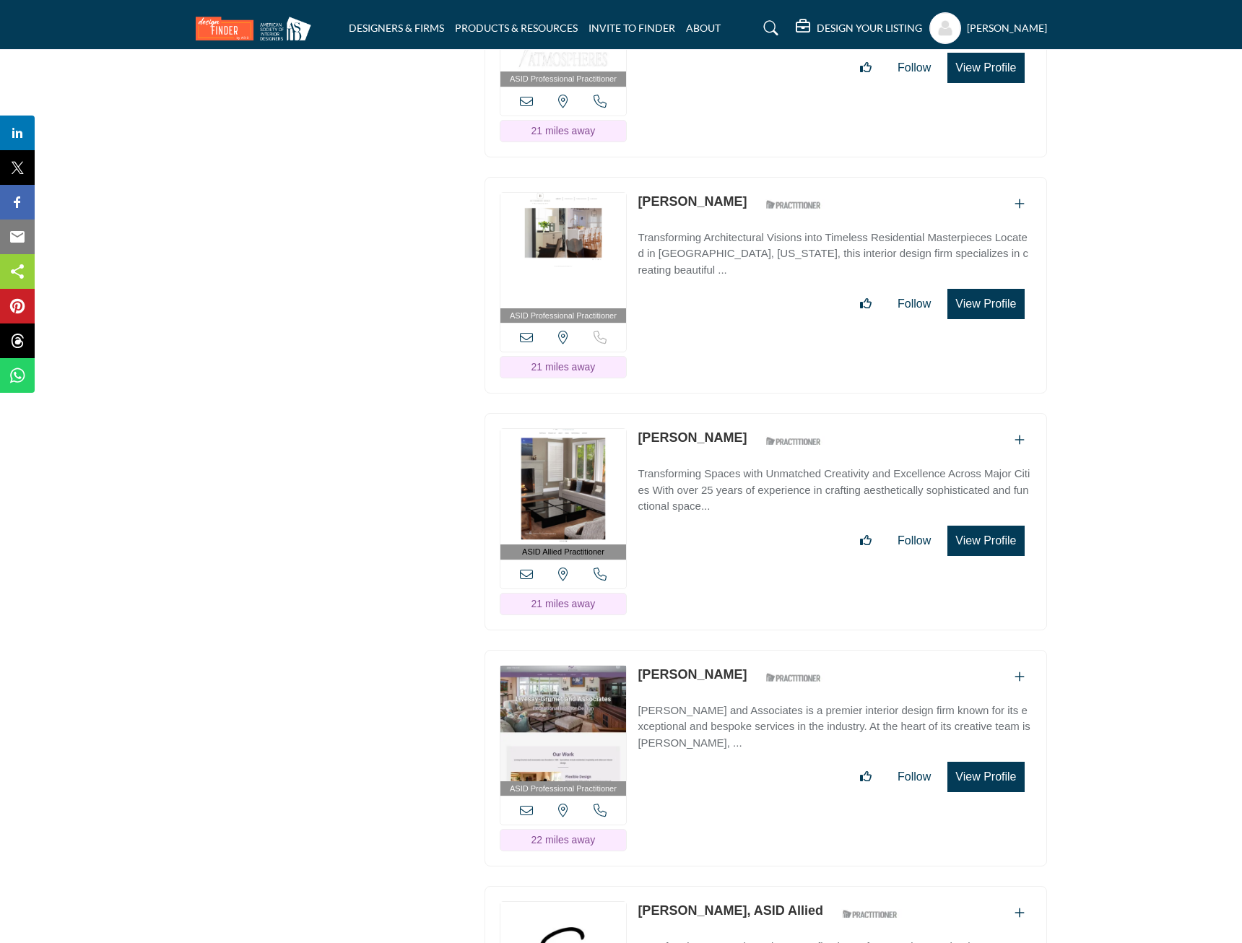
scroll to position [17186, 0]
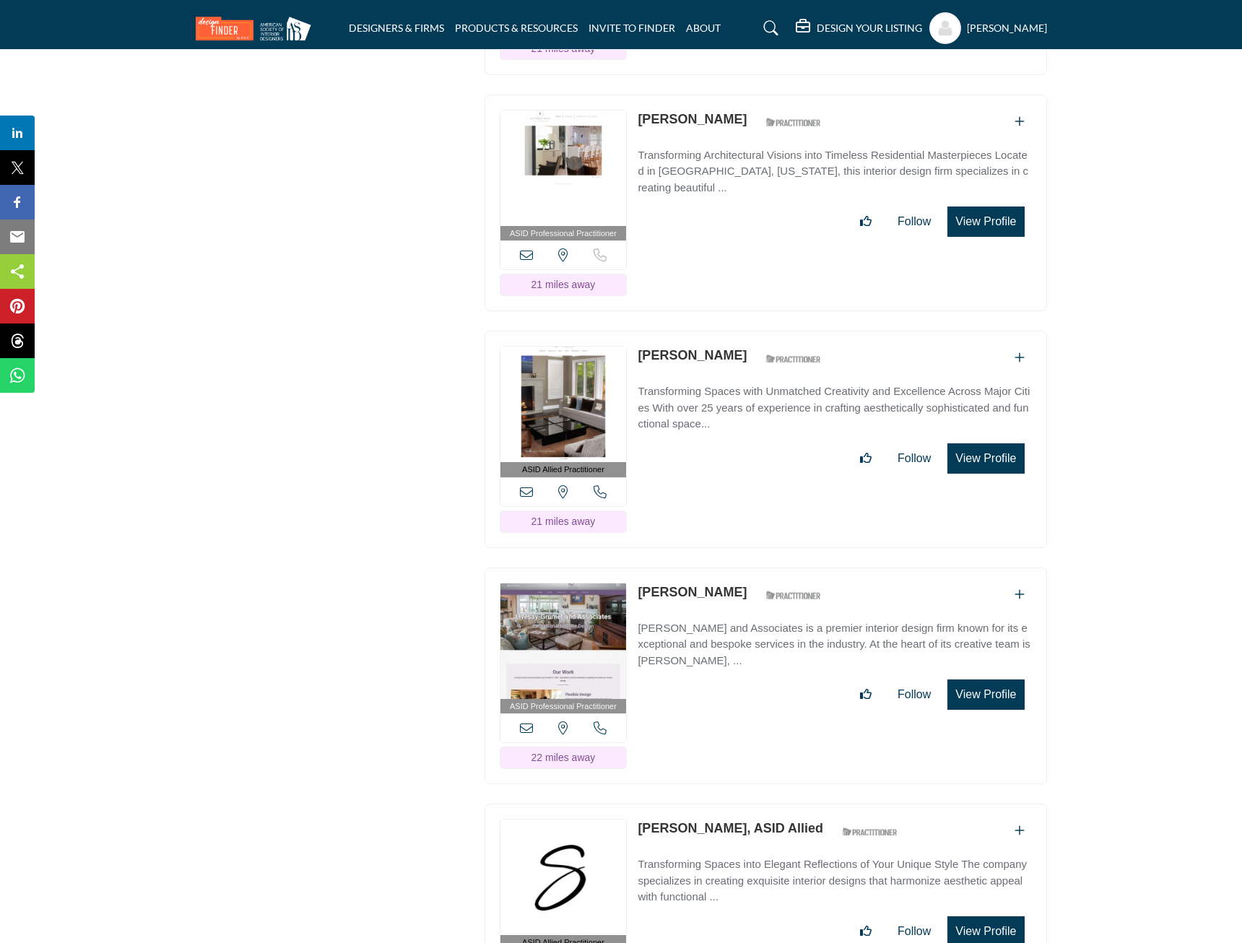
click at [1005, 443] on button "View Profile" at bounding box center [985, 458] width 77 height 30
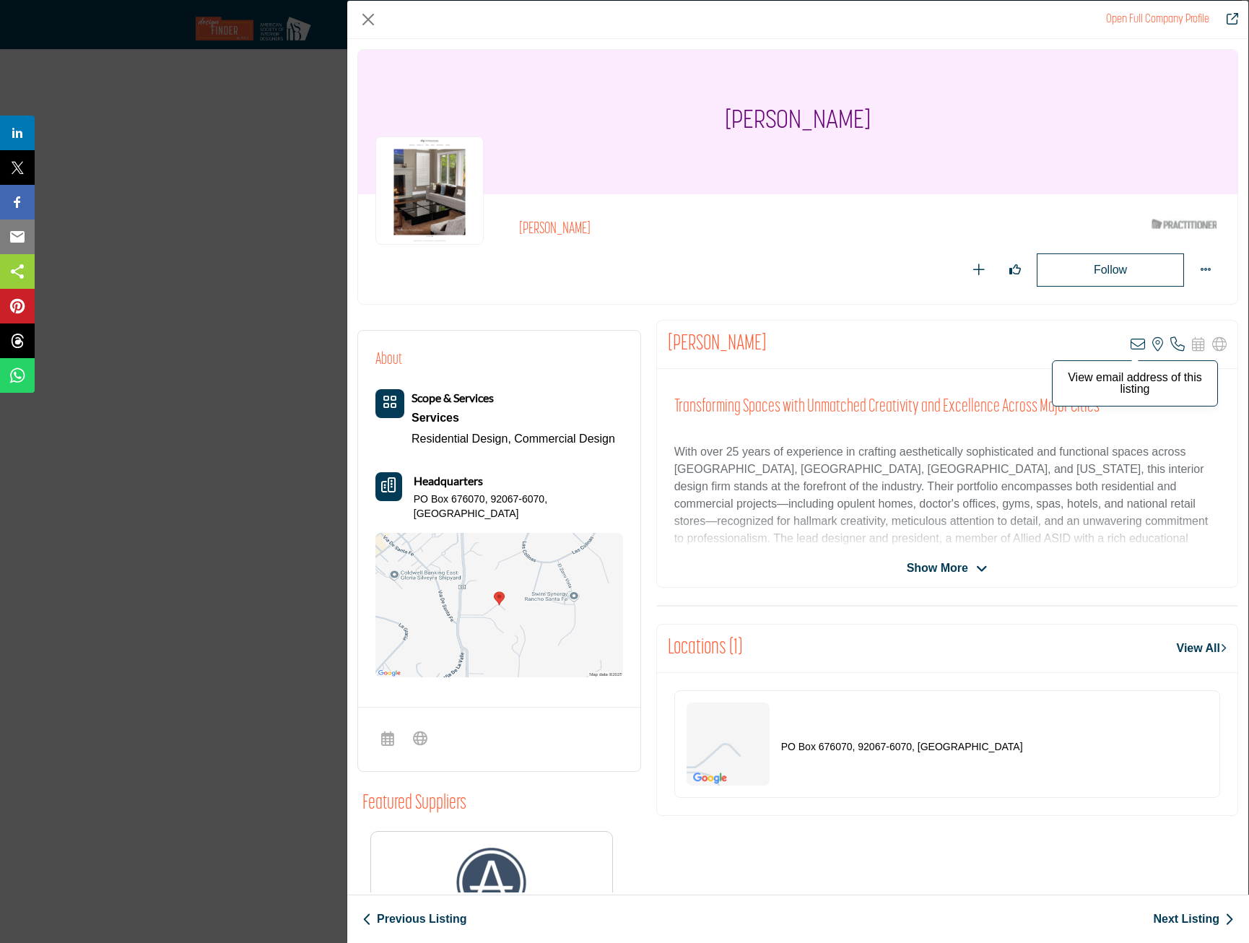
click at [1134, 342] on icon "Company Data Modal" at bounding box center [1138, 344] width 14 height 14
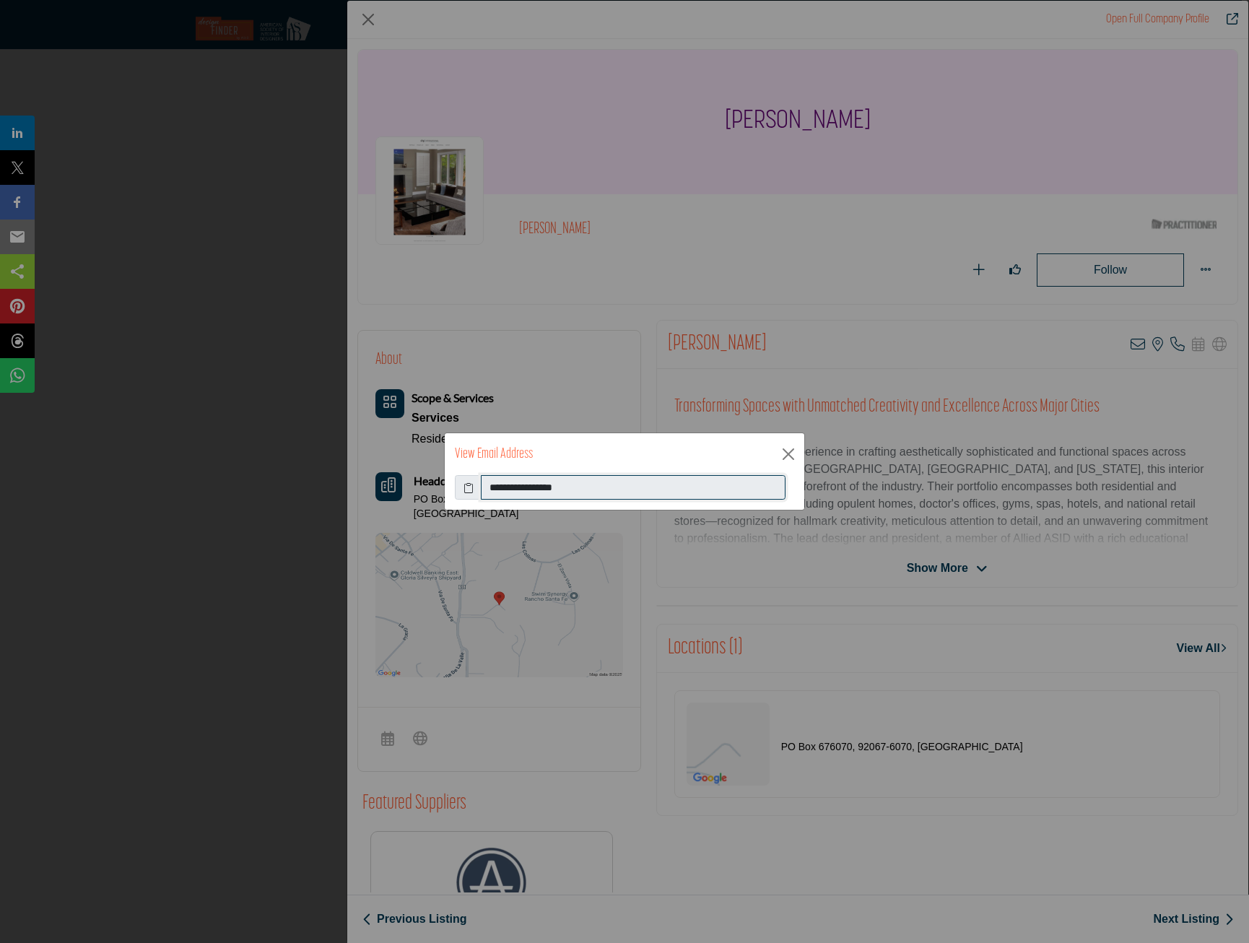
drag, startPoint x: 609, startPoint y: 487, endPoint x: 481, endPoint y: 490, distance: 127.8
click at [481, 490] on input "**********" at bounding box center [633, 487] width 305 height 25
drag, startPoint x: 481, startPoint y: 490, endPoint x: 568, endPoint y: 498, distance: 87.7
click at [786, 463] on button "Close" at bounding box center [789, 454] width 22 height 22
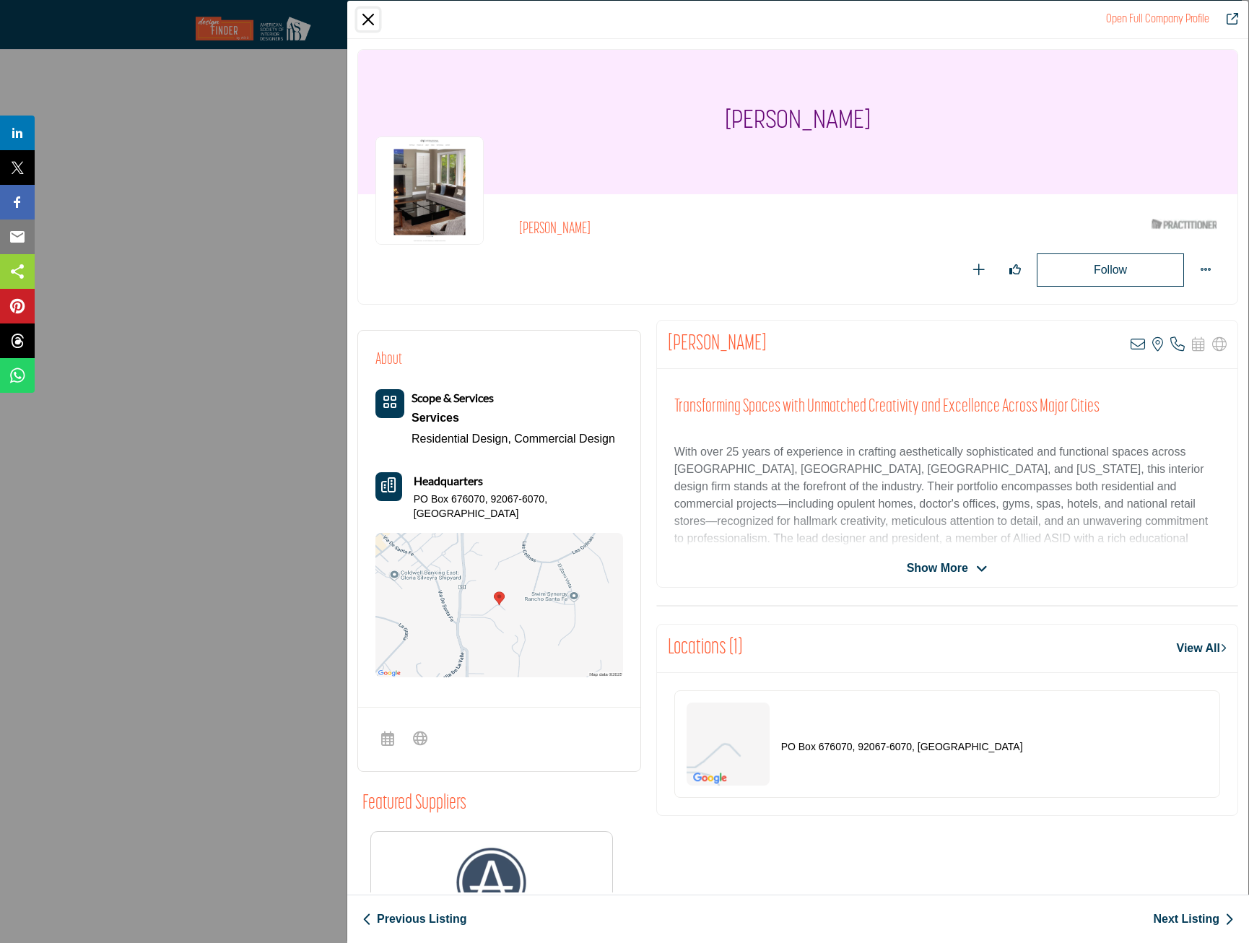
click at [361, 14] on button "Close" at bounding box center [368, 20] width 22 height 22
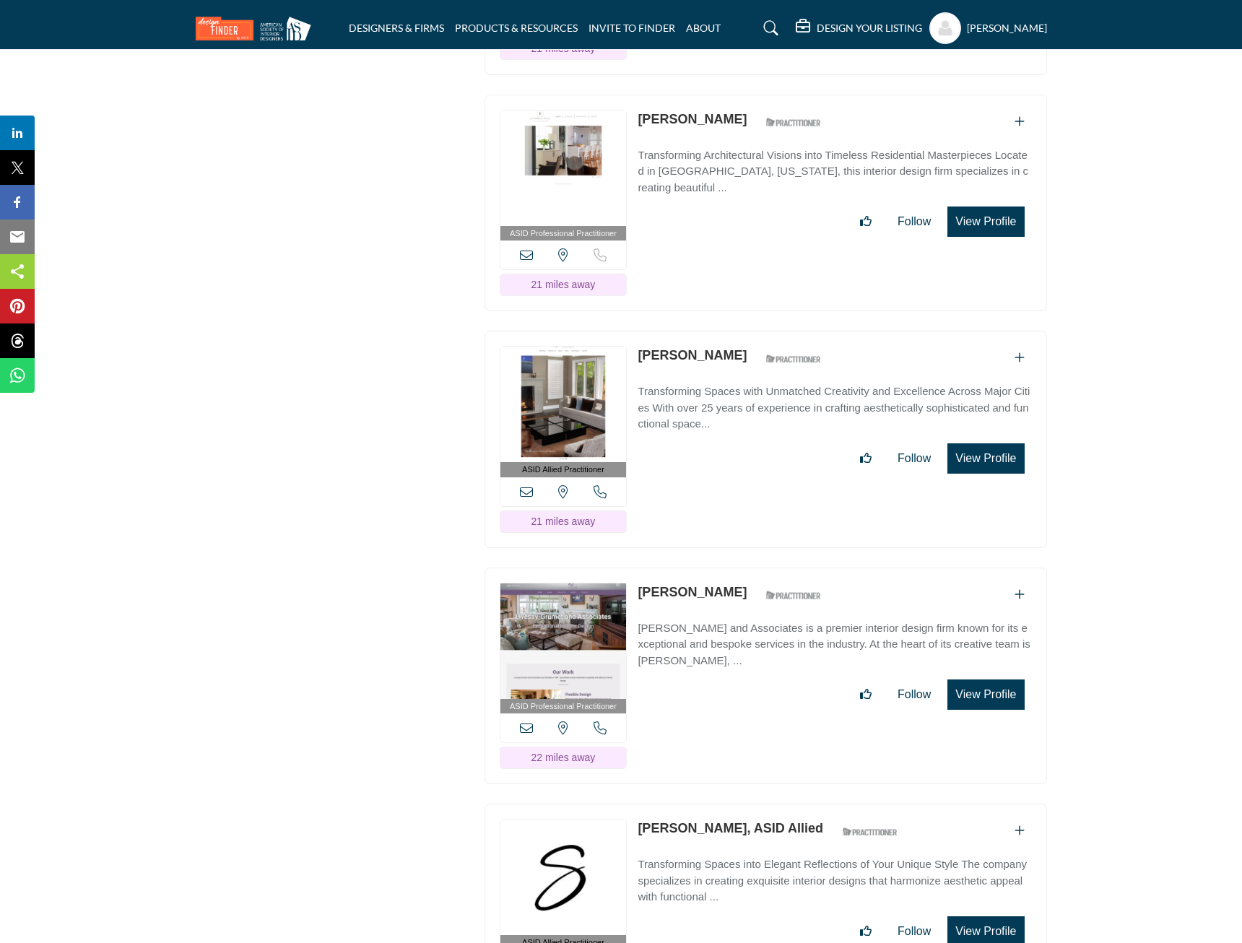
click at [974, 680] on button "View Profile" at bounding box center [985, 695] width 77 height 30
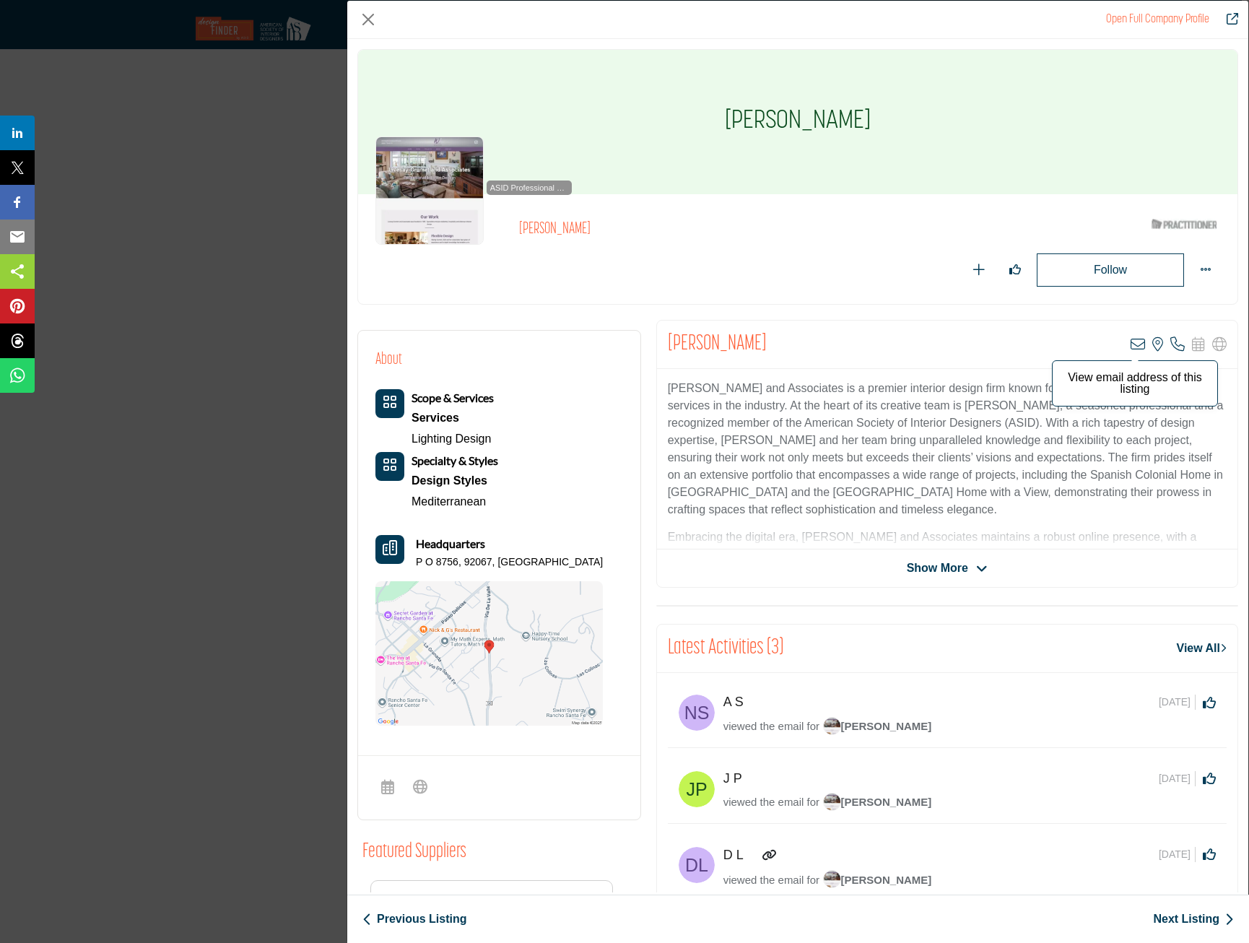
click at [1131, 342] on icon "Company Data Modal" at bounding box center [1138, 344] width 14 height 14
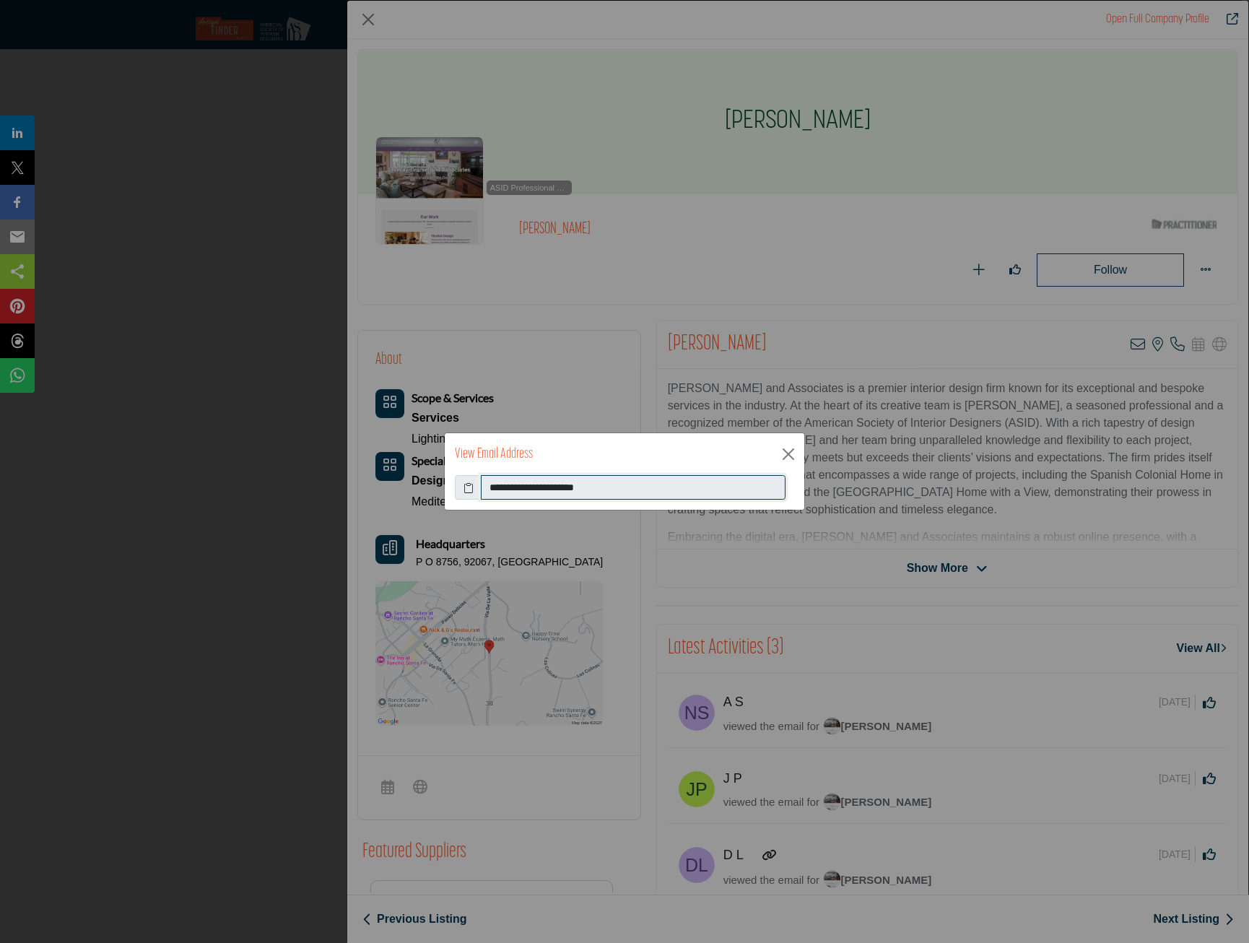
drag, startPoint x: 677, startPoint y: 487, endPoint x: 483, endPoint y: 481, distance: 194.4
click at [483, 481] on input "**********" at bounding box center [633, 487] width 305 height 25
drag, startPoint x: 483, startPoint y: 481, endPoint x: 529, endPoint y: 484, distance: 45.6
click at [789, 448] on button "Close" at bounding box center [789, 454] width 22 height 22
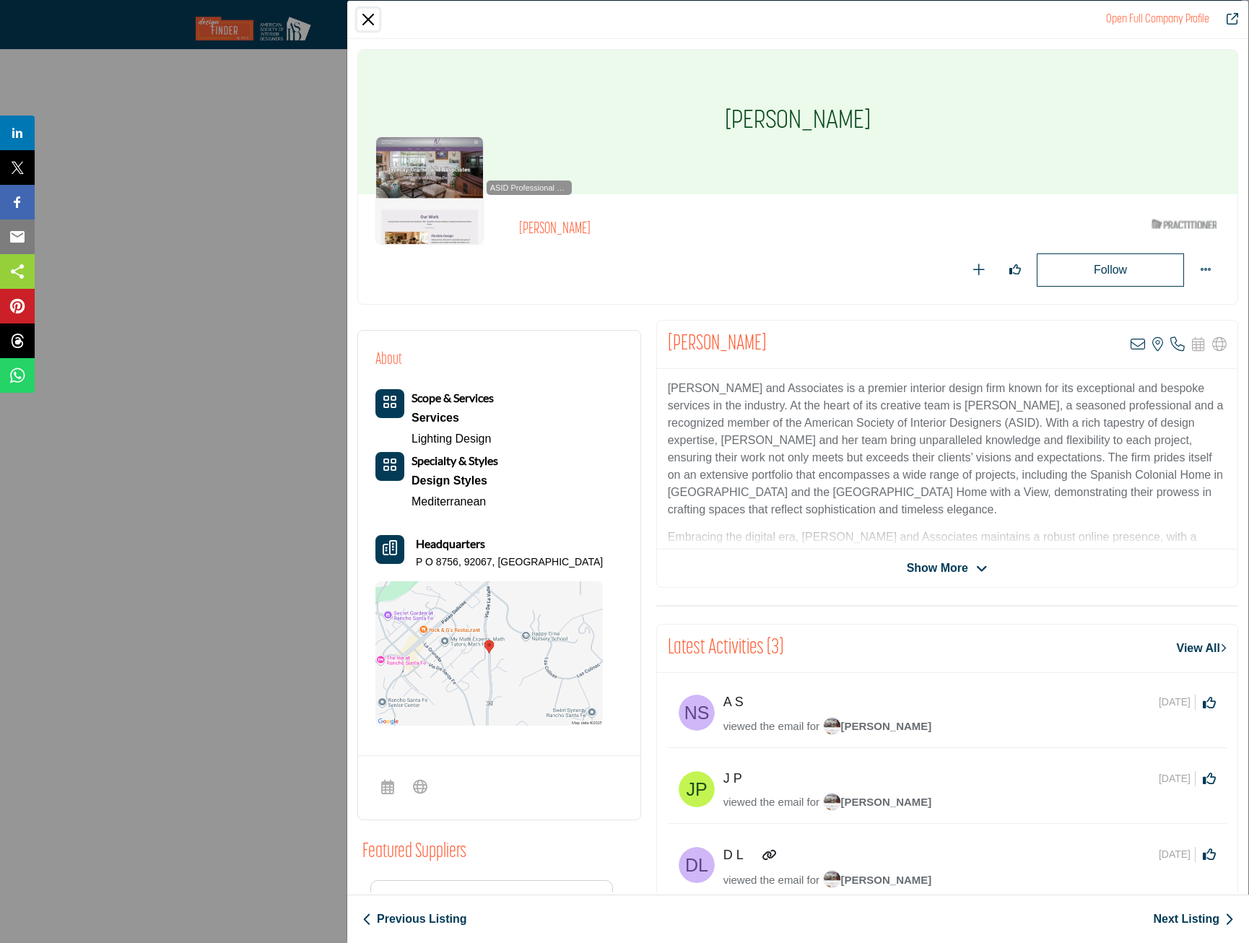
click at [377, 19] on button "Close" at bounding box center [368, 20] width 22 height 22
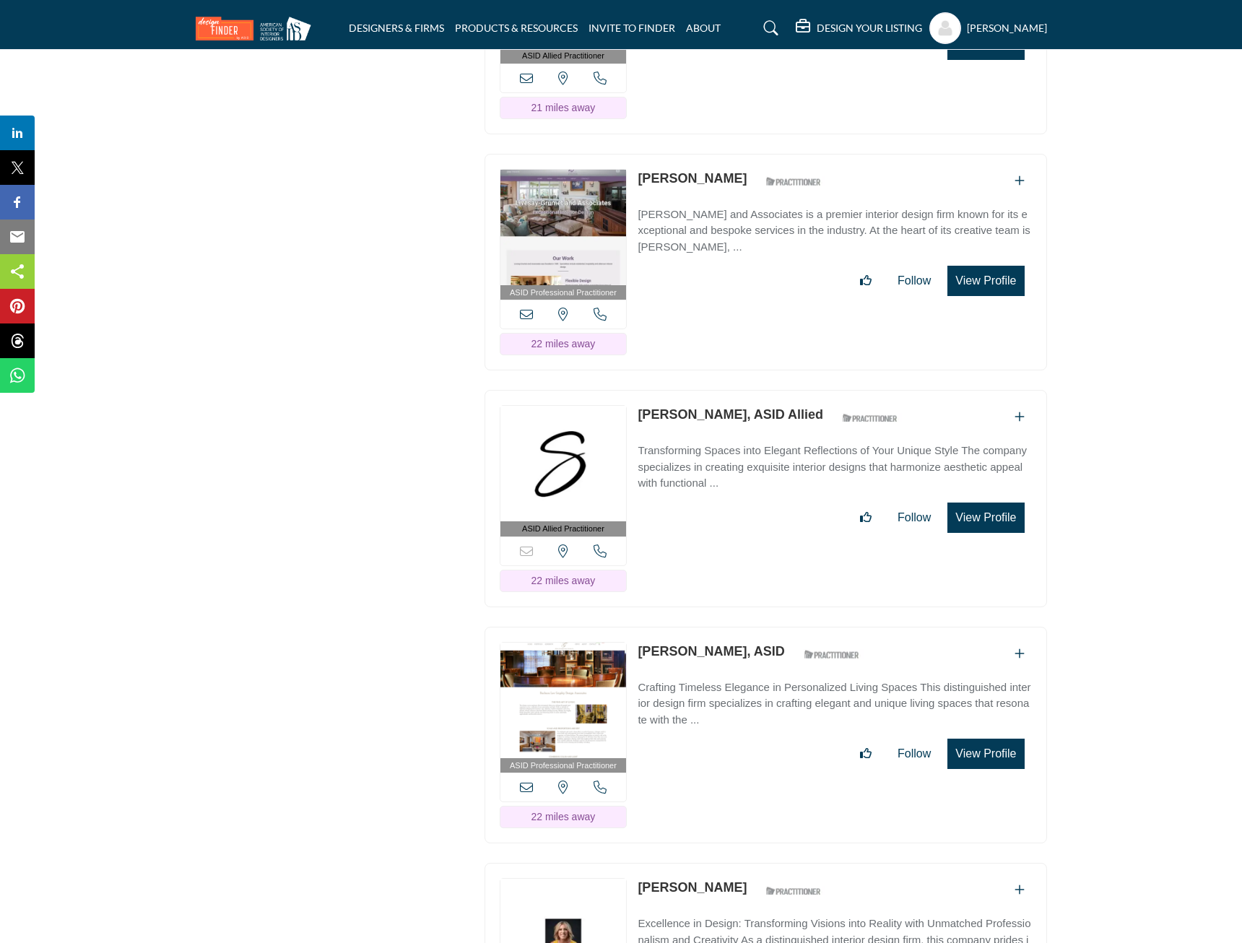
scroll to position [17620, 0]
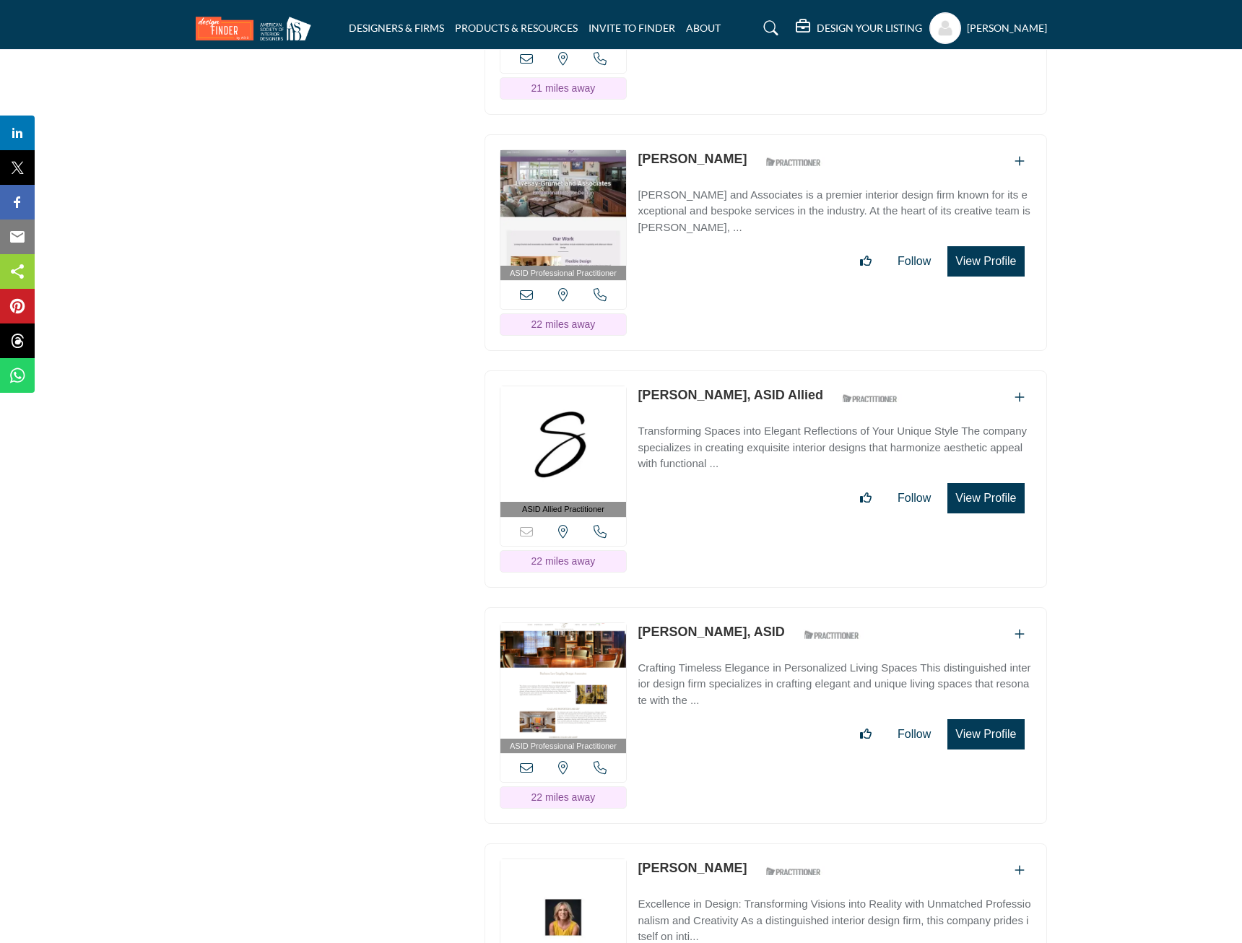
click at [998, 483] on button "View Profile" at bounding box center [985, 498] width 77 height 30
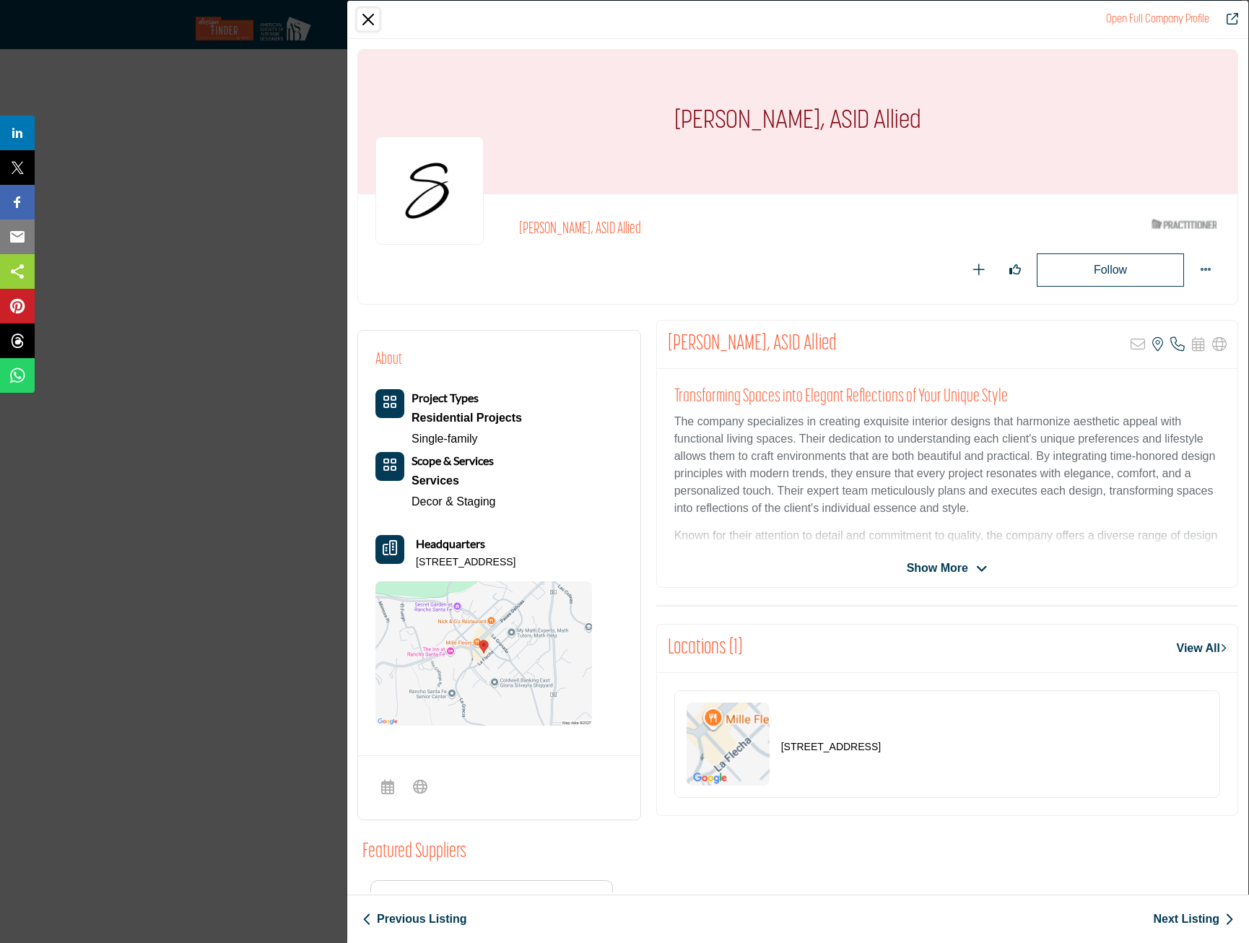
click at [370, 20] on button "Close" at bounding box center [368, 20] width 22 height 22
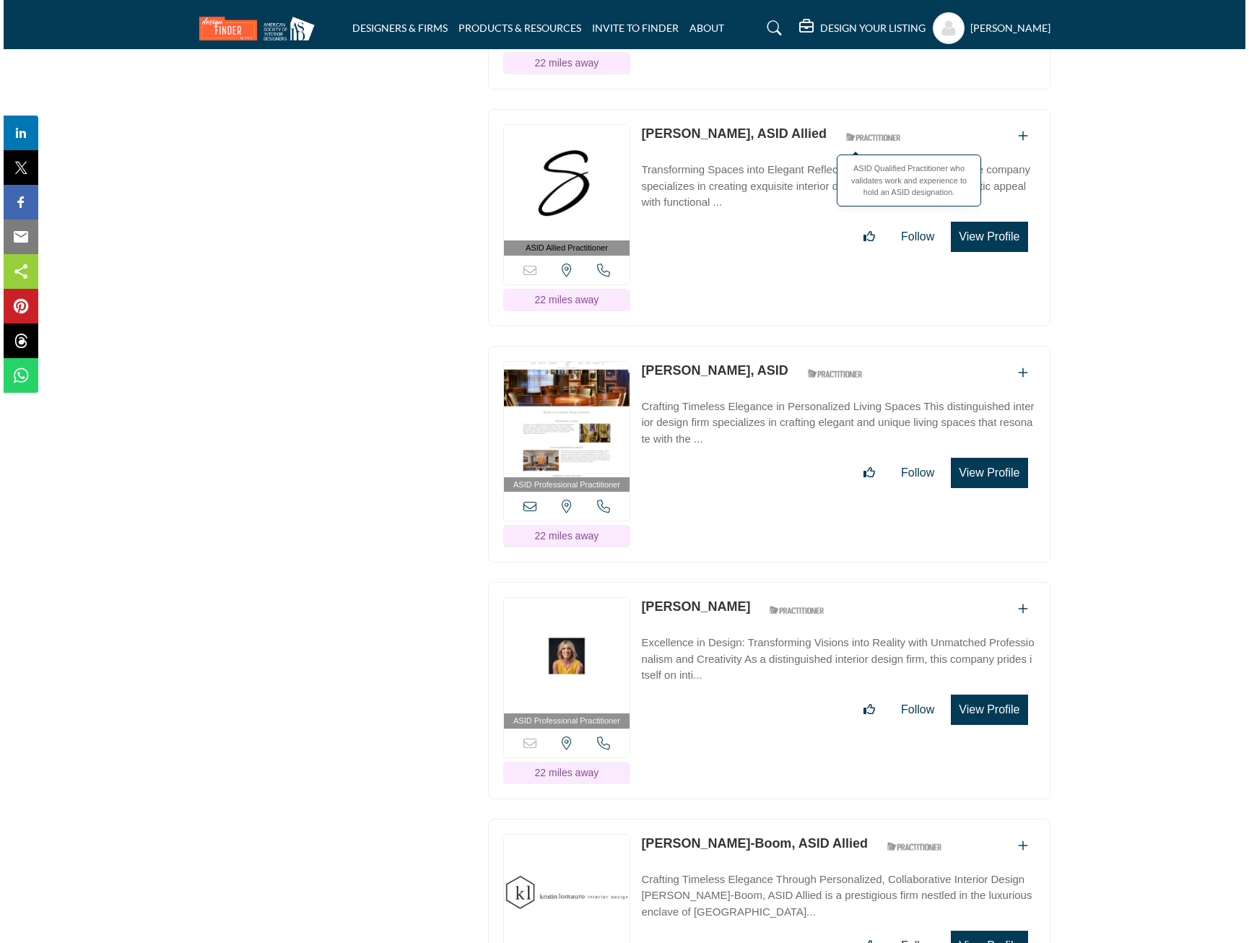
scroll to position [17909, 0]
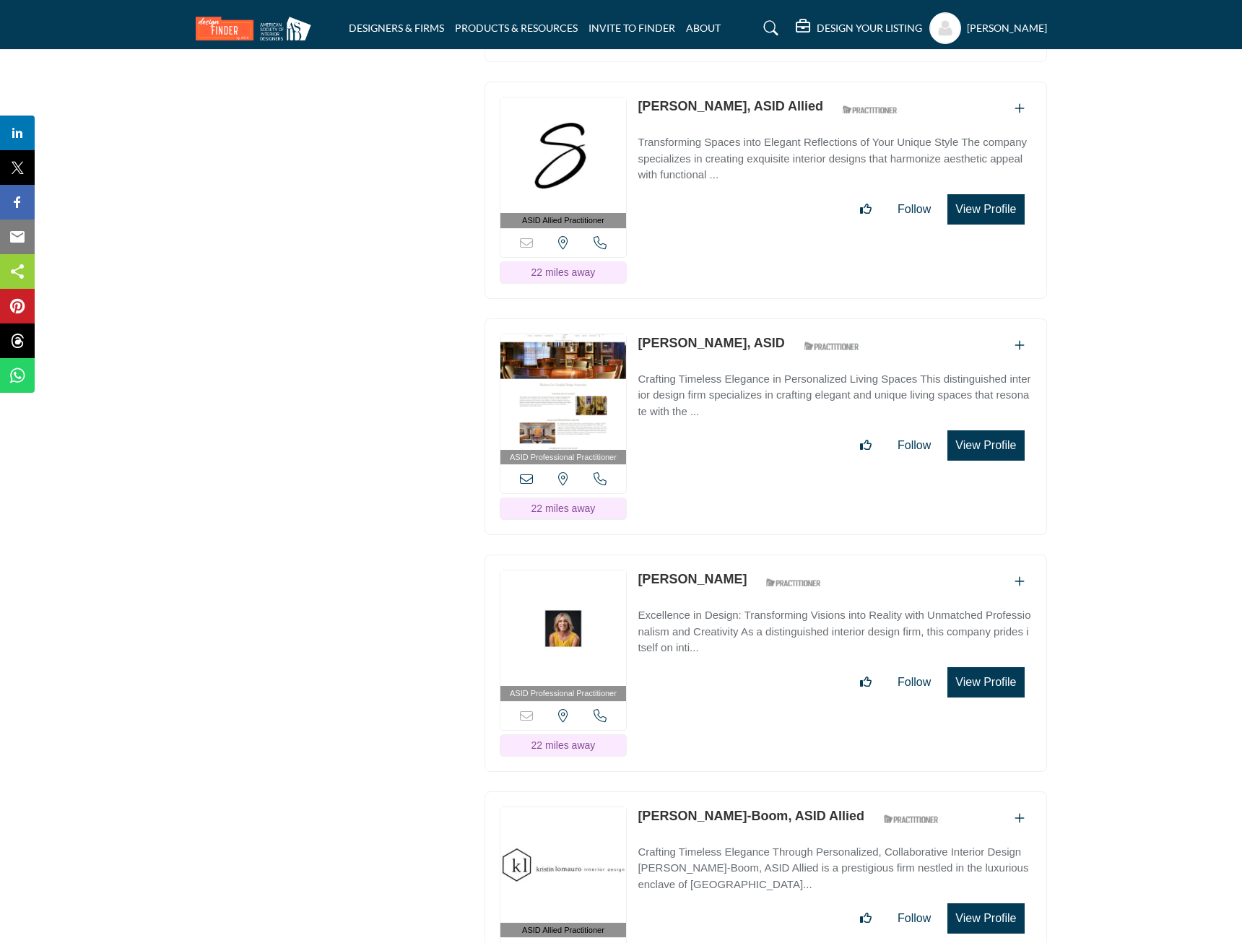
click at [967, 430] on button "View Profile" at bounding box center [985, 445] width 77 height 30
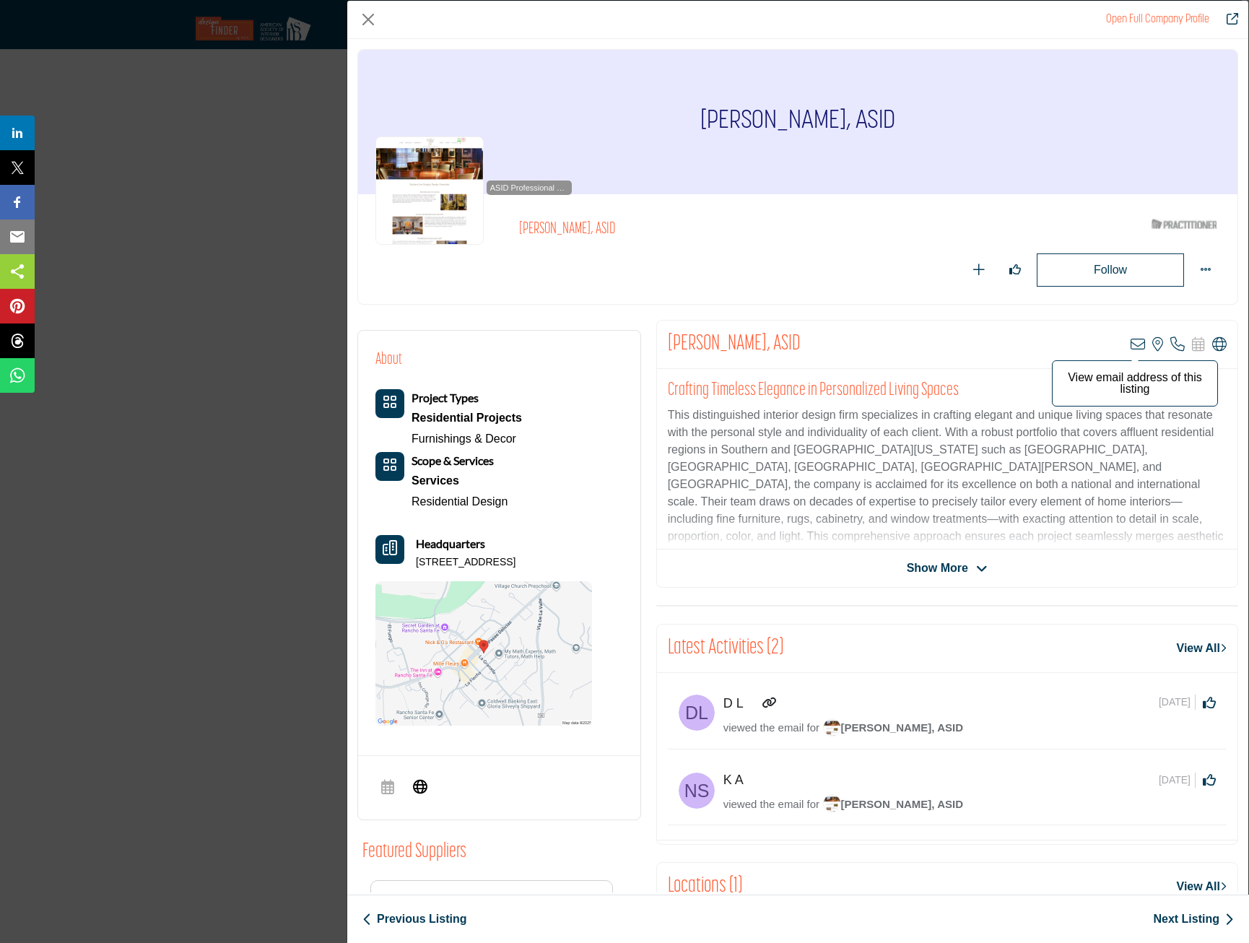
click at [1131, 345] on icon "Company Data Modal" at bounding box center [1138, 344] width 14 height 14
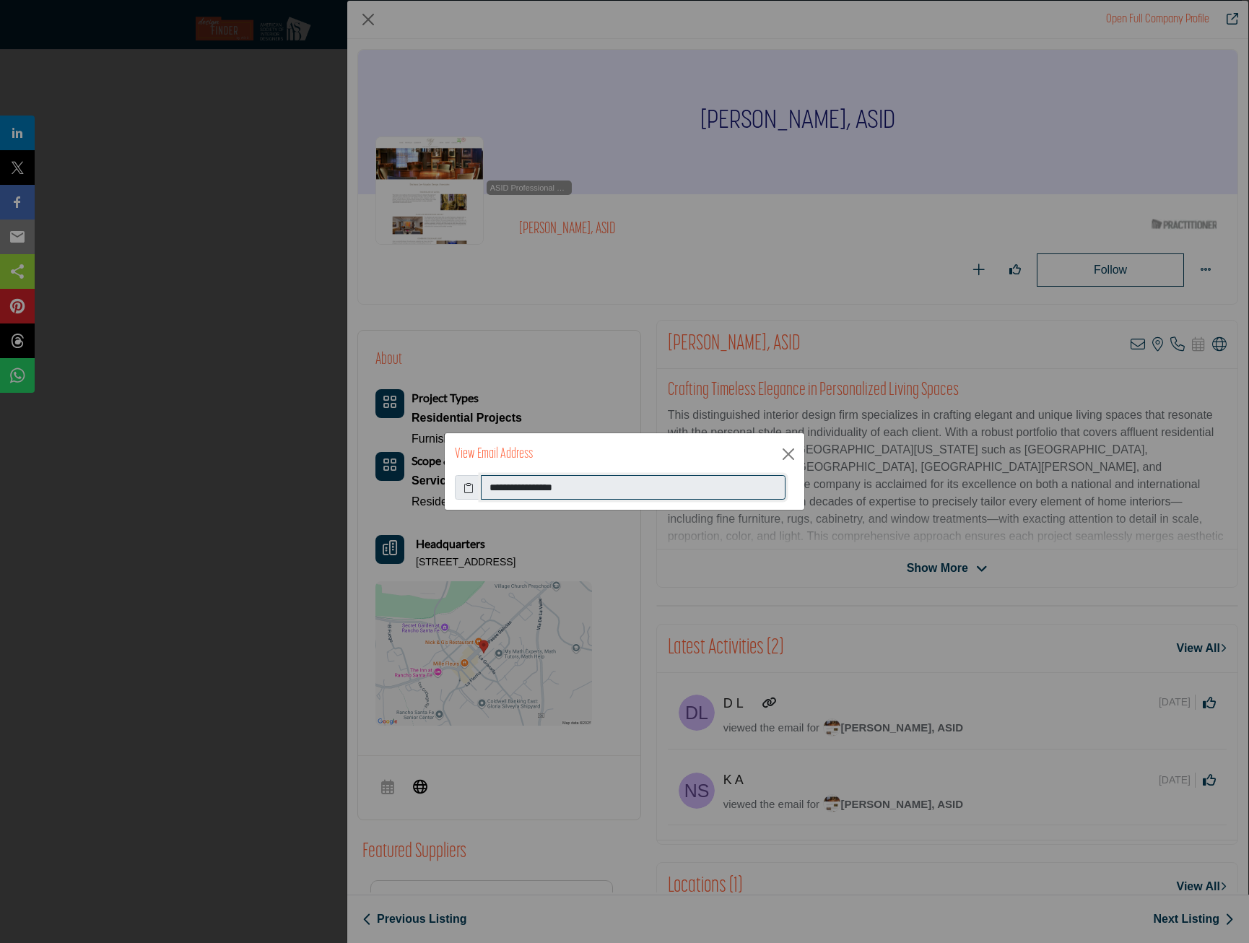
drag, startPoint x: 599, startPoint y: 489, endPoint x: 427, endPoint y: 485, distance: 171.9
click at [427, 485] on div "**********" at bounding box center [624, 471] width 1249 height 943
drag, startPoint x: 427, startPoint y: 485, endPoint x: 548, endPoint y: 487, distance: 120.6
